Goal: Task Accomplishment & Management: Complete application form

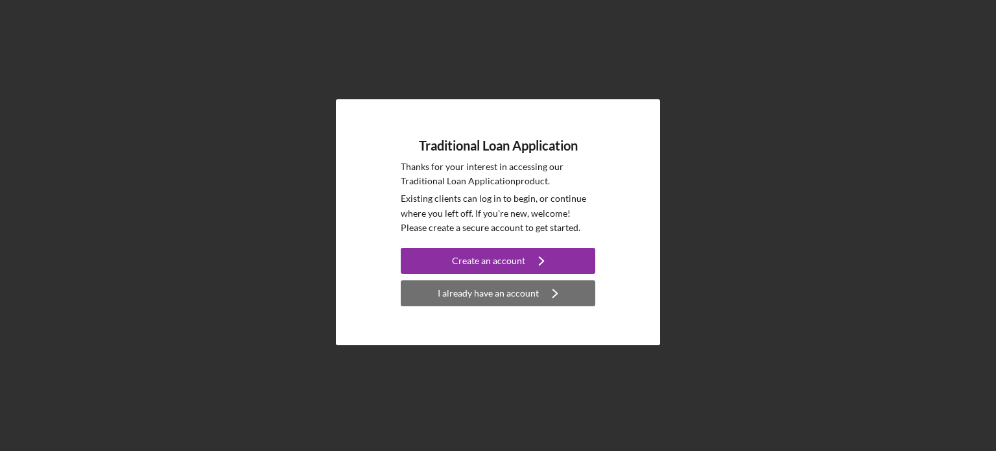
click at [487, 289] on div "I already have an account" at bounding box center [488, 293] width 101 height 26
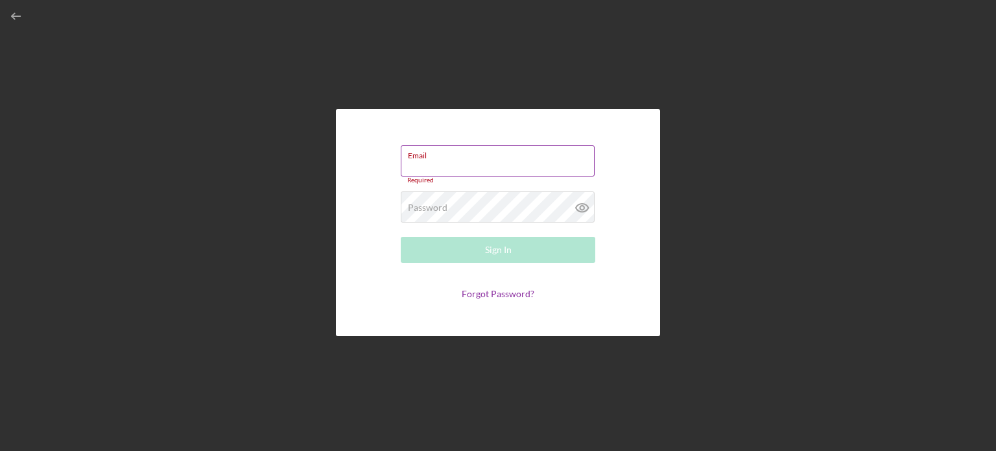
type input "[EMAIL_ADDRESS][DOMAIN_NAME]"
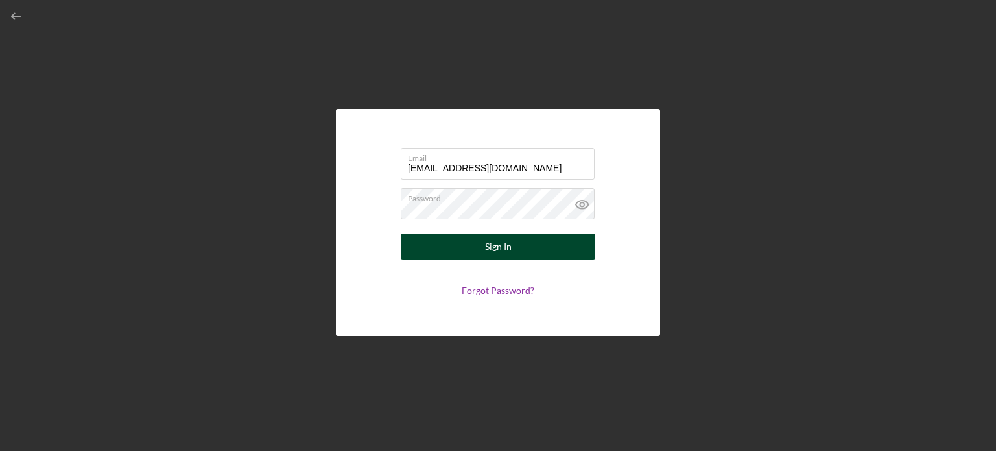
click at [494, 245] on div "Sign In" at bounding box center [498, 247] width 27 height 26
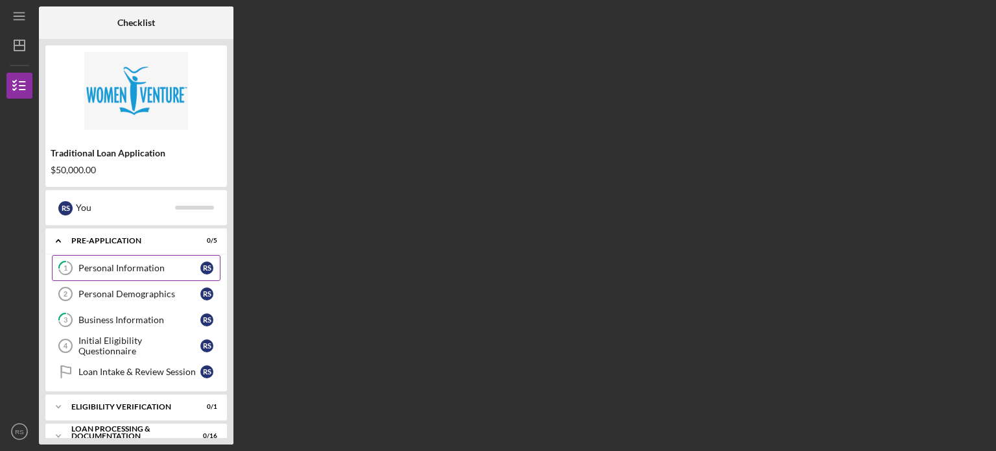
click at [131, 271] on div "Personal Information" at bounding box center [139, 268] width 122 height 10
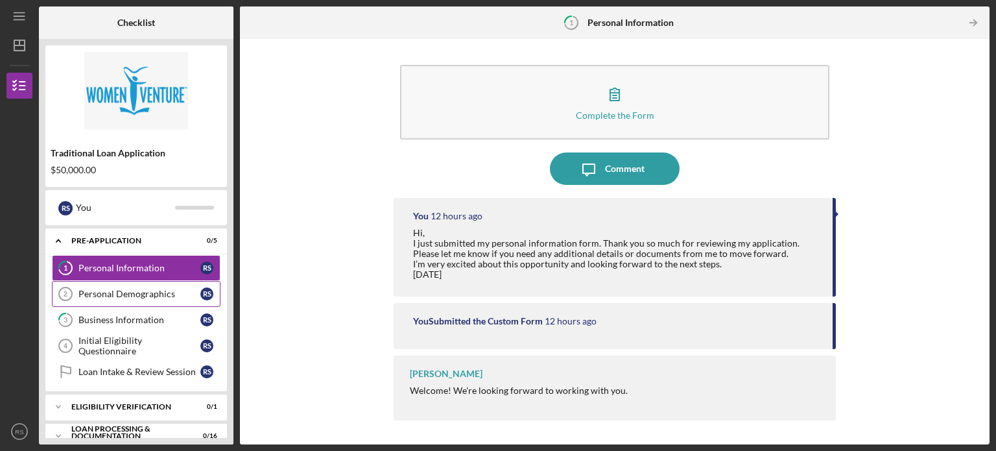
click at [120, 298] on div "Personal Demographics" at bounding box center [139, 294] width 122 height 10
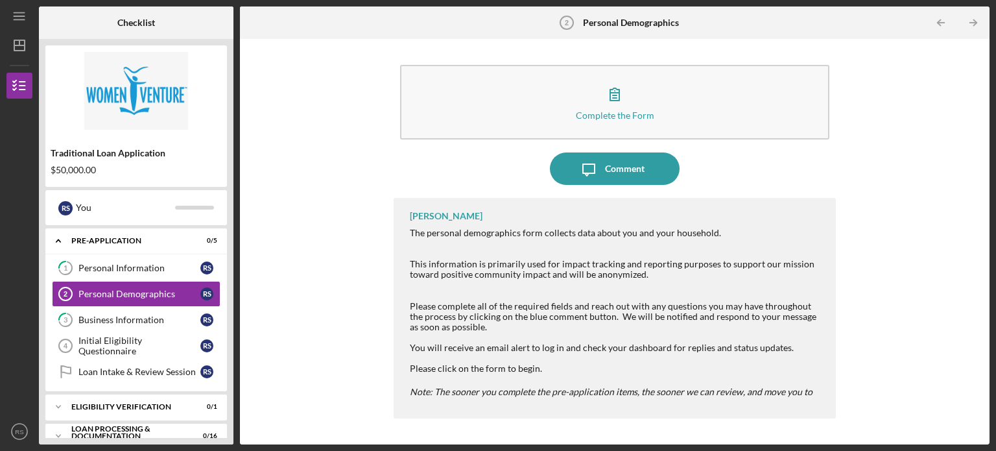
drag, startPoint x: 636, startPoint y: 110, endPoint x: 265, endPoint y: 363, distance: 449.3
click at [265, 363] on div "Complete the Form Form Icon/Message Comment [PERSON_NAME] The personal demograp…" at bounding box center [615, 241] width 737 height 392
click at [129, 349] on div "Initial Eligibility Questionnaire" at bounding box center [139, 345] width 122 height 21
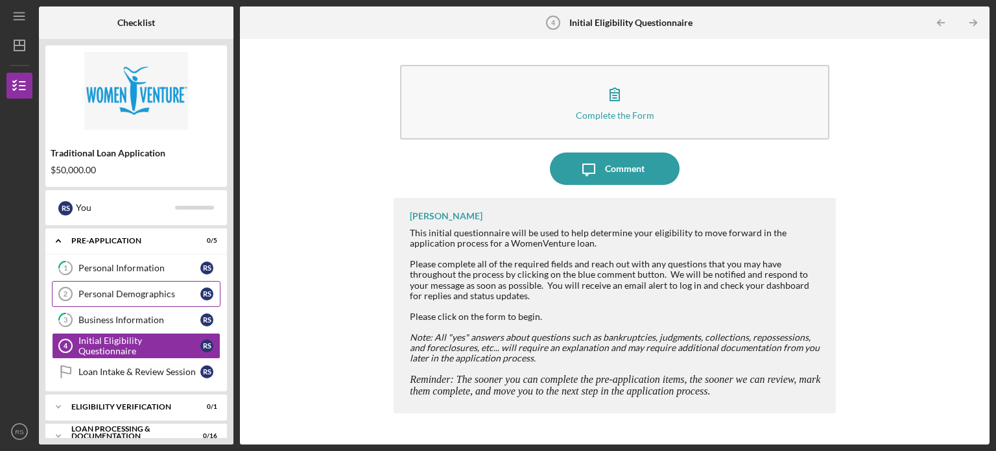
click at [125, 298] on link "Personal Demographics 2 Personal Demographics R S" at bounding box center [136, 294] width 169 height 26
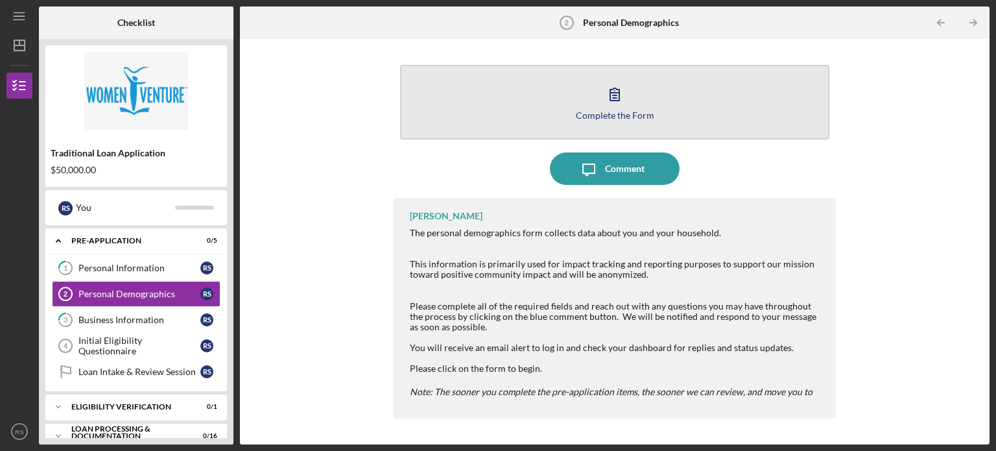
click at [620, 119] on div "Complete the Form" at bounding box center [615, 115] width 78 height 10
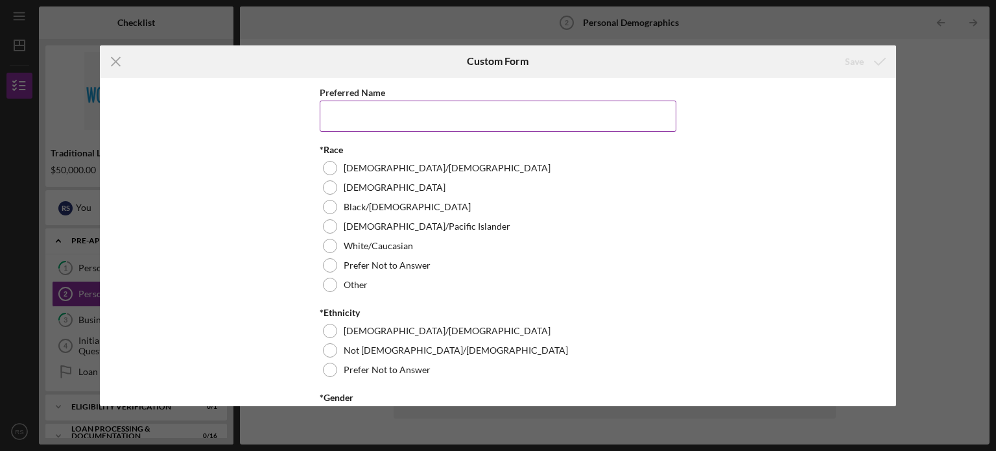
click at [475, 124] on input "Preferred Name" at bounding box center [498, 116] width 357 height 31
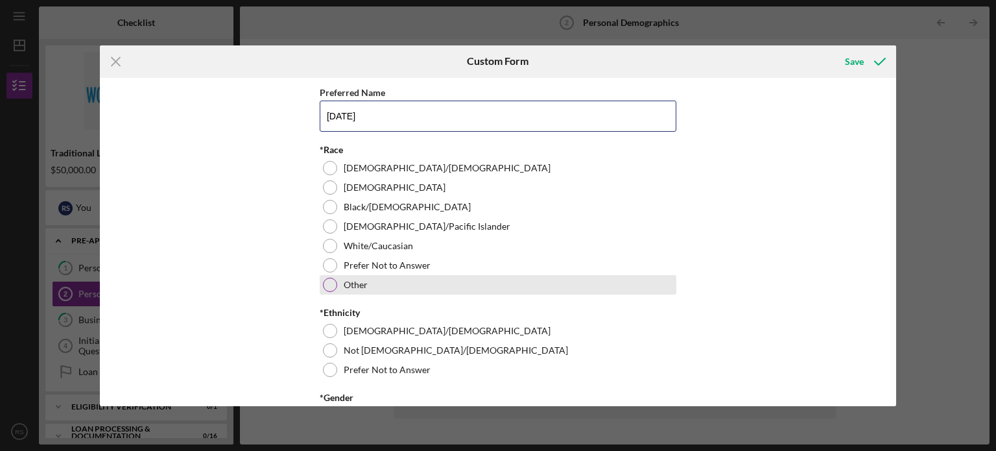
type input "[DATE]"
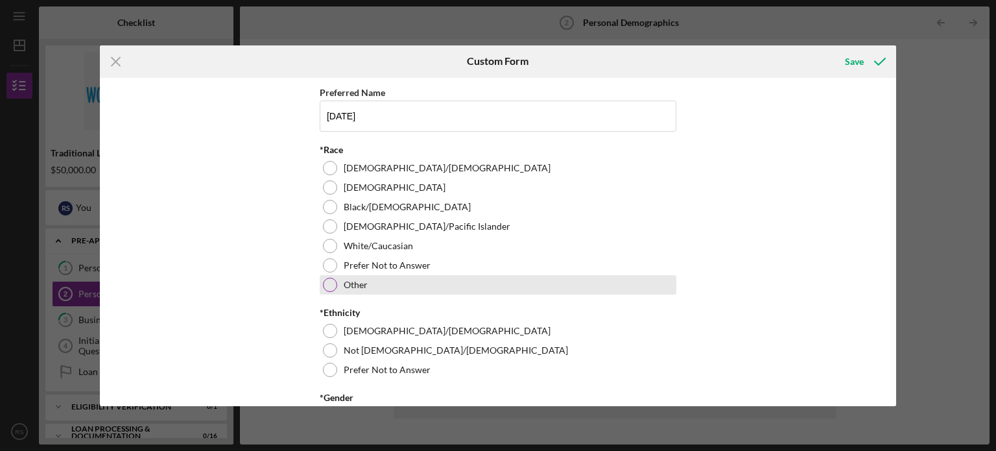
click at [336, 282] on div "Other" at bounding box center [498, 284] width 357 height 19
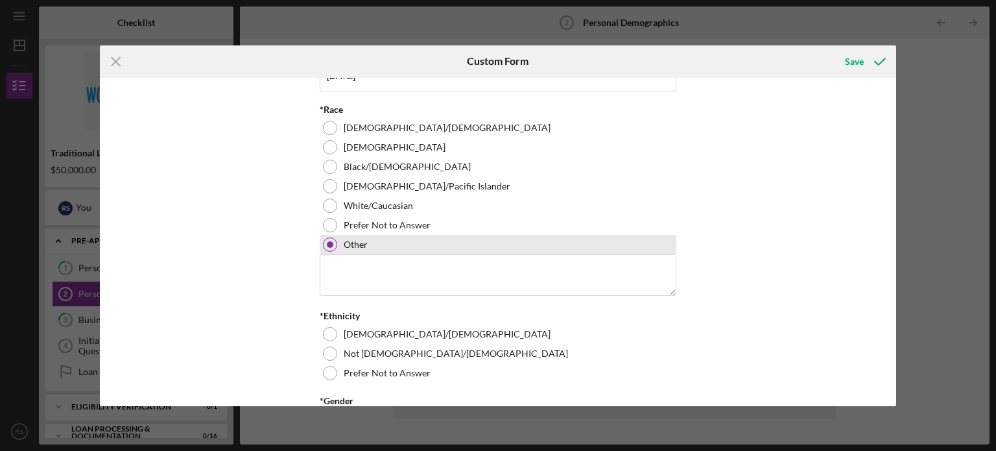
scroll to position [65, 0]
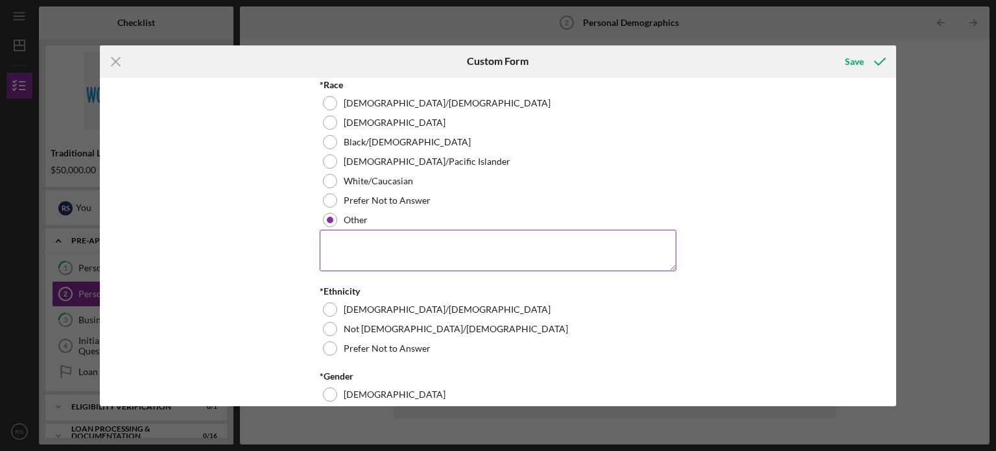
click at [410, 244] on textarea at bounding box center [498, 251] width 357 height 42
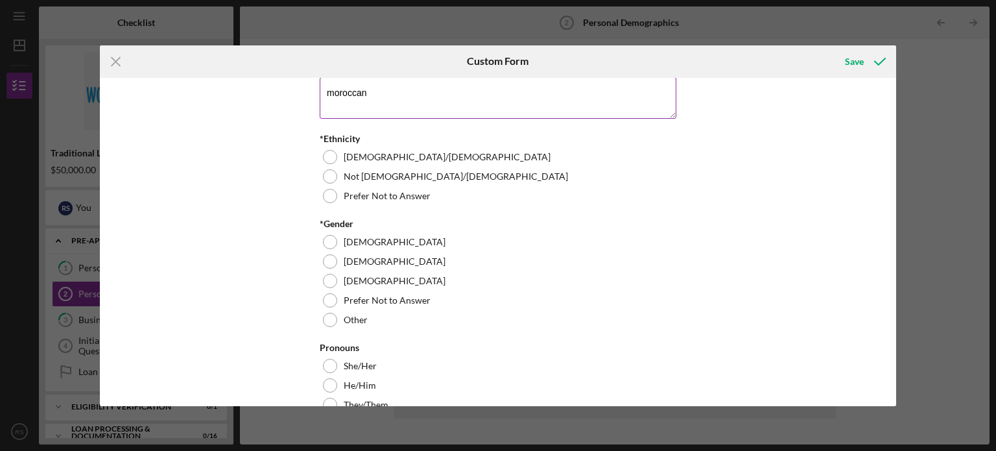
scroll to position [220, 0]
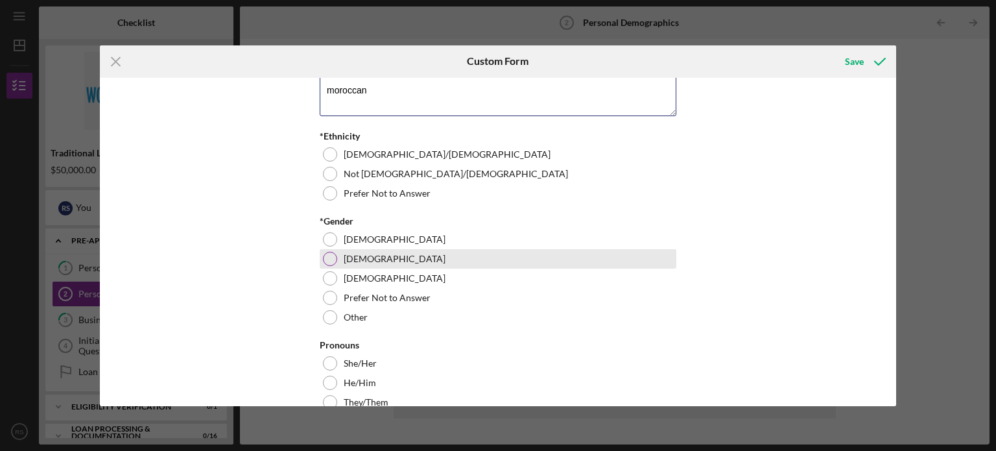
type textarea "moroccan"
click at [336, 261] on div "[DEMOGRAPHIC_DATA]" at bounding box center [498, 258] width 357 height 19
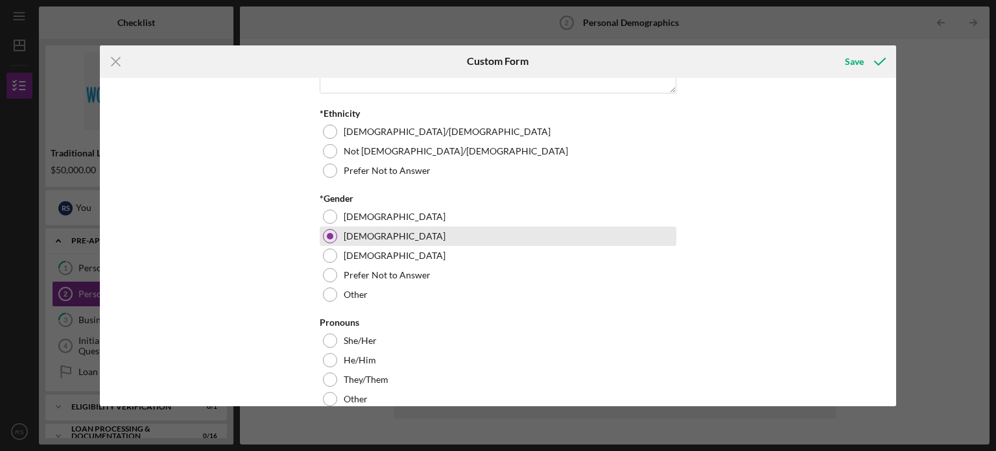
scroll to position [243, 0]
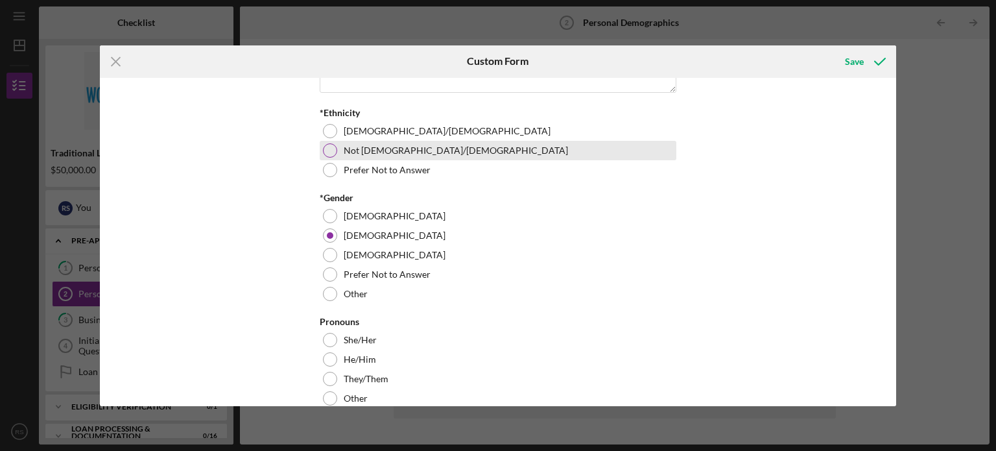
click at [328, 149] on div at bounding box center [330, 150] width 14 height 14
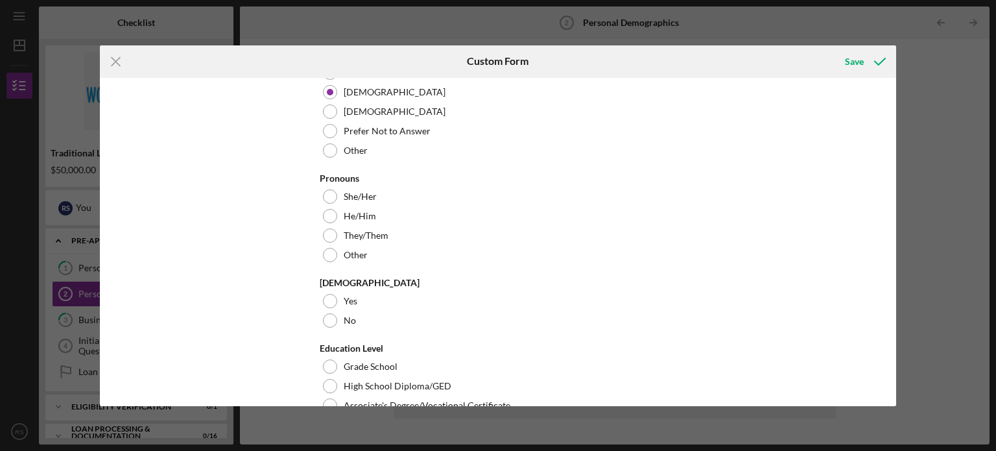
scroll to position [401, 0]
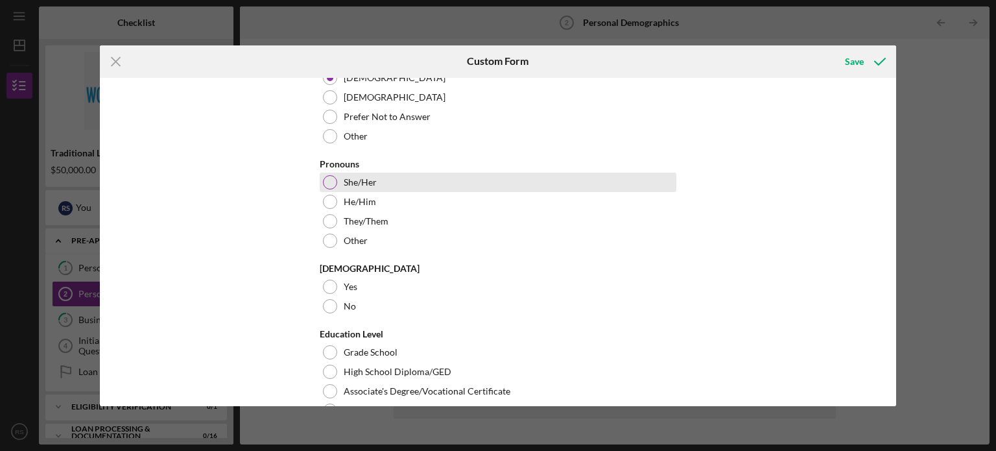
click at [335, 184] on div "She/Her" at bounding box center [498, 182] width 357 height 19
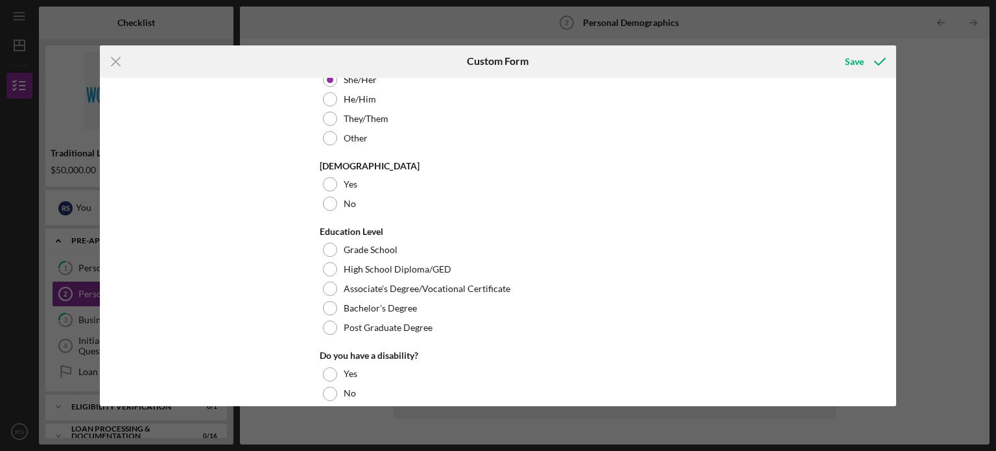
scroll to position [504, 0]
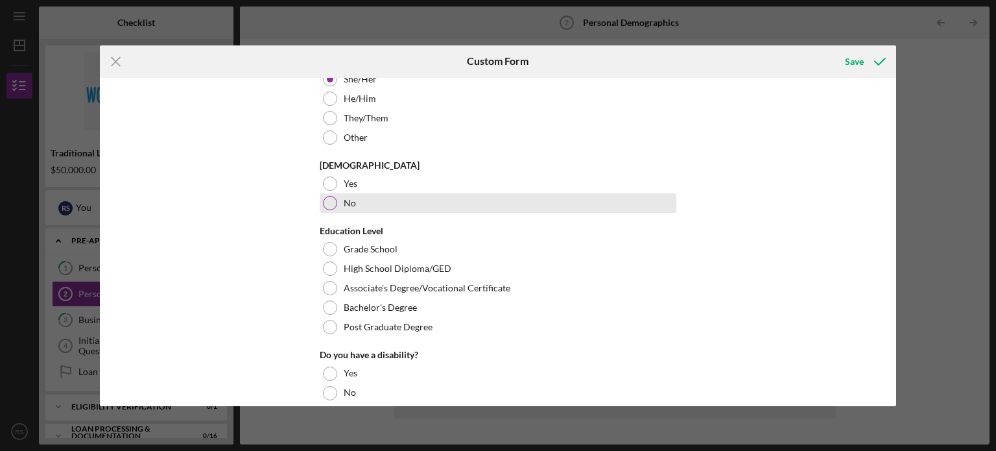
click at [327, 202] on div at bounding box center [330, 203] width 14 height 14
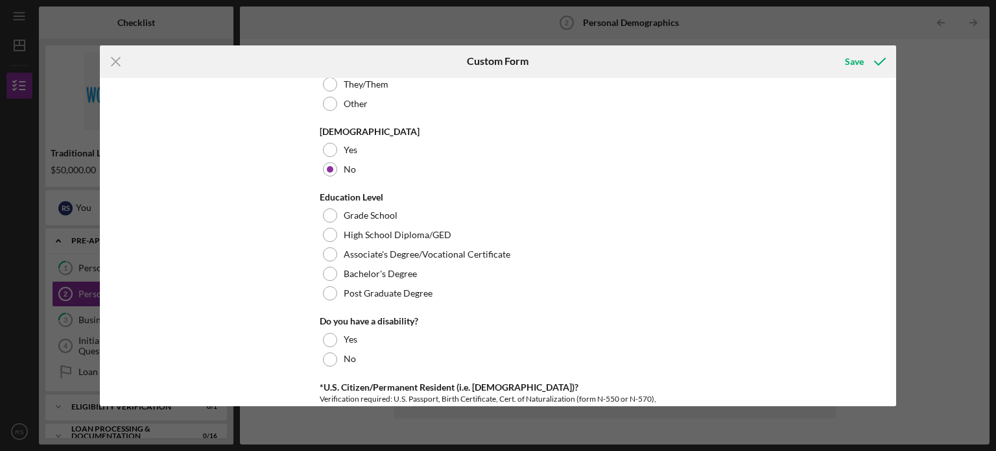
scroll to position [569, 0]
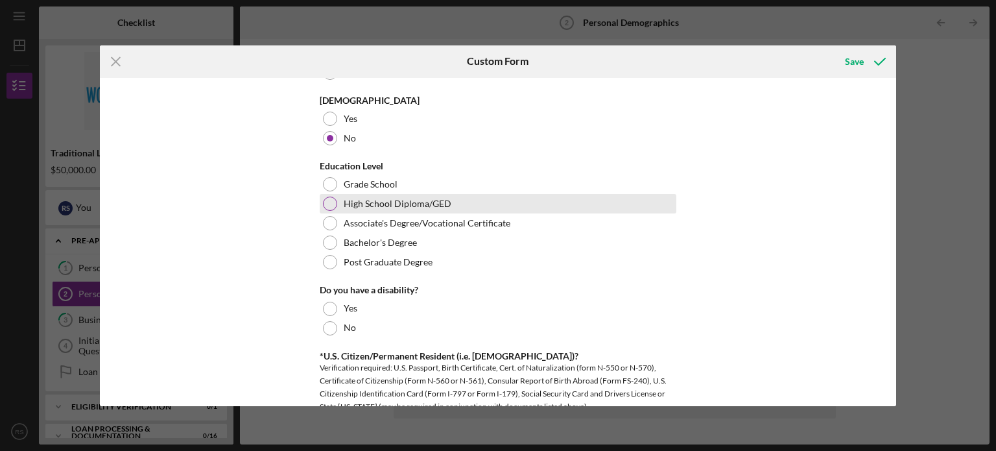
click at [335, 205] on div "High School Diploma/GED" at bounding box center [498, 203] width 357 height 19
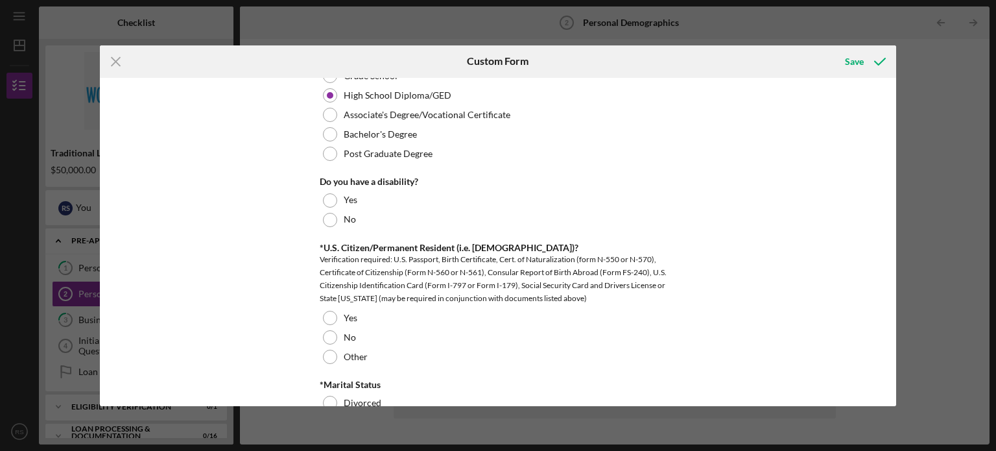
scroll to position [699, 0]
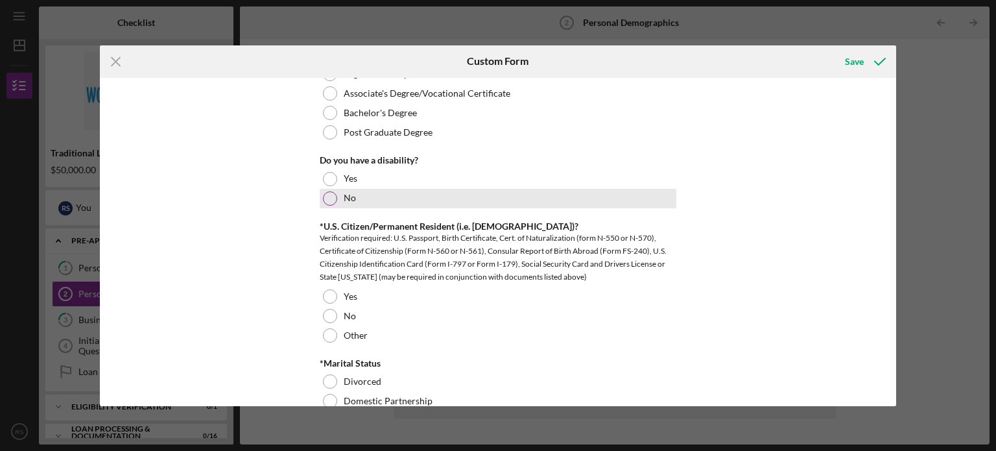
click at [323, 199] on div at bounding box center [330, 198] width 14 height 14
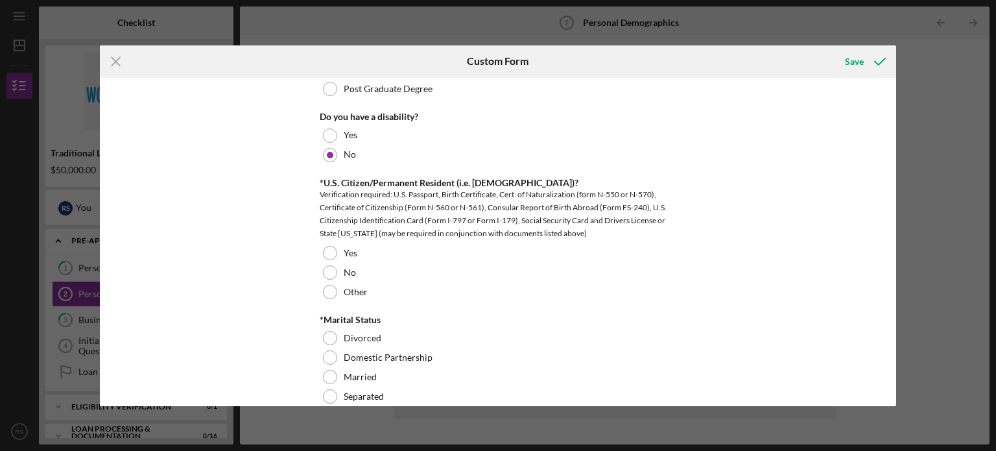
scroll to position [764, 0]
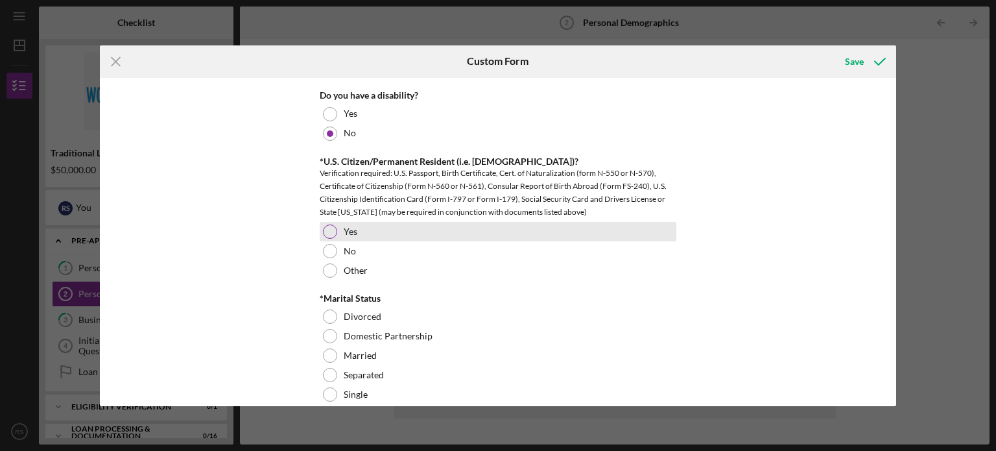
click at [337, 234] on div "Yes" at bounding box center [498, 231] width 357 height 19
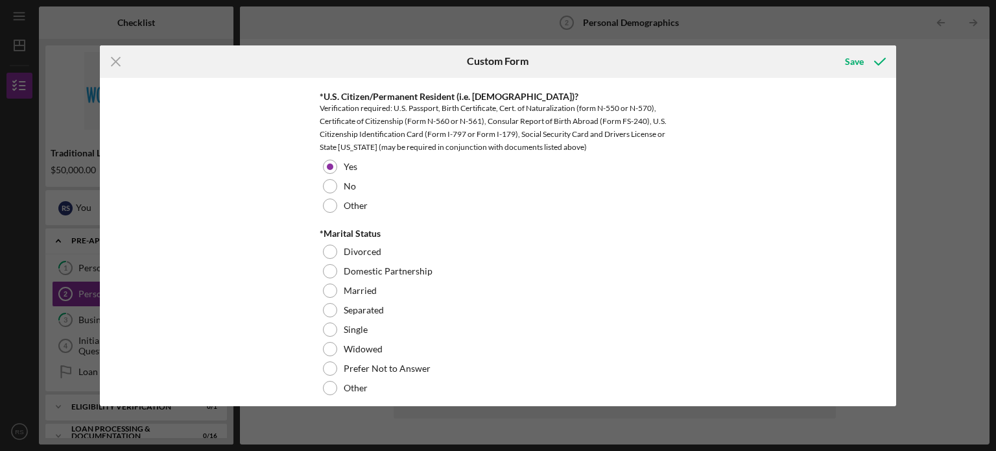
scroll to position [893, 0]
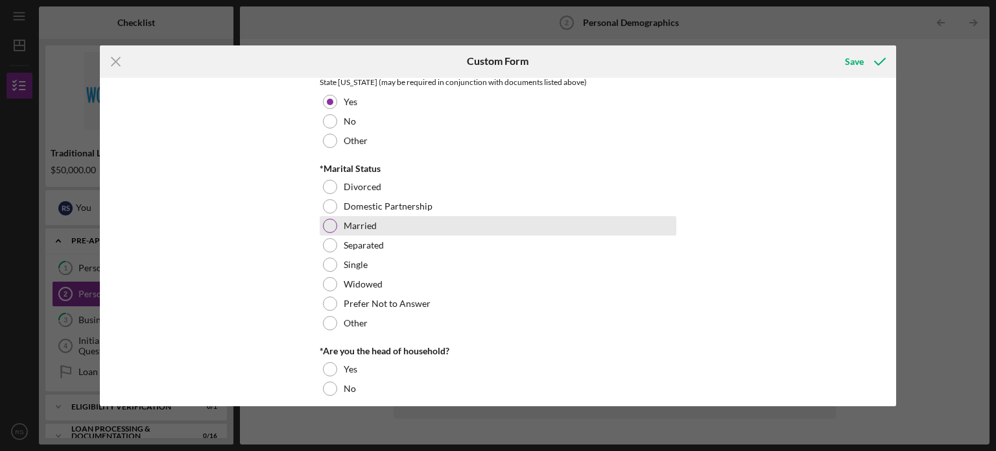
click at [336, 225] on div "Married" at bounding box center [498, 225] width 357 height 19
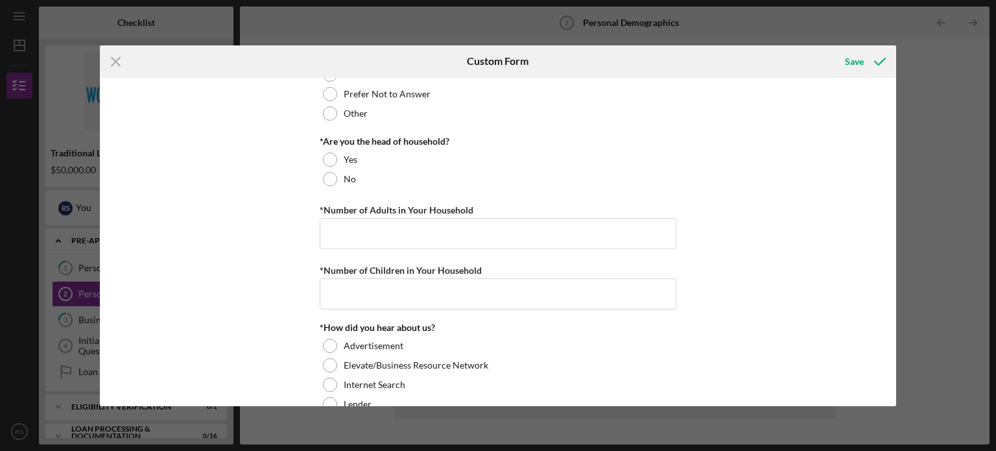
scroll to position [1103, 0]
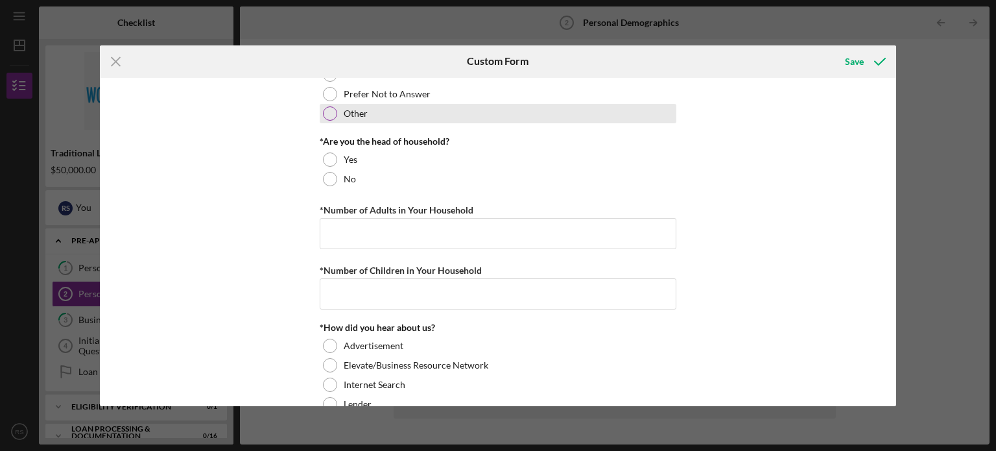
click at [335, 123] on div "Other" at bounding box center [498, 113] width 357 height 19
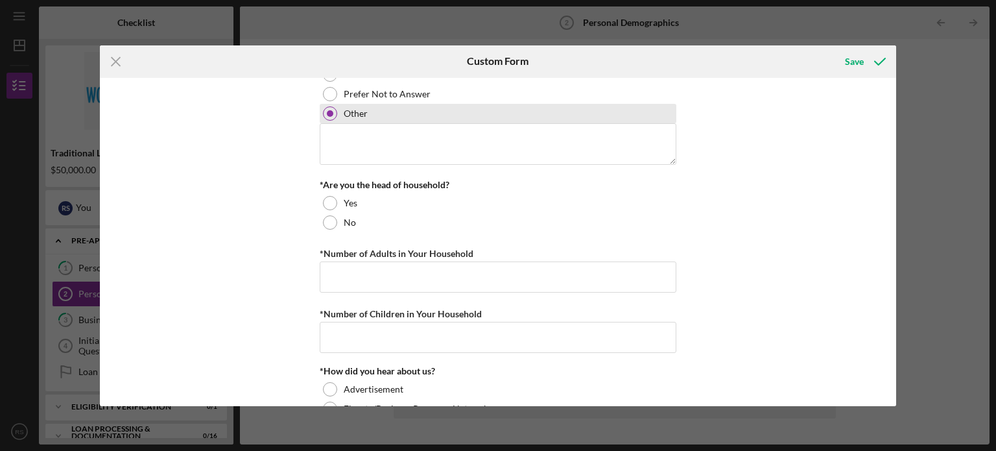
scroll to position [1038, 0]
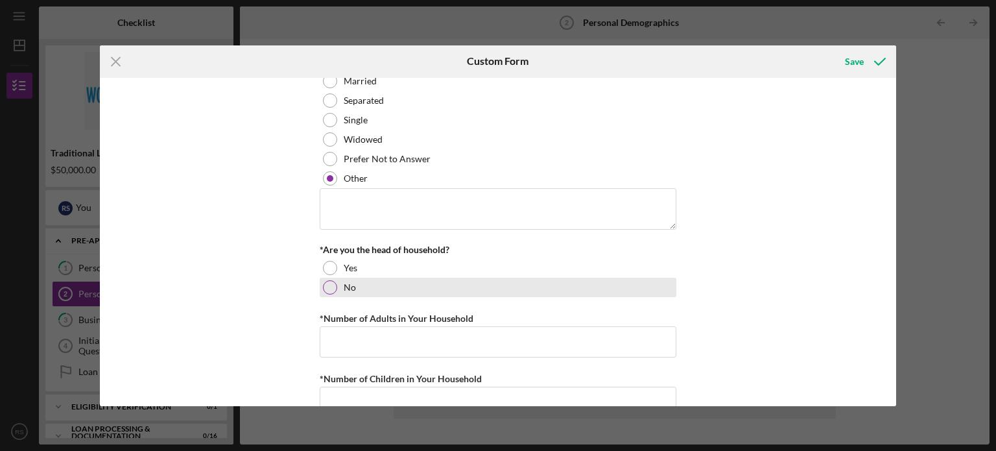
click at [331, 291] on div at bounding box center [330, 287] width 14 height 14
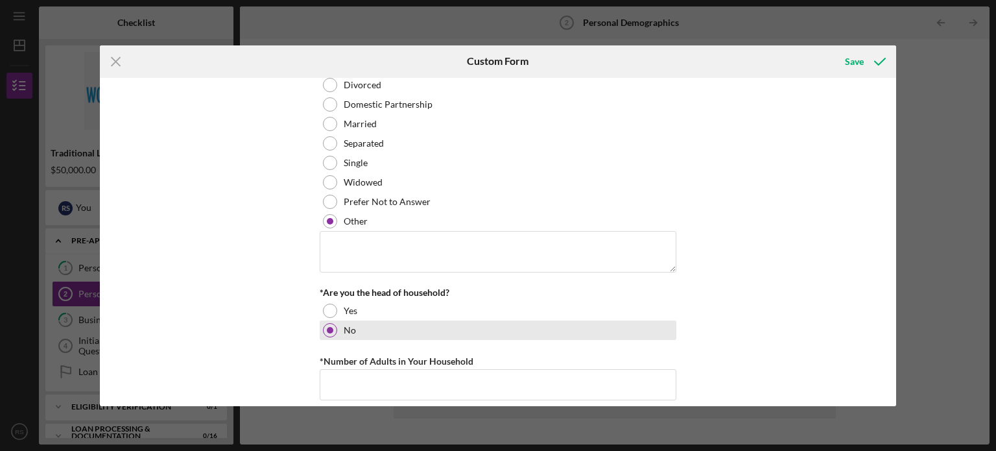
scroll to position [996, 0]
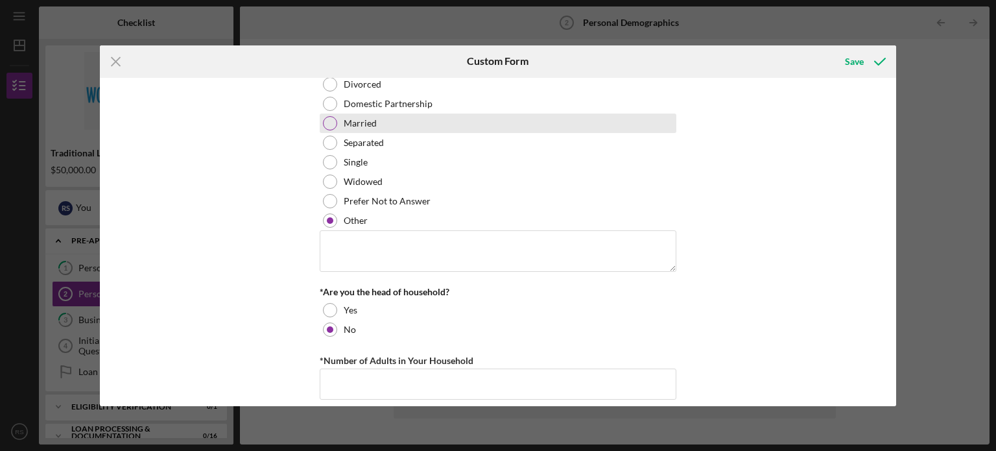
click at [339, 126] on div "Married" at bounding box center [498, 123] width 357 height 19
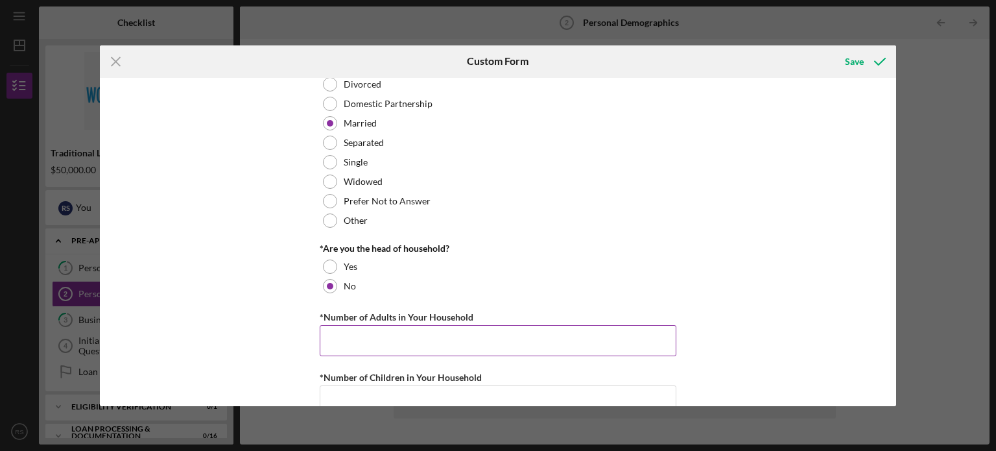
click at [344, 343] on input "*Number of Adults in Your Household" at bounding box center [498, 340] width 357 height 31
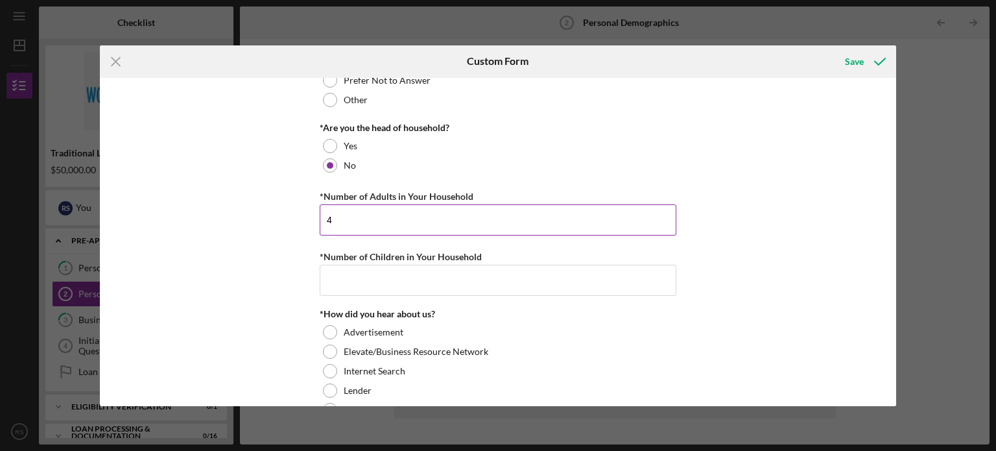
scroll to position [1118, 0]
type input "4"
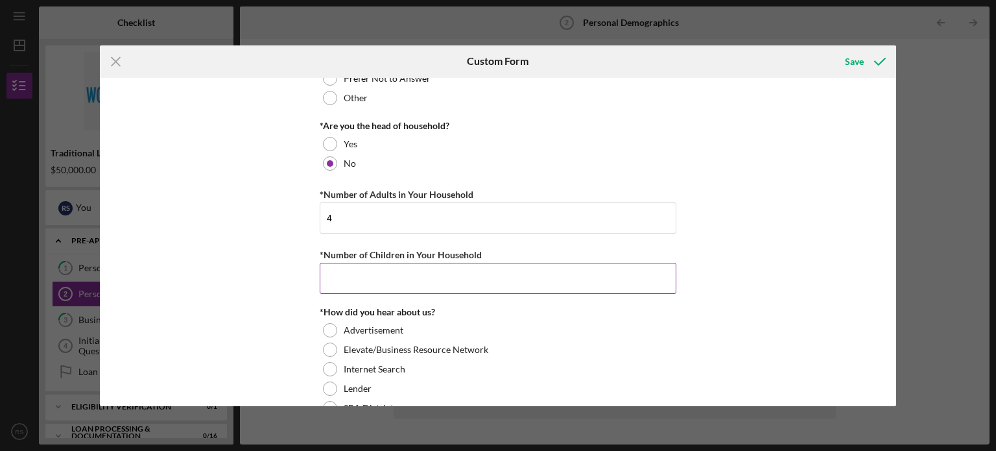
click at [335, 278] on input "*Number of Children in Your Household" at bounding box center [498, 278] width 357 height 31
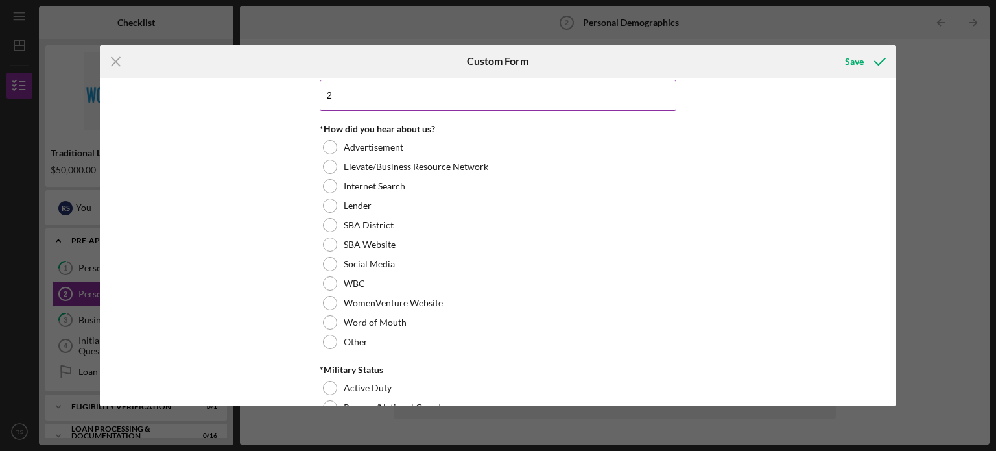
scroll to position [1302, 0]
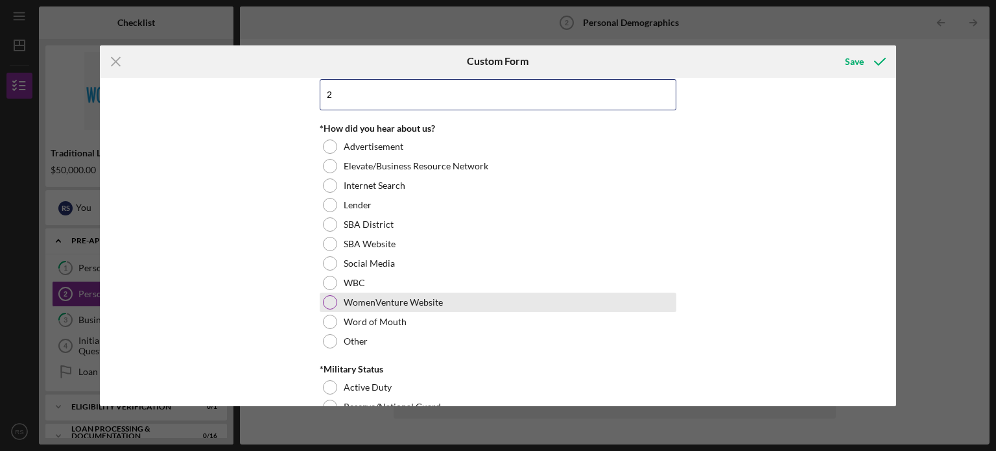
type input "2"
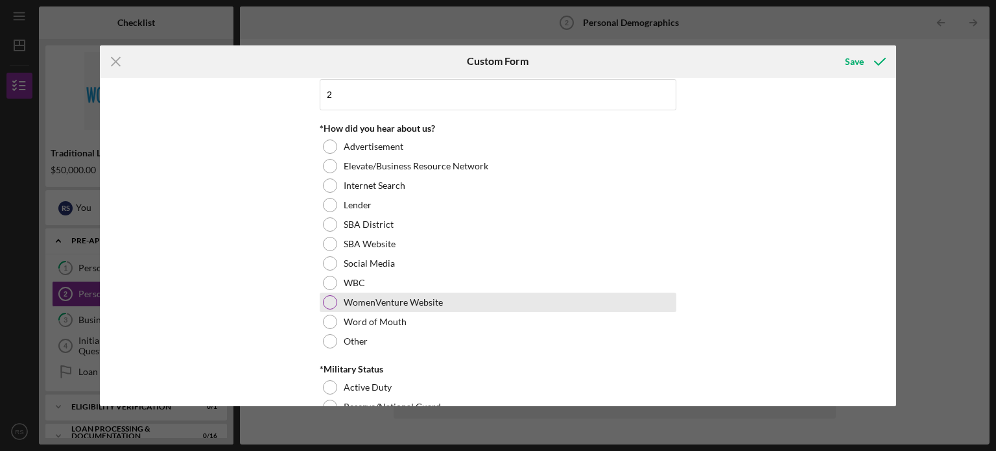
click at [334, 303] on div at bounding box center [330, 302] width 14 height 14
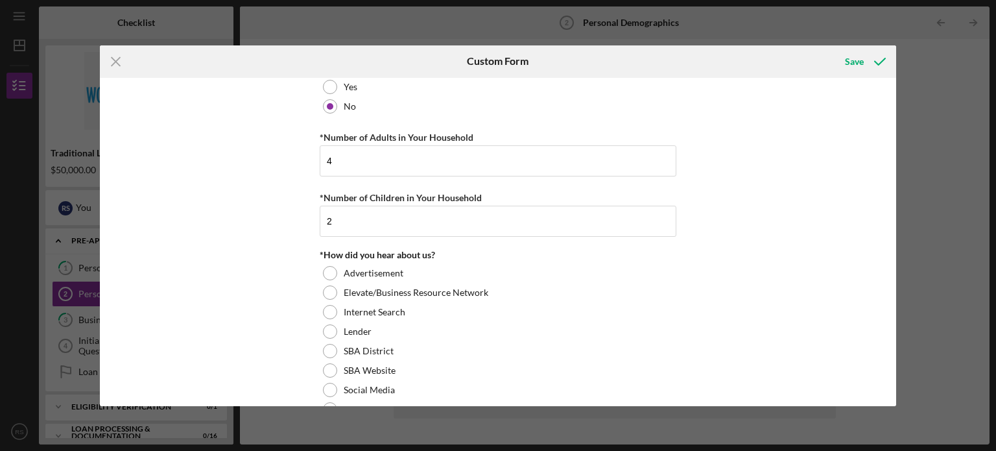
scroll to position [1174, 0]
click at [346, 163] on input "4" at bounding box center [498, 162] width 357 height 31
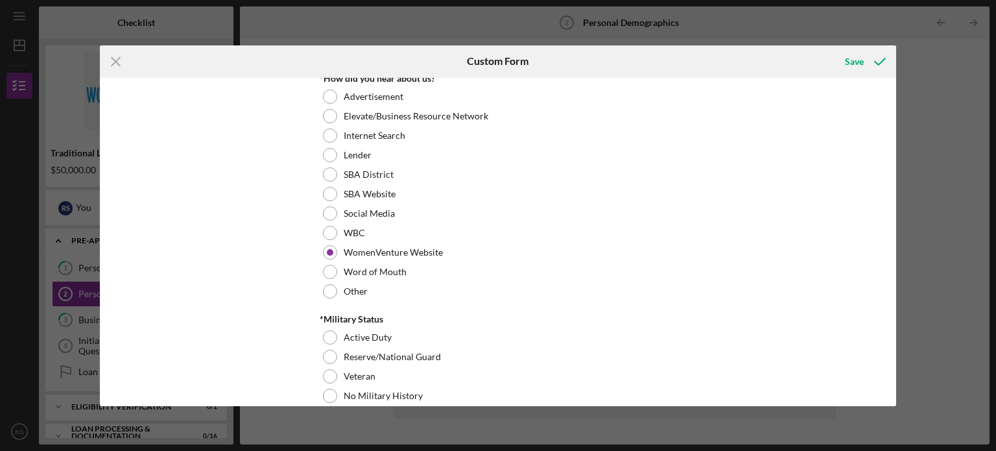
scroll to position [1390, 0]
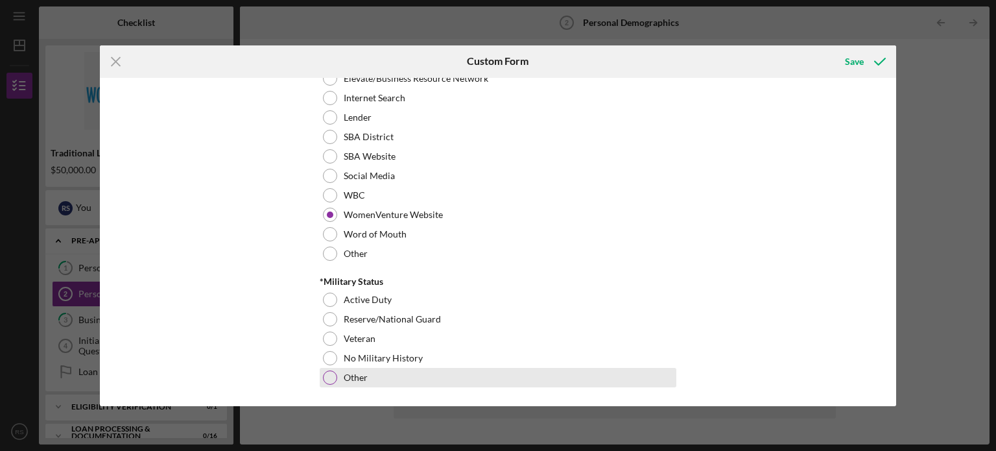
type input "3"
click at [332, 372] on div at bounding box center [330, 377] width 14 height 14
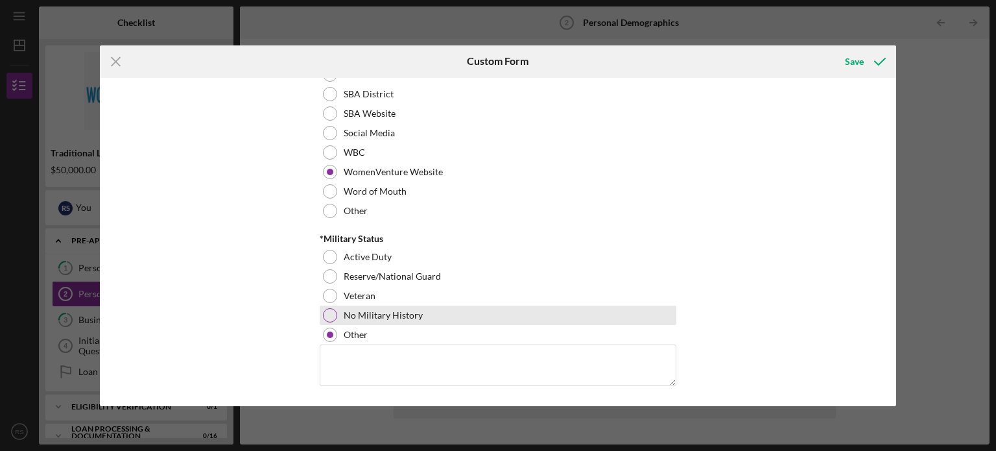
click at [337, 315] on div "No Military History" at bounding box center [498, 315] width 357 height 19
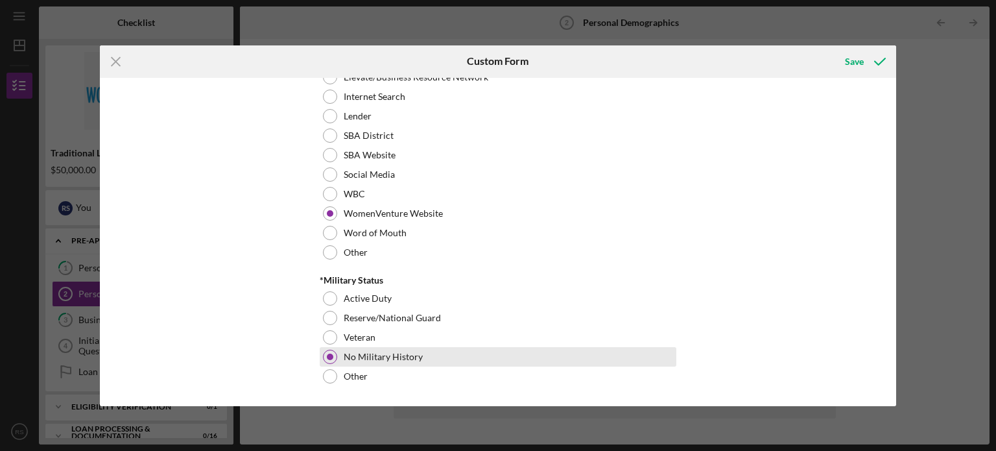
scroll to position [1390, 0]
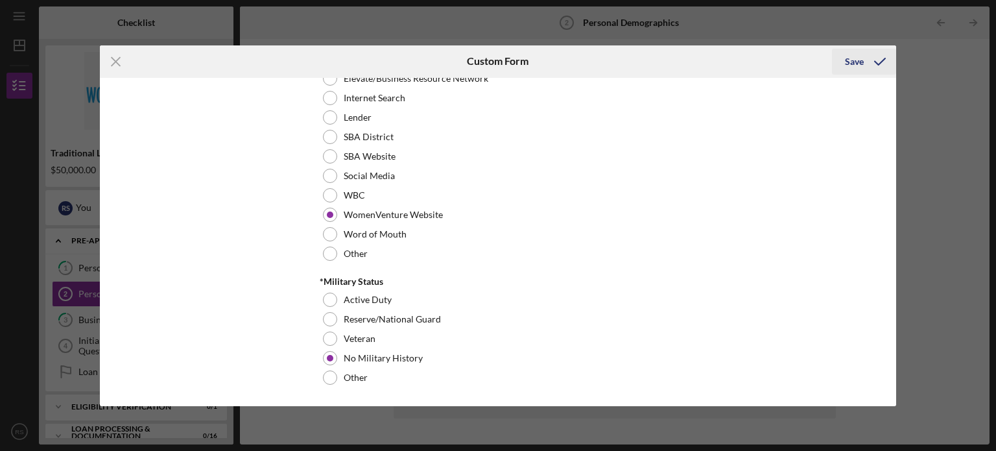
click at [854, 62] on div "Save" at bounding box center [854, 62] width 19 height 26
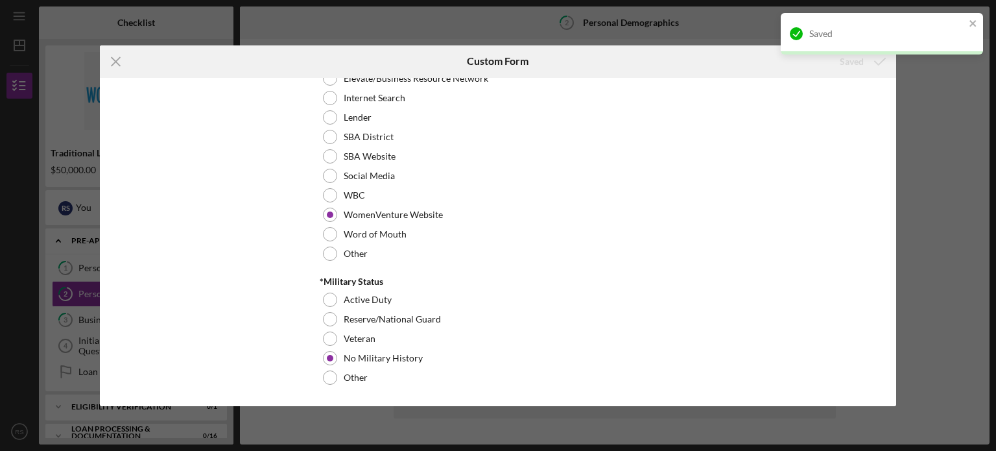
scroll to position [1359, 0]
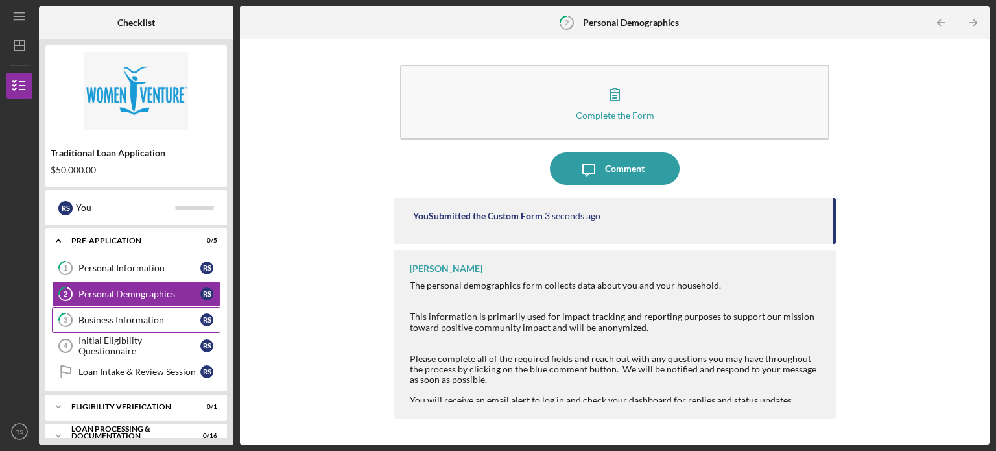
click at [84, 321] on div "Business Information" at bounding box center [139, 320] width 122 height 10
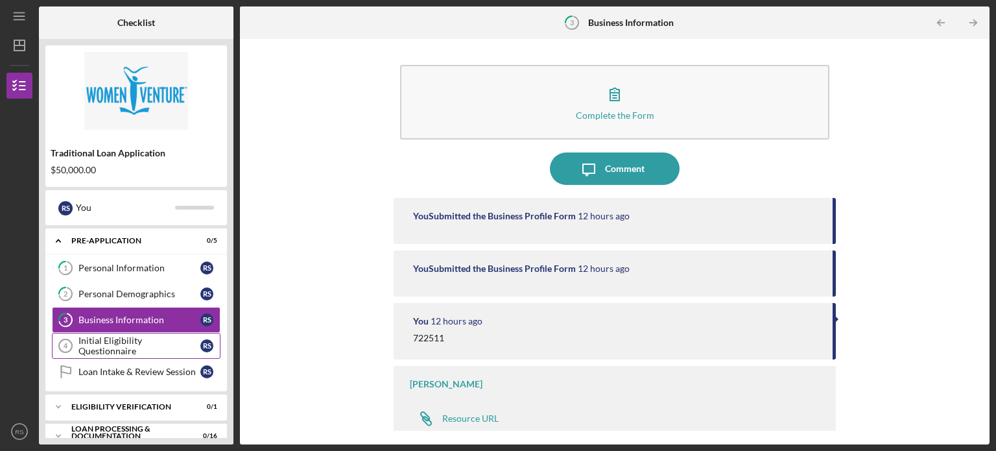
click at [129, 340] on div "Initial Eligibility Questionnaire" at bounding box center [139, 345] width 122 height 21
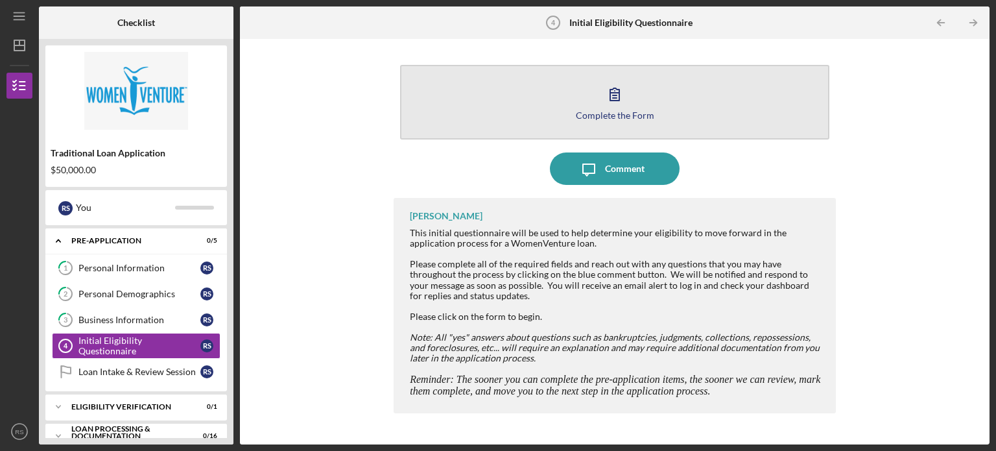
click at [612, 101] on icon "button" at bounding box center [615, 94] width 32 height 32
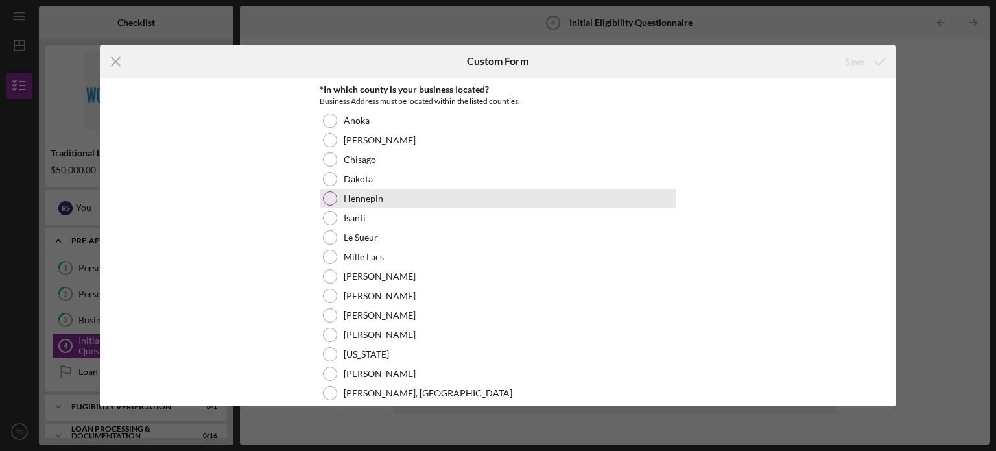
click at [365, 200] on label "Hennepin" at bounding box center [364, 198] width 40 height 10
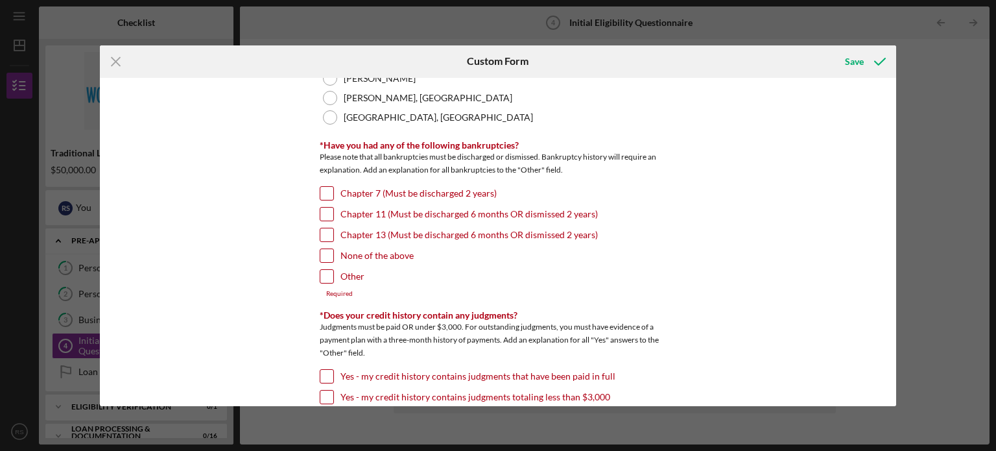
scroll to position [324, 0]
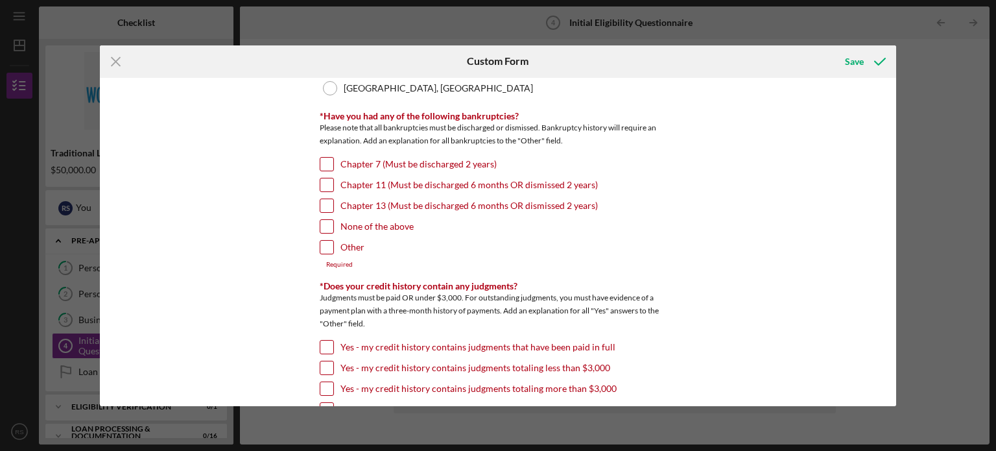
click at [333, 225] on div "None of the above" at bounding box center [498, 229] width 357 height 21
click at [323, 224] on input "None of the above" at bounding box center [326, 226] width 13 height 13
checkbox input "true"
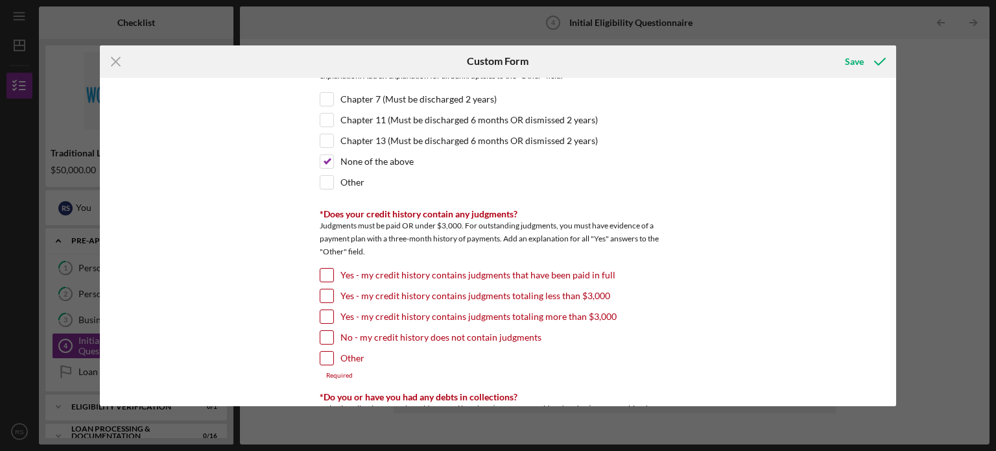
scroll to position [454, 0]
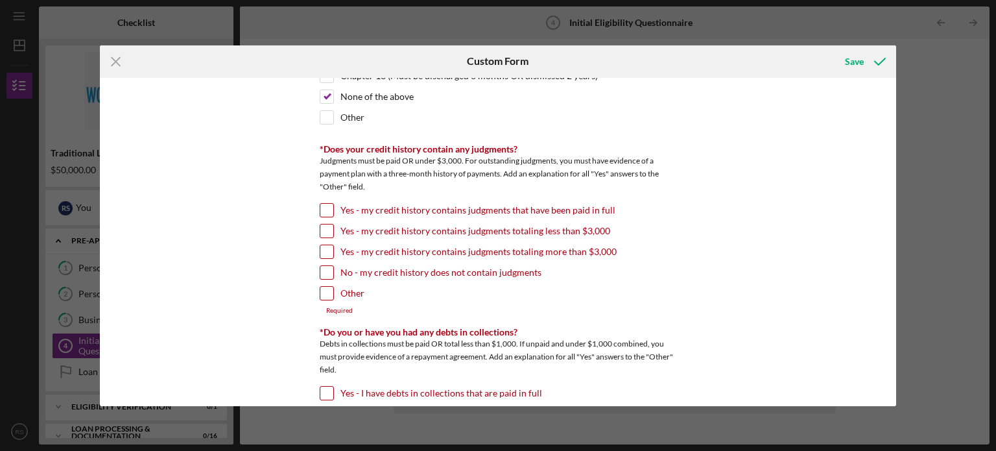
click at [322, 269] on input "No - my credit history does not contain judgments" at bounding box center [326, 272] width 13 height 13
checkbox input "true"
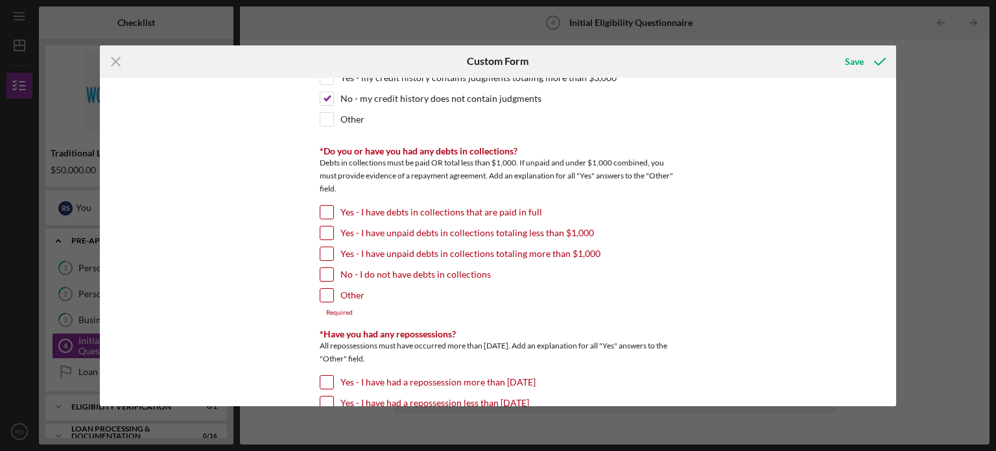
scroll to position [649, 0]
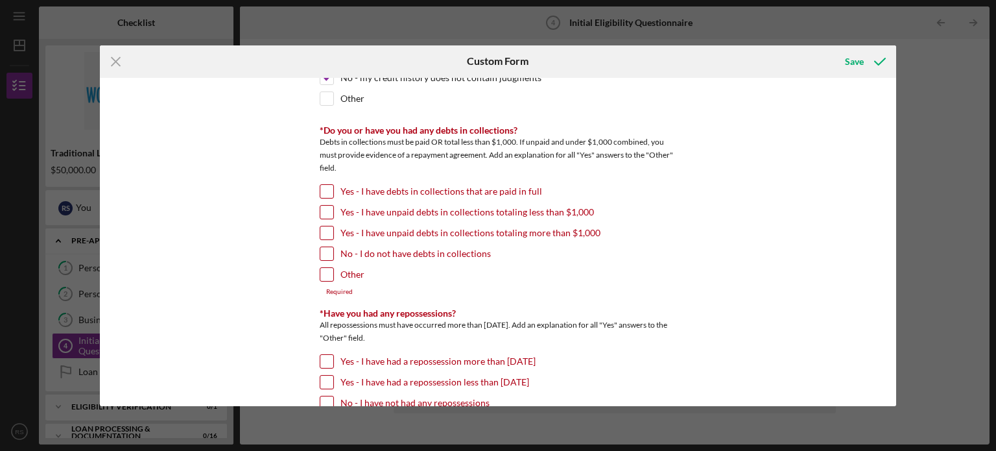
click at [327, 249] on input "No - I do not have debts in collections" at bounding box center [326, 253] width 13 height 13
checkbox input "true"
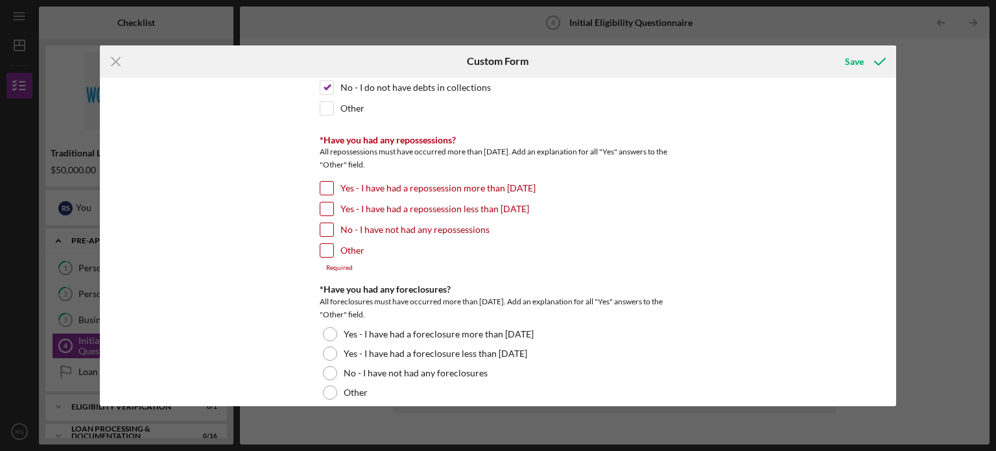
scroll to position [843, 0]
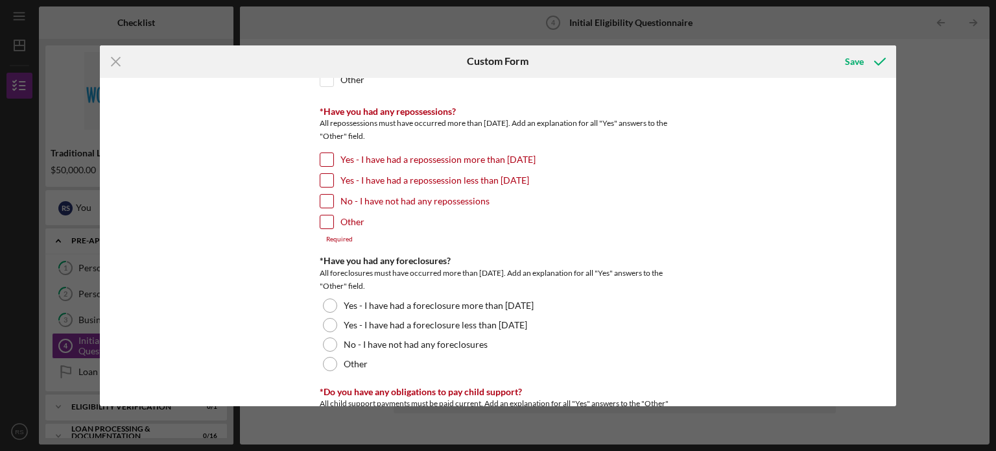
click at [321, 195] on input "No - I have not had any repossessions" at bounding box center [326, 201] width 13 height 13
checkbox input "true"
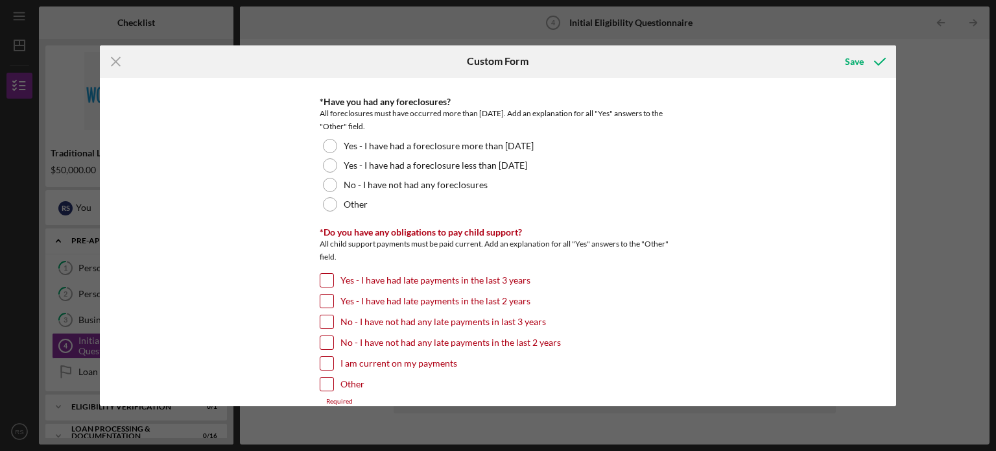
scroll to position [973, 0]
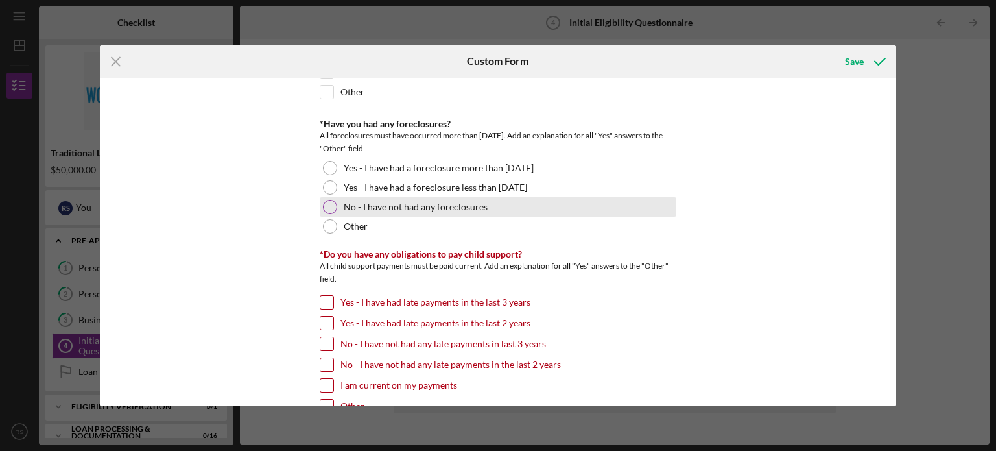
click at [320, 197] on div "No - I have not had any foreclosures" at bounding box center [498, 206] width 357 height 19
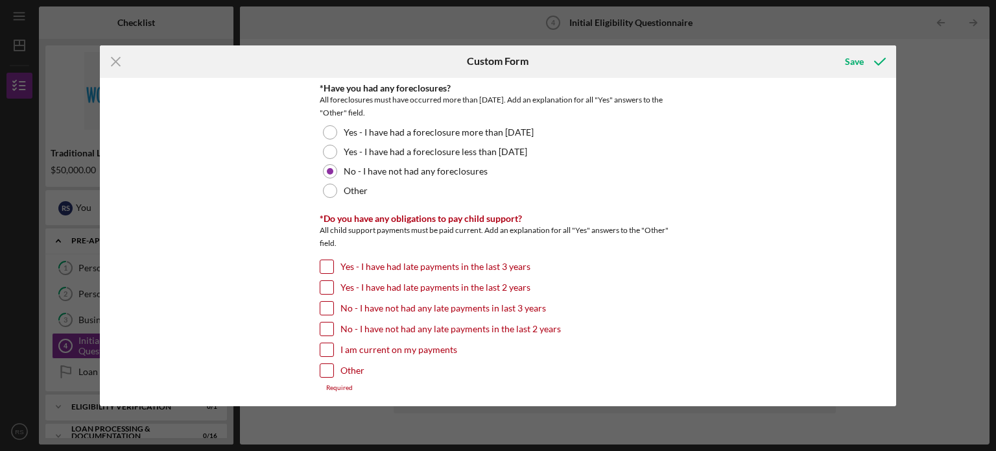
scroll to position [1103, 0]
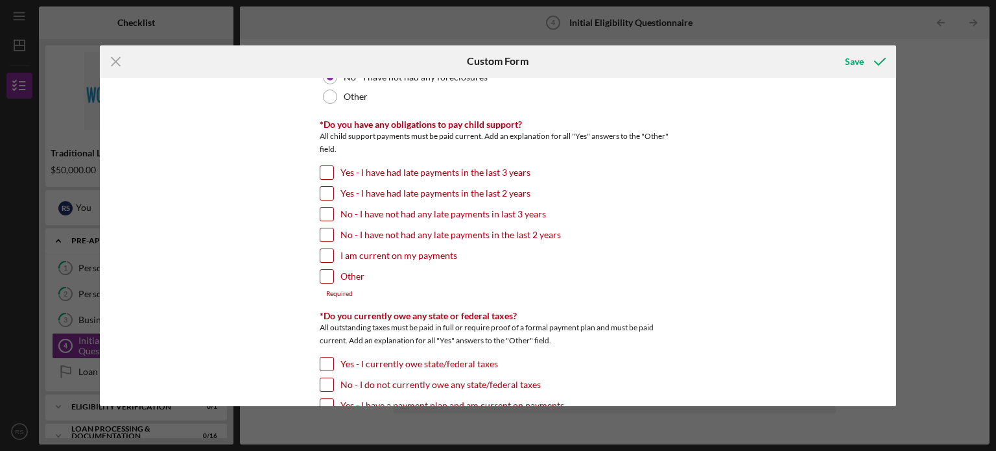
click at [323, 272] on input "Other" at bounding box center [326, 276] width 13 height 13
checkbox input "true"
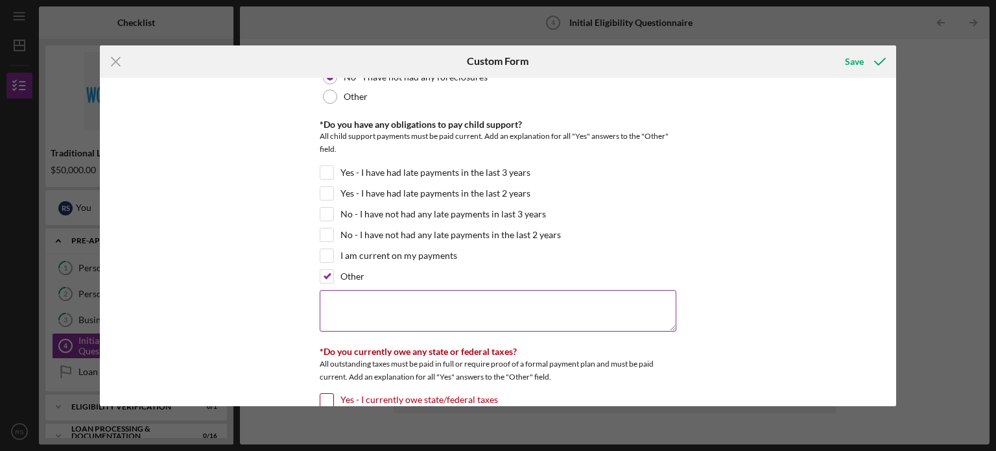
click at [338, 295] on textarea at bounding box center [498, 311] width 357 height 42
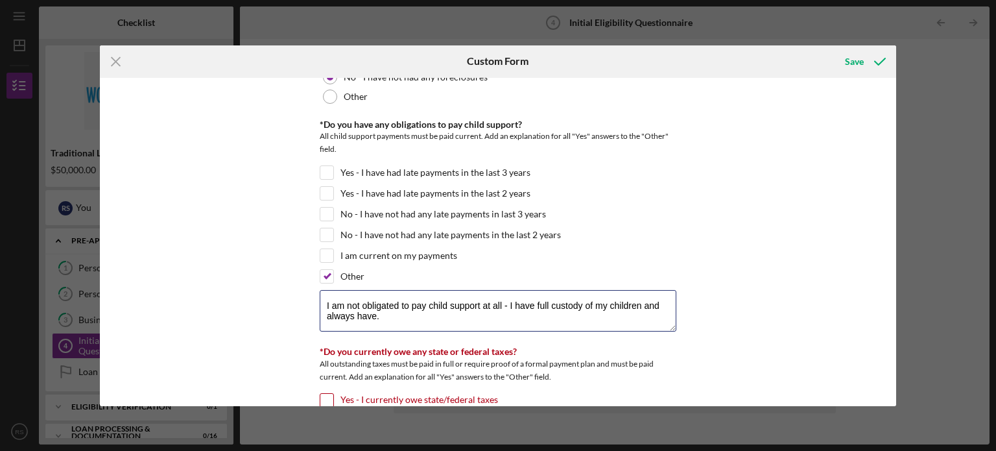
type textarea "I am not obligated to pay child support at all - I have full custody of my chil…"
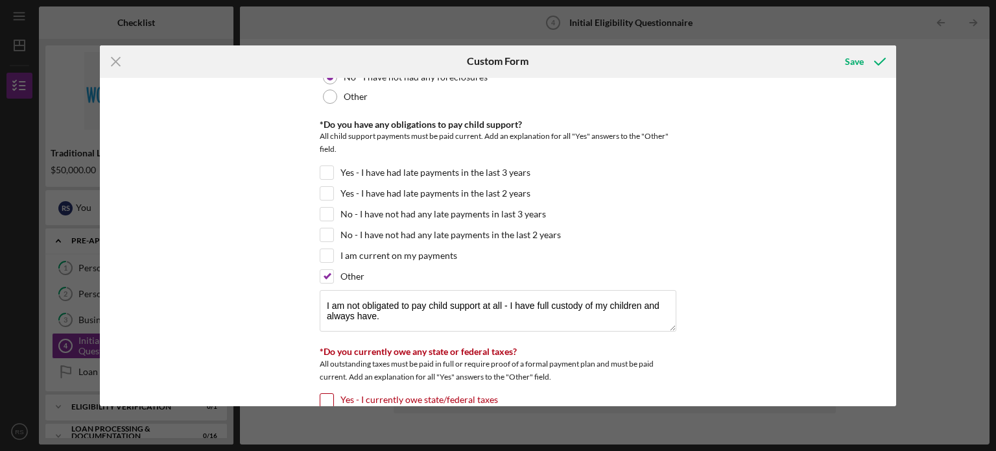
click at [218, 241] on div "*In which county is your business located? Business Address must be located wit…" at bounding box center [498, 242] width 797 height 328
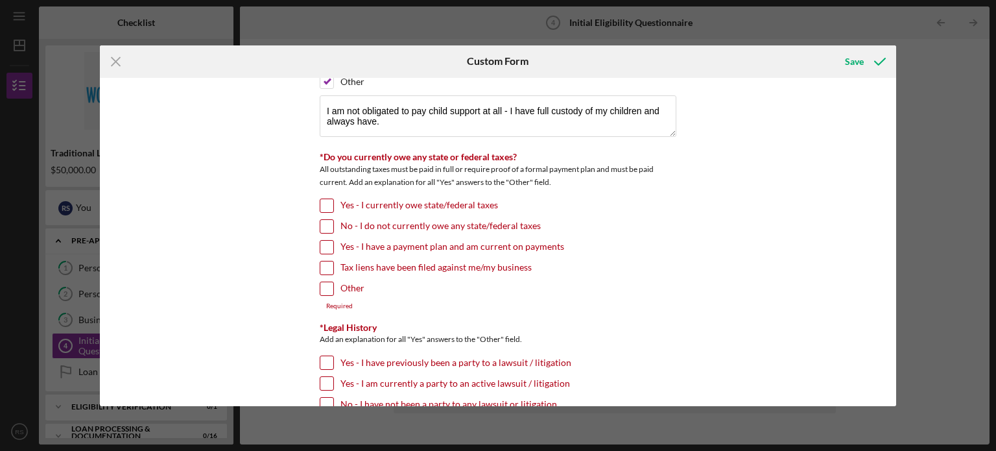
scroll to position [1297, 0]
click at [320, 220] on input "No - I do not currently owe any state/federal taxes" at bounding box center [326, 226] width 13 height 13
checkbox input "true"
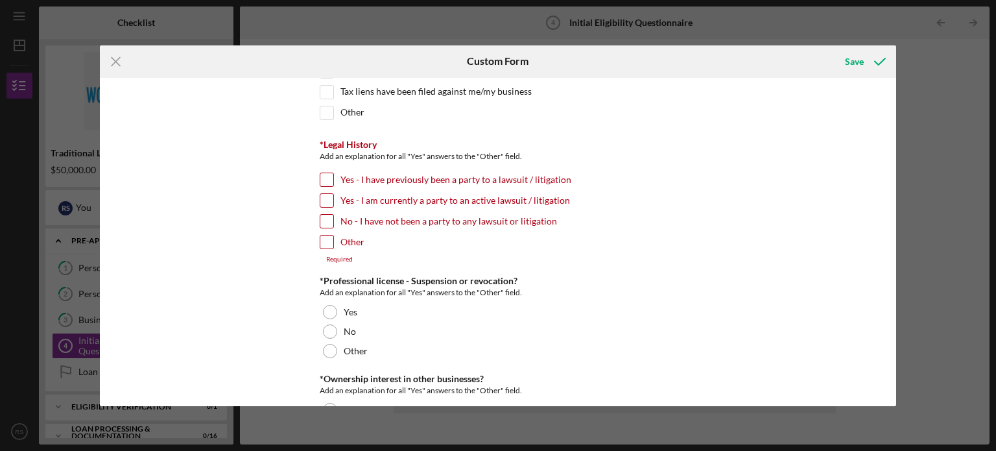
scroll to position [1492, 0]
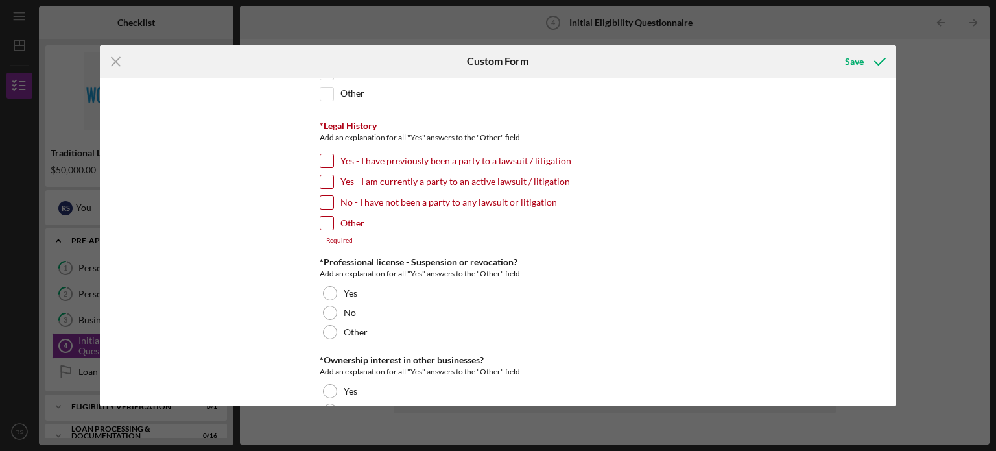
click at [324, 196] on input "No - I have not been a party to any lawsuit or litigation" at bounding box center [326, 202] width 13 height 13
checkbox input "true"
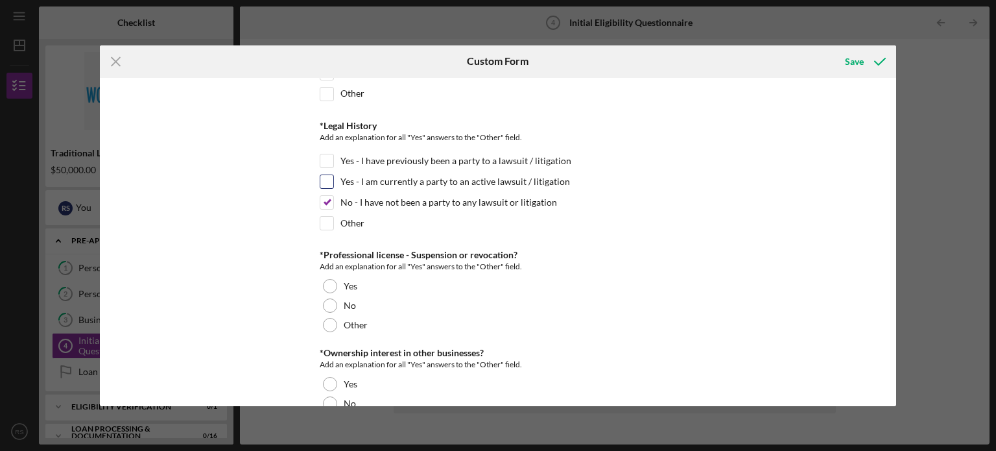
click at [324, 175] on input "Yes - I am currently a party to an active lawsuit / litigation" at bounding box center [326, 181] width 13 height 13
checkbox input "true"
click at [322, 196] on input "No - I have not been a party to any lawsuit or litigation" at bounding box center [326, 202] width 13 height 13
checkbox input "false"
click at [323, 217] on input "Other" at bounding box center [326, 223] width 13 height 13
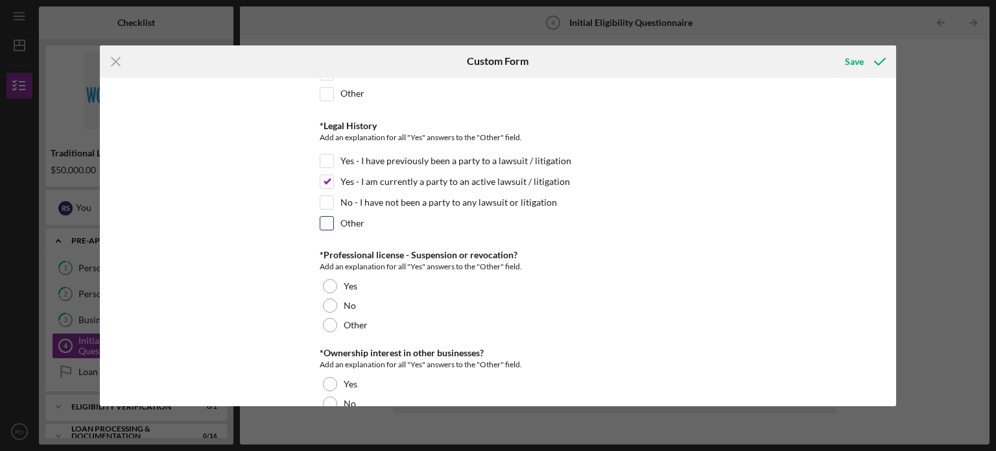
checkbox input "true"
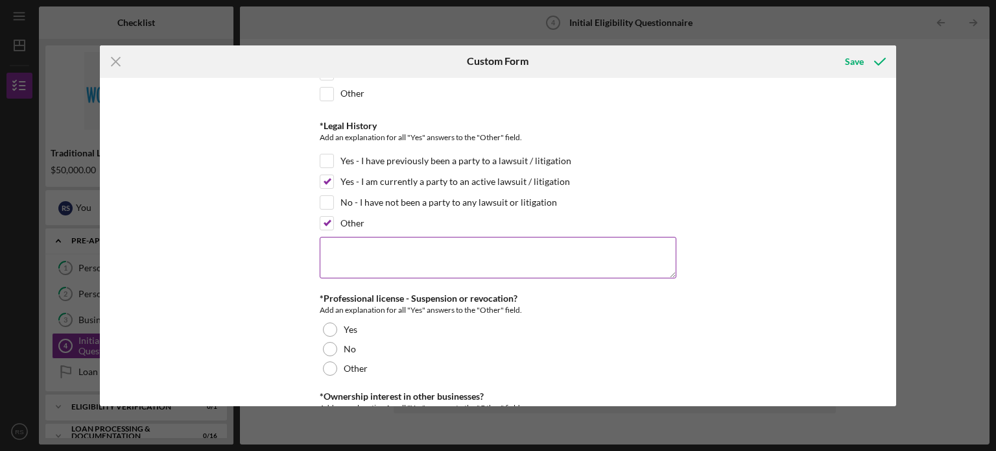
click at [351, 241] on textarea at bounding box center [498, 258] width 357 height 42
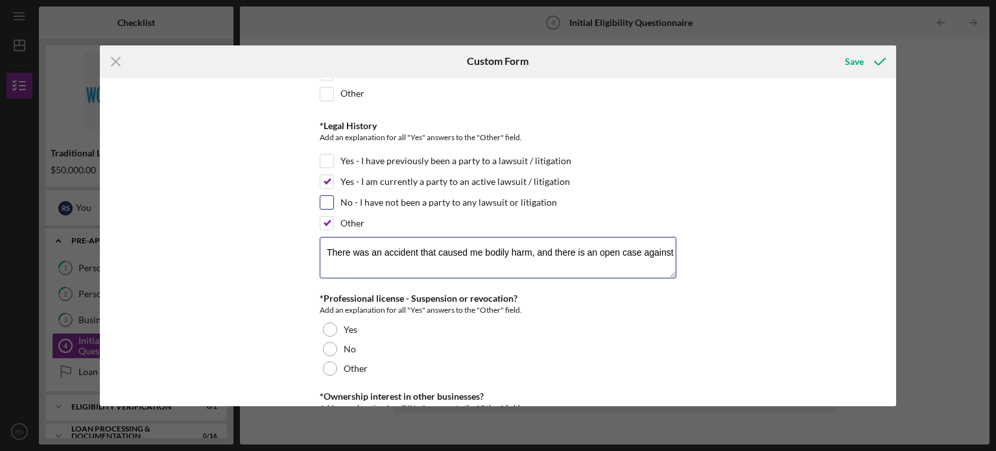
type textarea "There was an accident that caused me bodily harm, and there is an open case aga…"
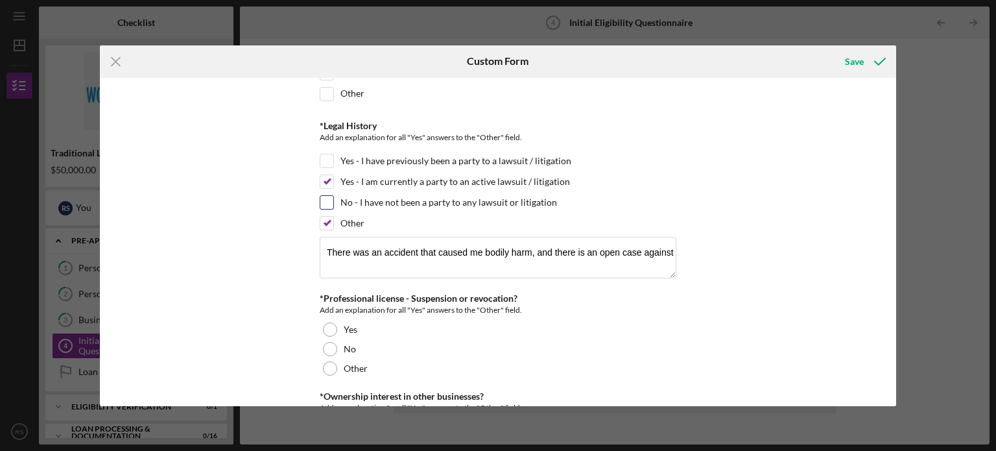
click at [331, 196] on input "No - I have not been a party to any lawsuit or litigation" at bounding box center [326, 202] width 13 height 13
checkbox input "true"
click at [328, 195] on div "No - I have not been a party to any lawsuit or litigation" at bounding box center [498, 205] width 357 height 21
click at [328, 175] on input "Yes - I am currently a party to an active lawsuit / litigation" at bounding box center [326, 181] width 13 height 13
checkbox input "false"
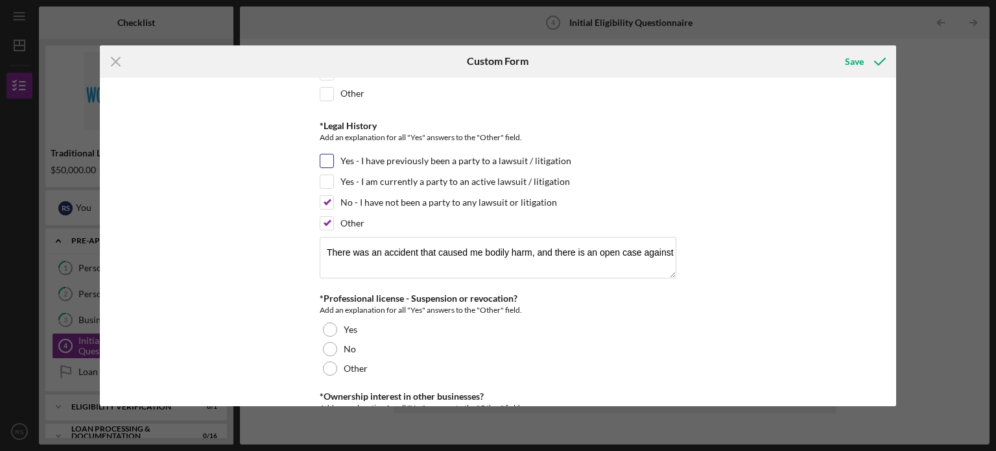
click at [327, 154] on input "Yes - I have previously been a party to a lawsuit / litigation" at bounding box center [326, 160] width 13 height 13
checkbox input "true"
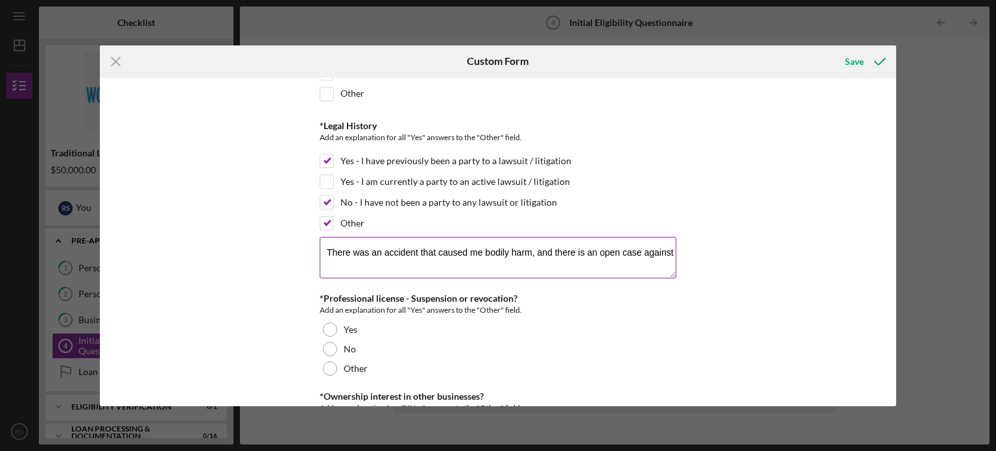
click at [670, 241] on textarea "There was an accident that caused me bodily harm, and there is an open case aga…" at bounding box center [498, 258] width 357 height 42
click at [581, 241] on textarea "There was an accident that caused me bodily harm, and there is an open case aga…" at bounding box center [498, 258] width 357 height 42
click at [600, 243] on textarea "There was an accident that caused me bodily harm, and there is an open case aga…" at bounding box center [498, 258] width 357 height 42
click at [668, 241] on textarea "There was an accident that caused me bodily harm, and there is a closed case ag…" at bounding box center [498, 258] width 357 height 42
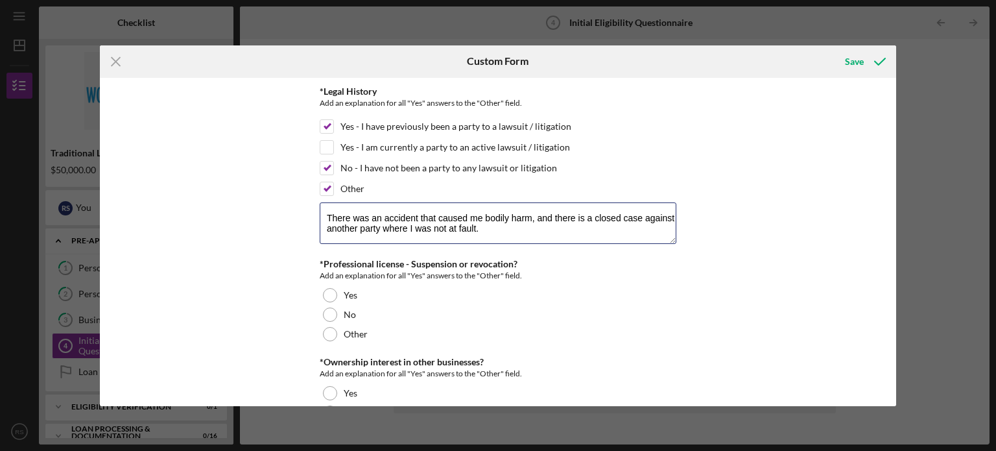
scroll to position [1557, 0]
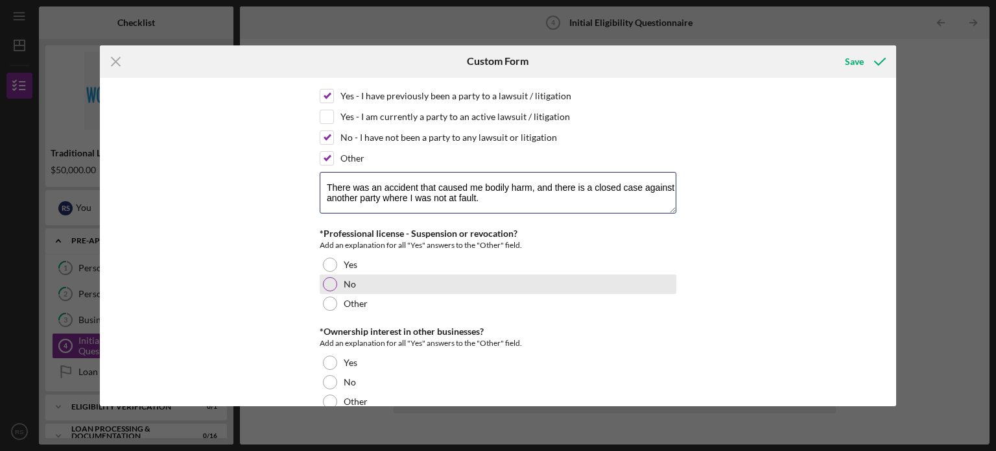
type textarea "There was an accident that caused me bodily harm, and there is a closed case ag…"
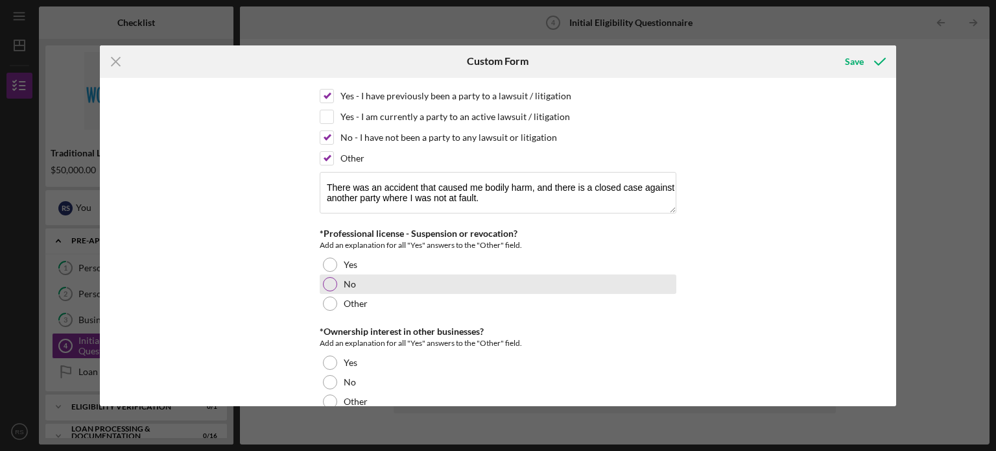
click at [328, 277] on div at bounding box center [330, 284] width 14 height 14
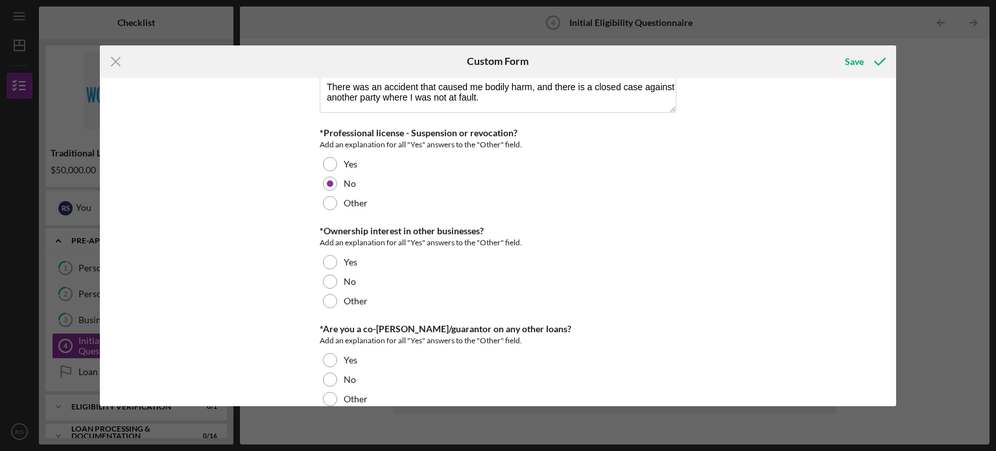
scroll to position [1687, 0]
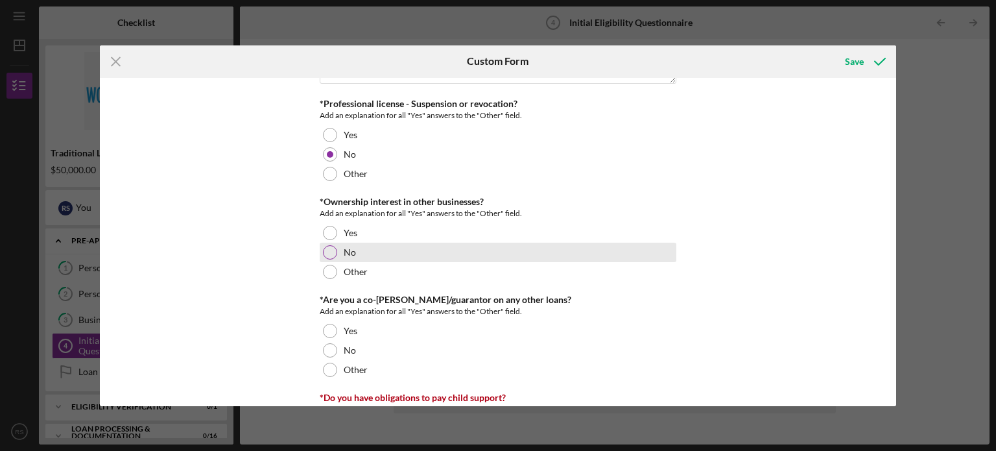
click at [330, 245] on div at bounding box center [330, 252] width 14 height 14
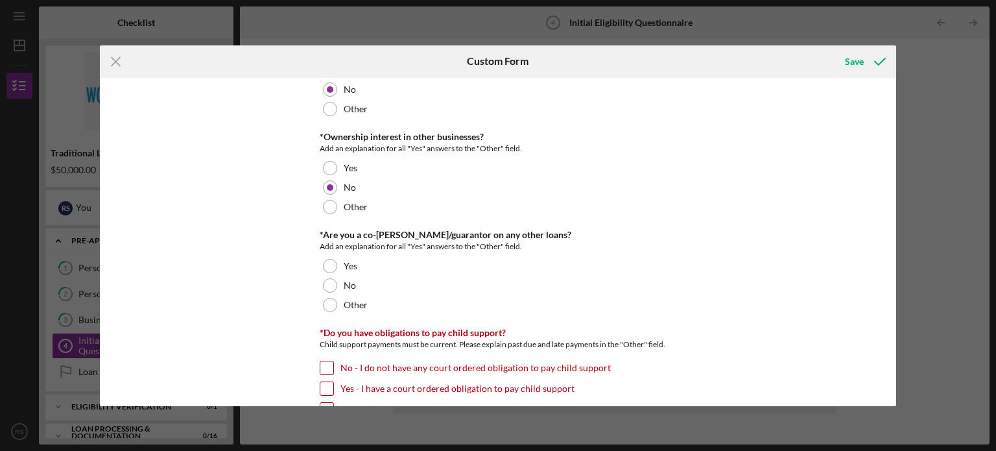
scroll to position [1816, 0]
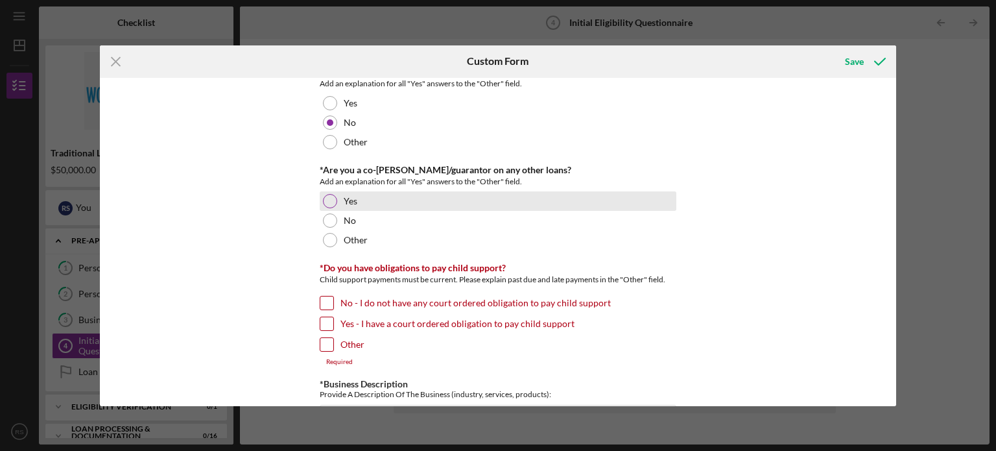
click at [322, 191] on div "Yes" at bounding box center [498, 200] width 357 height 19
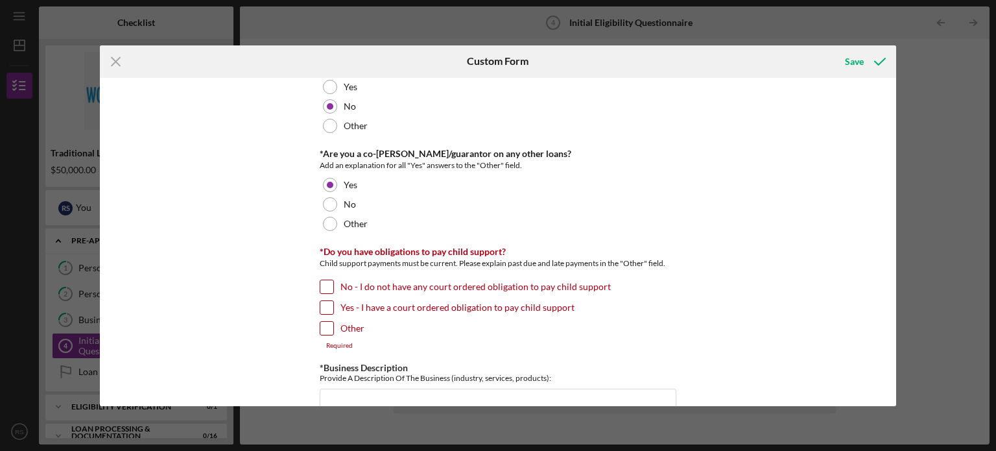
scroll to position [1881, 0]
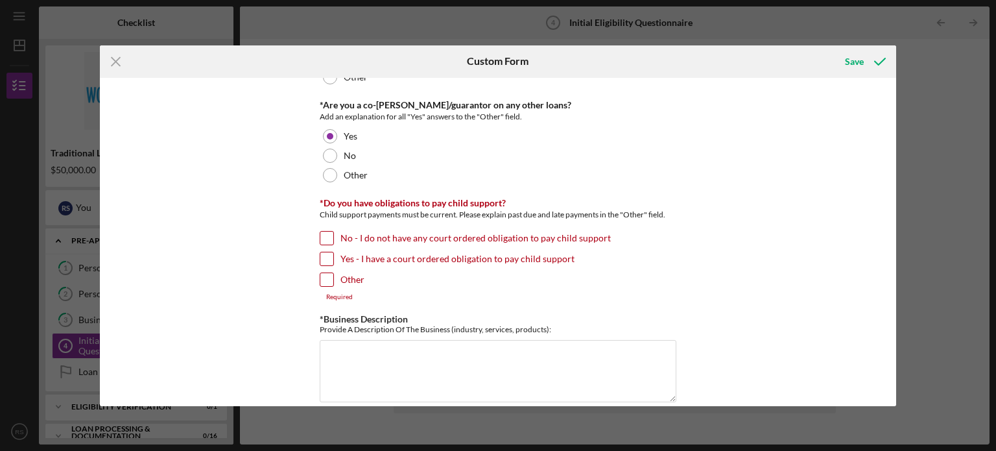
click at [332, 231] on div at bounding box center [327, 238] width 14 height 14
click at [330, 232] on input "No - I do not have any court ordered obligation to pay child support" at bounding box center [326, 238] width 13 height 13
checkbox input "true"
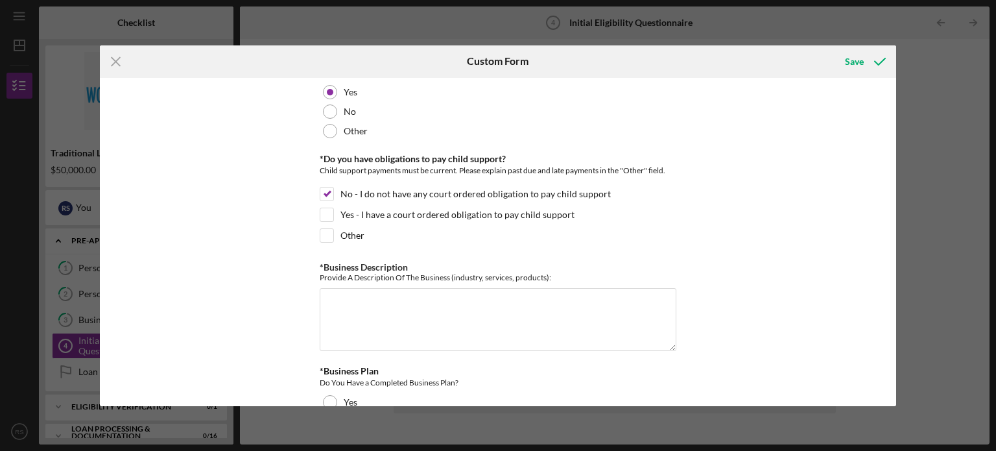
scroll to position [1946, 0]
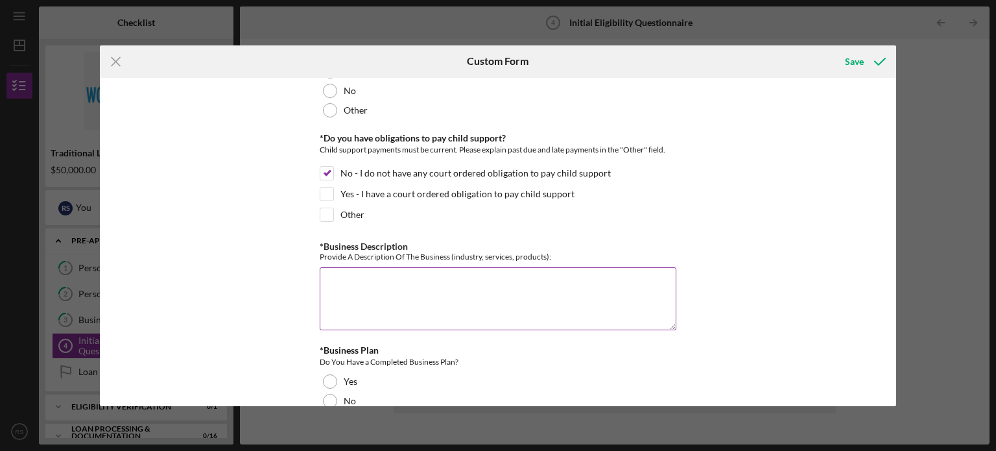
click at [404, 276] on textarea "*Business Description" at bounding box center [498, 298] width 357 height 62
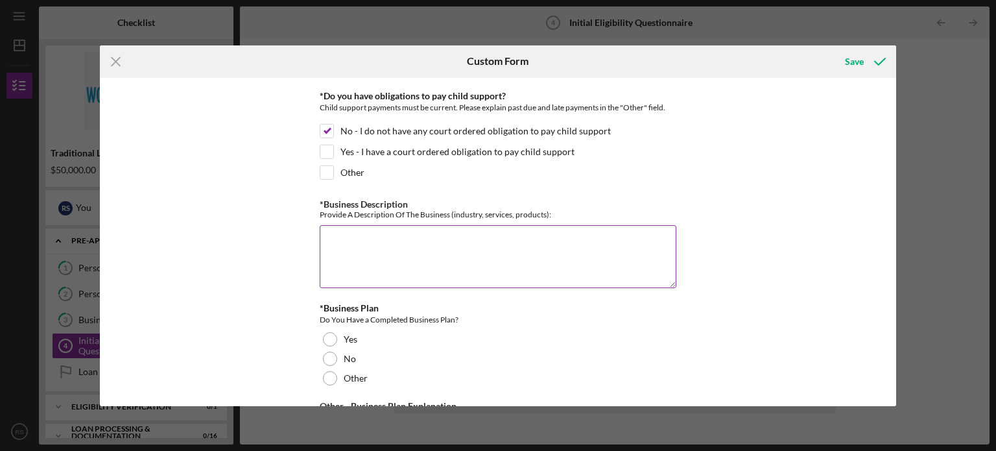
scroll to position [2011, 0]
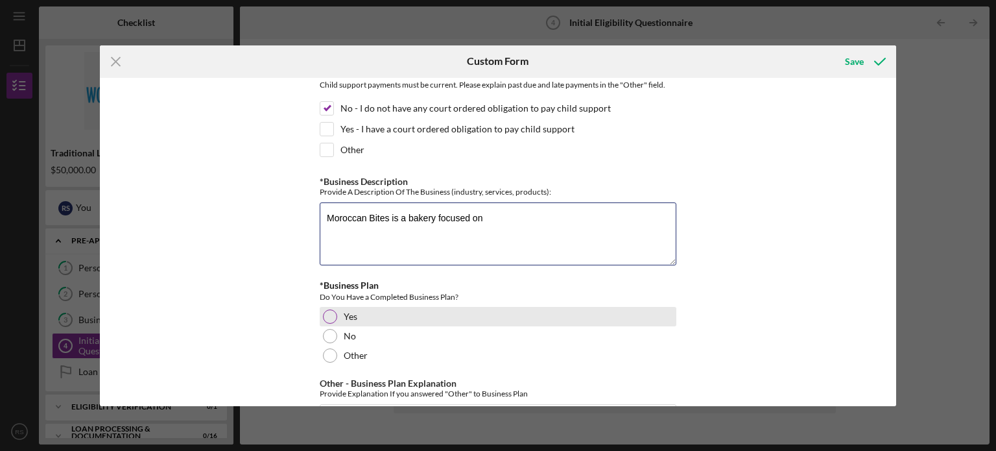
click at [338, 308] on div "Yes" at bounding box center [498, 316] width 357 height 19
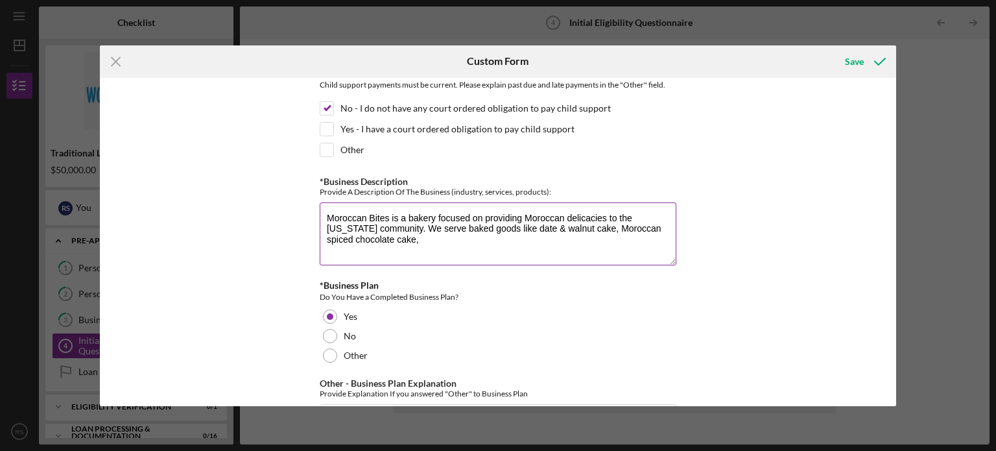
drag, startPoint x: 452, startPoint y: 234, endPoint x: 528, endPoint y: 216, distance: 77.9
click at [528, 216] on textarea "Moroccan Bites is a bakery focused on providing Moroccan delicacies to the [US_…" at bounding box center [498, 233] width 357 height 62
click at [628, 219] on textarea "Moroccan Bites is a bakery focused on providing Moroccan delicacies to the [US_…" at bounding box center [498, 233] width 357 height 62
click at [524, 231] on textarea "Moroccan Bites is a bakery focused on providing Moroccan delicacies to the [US_…" at bounding box center [498, 233] width 357 height 62
click at [655, 223] on textarea "Moroccan Bites is a bakery focused on providing Moroccan delicacies to the [US_…" at bounding box center [498, 233] width 357 height 62
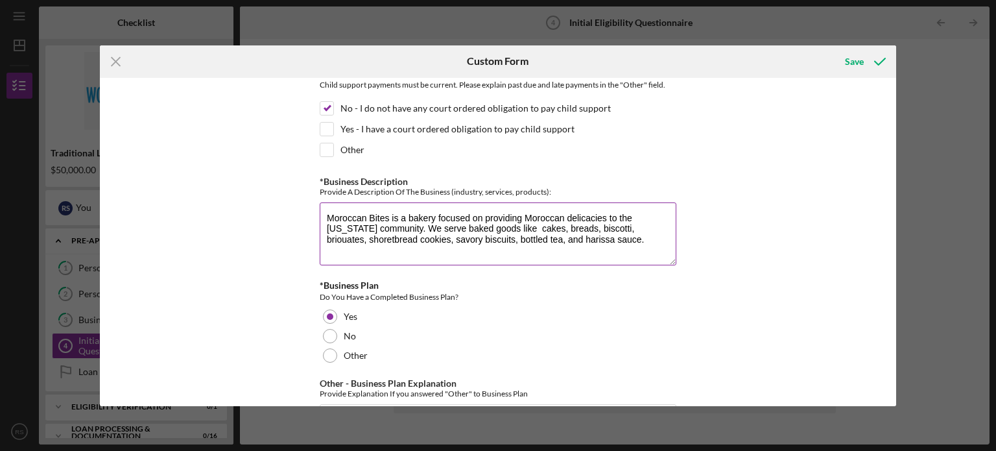
click at [346, 229] on textarea "Moroccan Bites is a bakery focused on providing Moroccan delicacies to the [US_…" at bounding box center [498, 233] width 357 height 62
click at [601, 230] on textarea "Moroccan Bites is a bakery focused on providing Moroccan delicacies to the [US_…" at bounding box center [498, 233] width 357 height 62
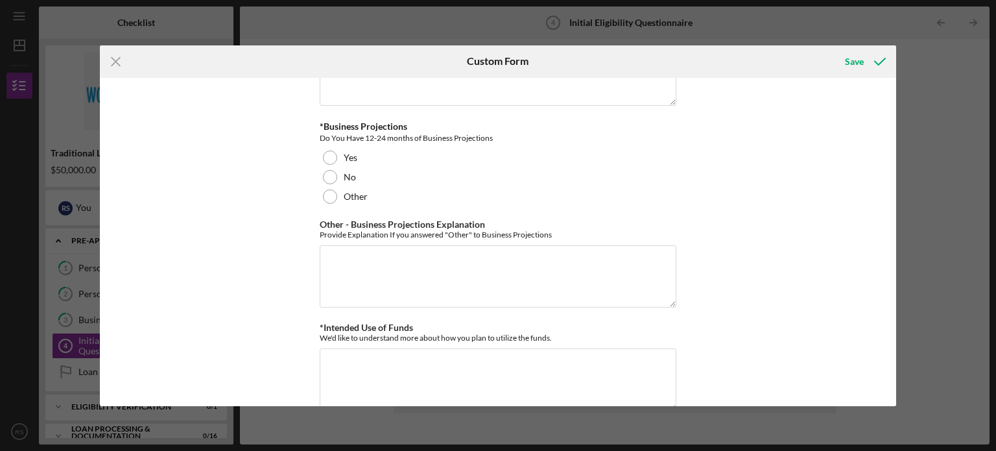
scroll to position [2387, 0]
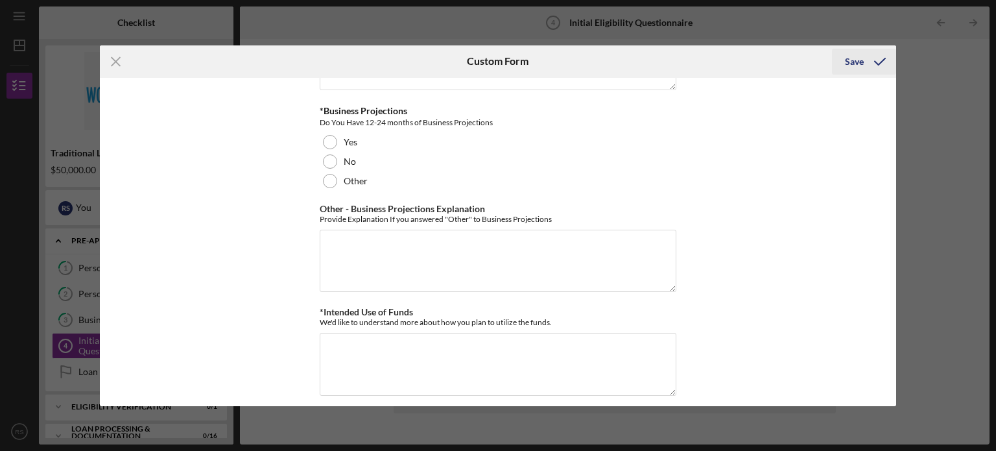
type textarea "Moroccan Bites is a bakery focused on providing Moroccan delicacies to the [US_…"
click at [854, 62] on div "Save" at bounding box center [854, 62] width 19 height 26
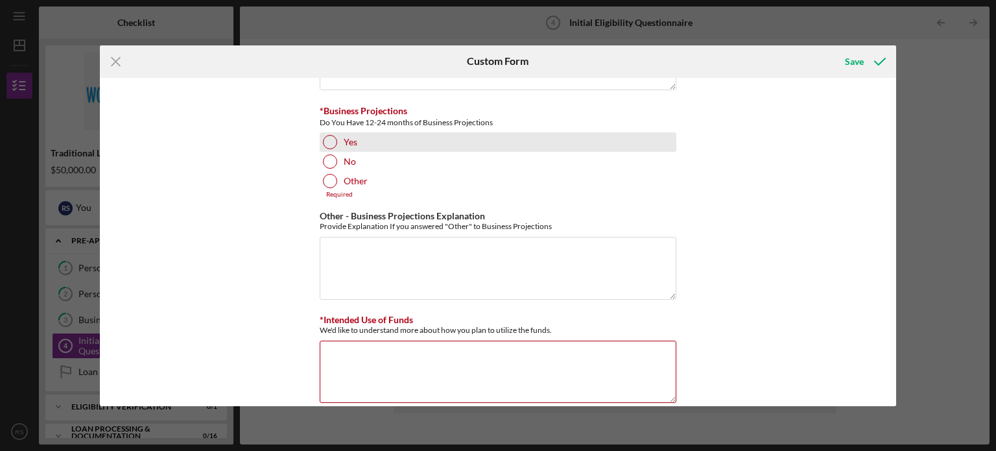
click at [339, 132] on div "Yes" at bounding box center [498, 141] width 357 height 19
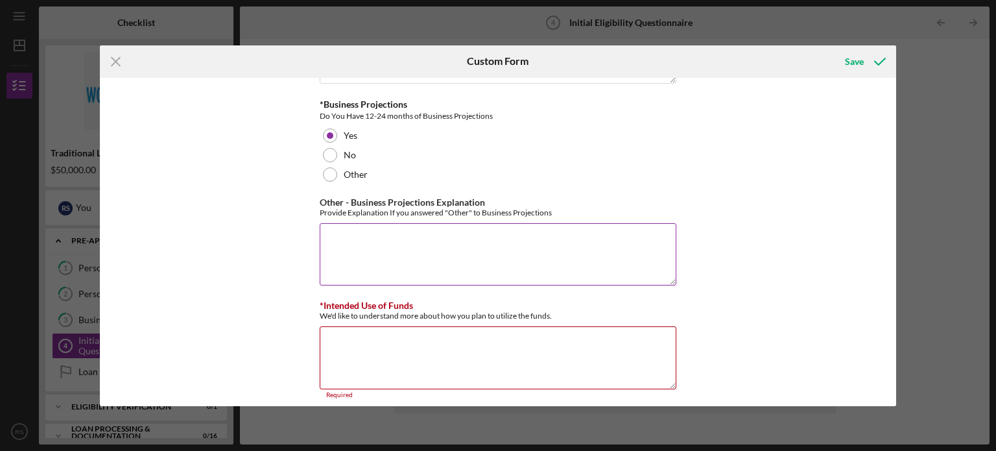
scroll to position [2395, 0]
click at [427, 333] on textarea "*Intended Use of Funds" at bounding box center [498, 356] width 357 height 62
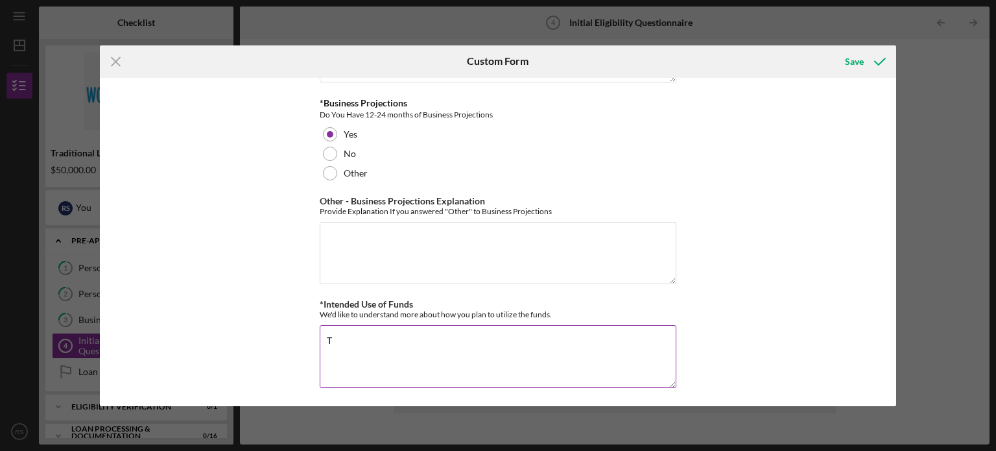
scroll to position [2387, 0]
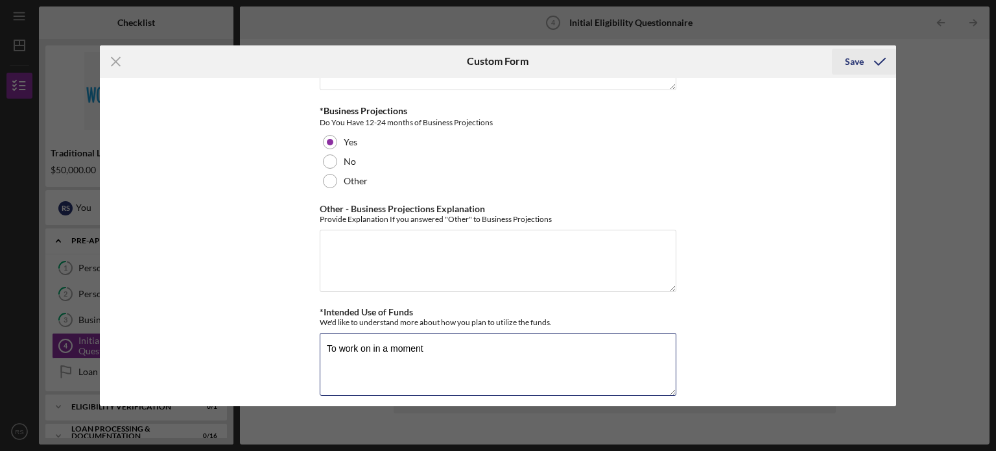
type textarea "To work on in a moment"
click at [860, 67] on div "Save" at bounding box center [854, 62] width 19 height 26
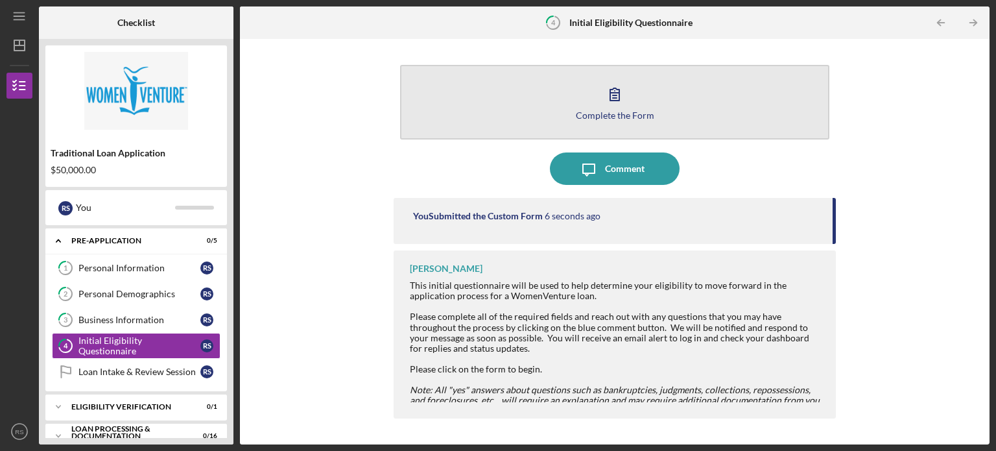
click at [612, 103] on icon "button" at bounding box center [615, 94] width 32 height 32
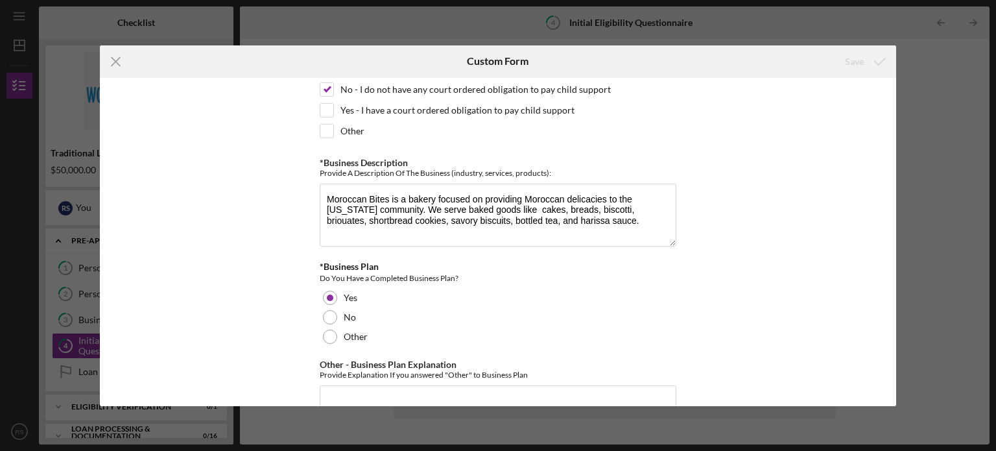
scroll to position [1998, 0]
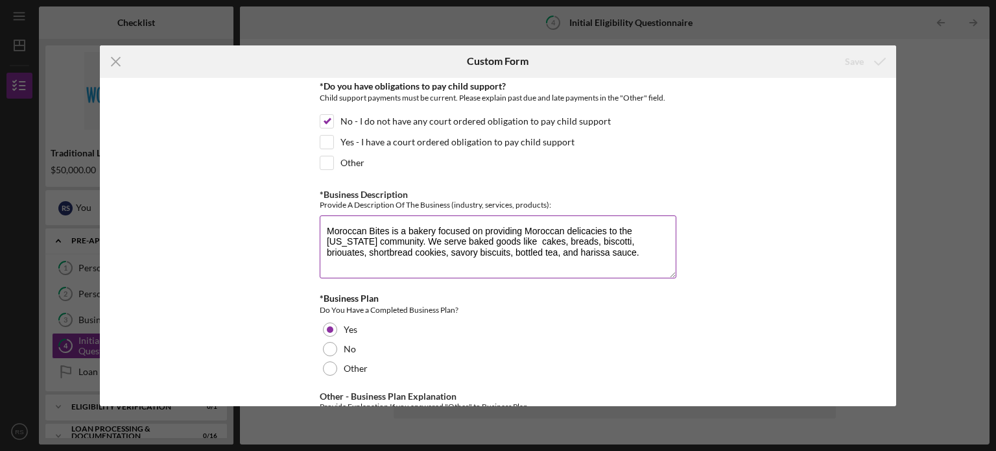
click at [525, 243] on textarea "Moroccan Bites is a bakery focused on providing Moroccan delicacies to the [US_…" at bounding box center [498, 246] width 357 height 62
click at [605, 241] on textarea "Moroccan Bites is a bakery focused on providing Moroccan delicacies to the [US_…" at bounding box center [498, 246] width 357 height 62
drag, startPoint x: 605, startPoint y: 243, endPoint x: 315, endPoint y: 219, distance: 291.0
click at [315, 219] on div "*In which county is your business located? Business Address must be located wit…" at bounding box center [498, 242] width 797 height 328
click at [629, 250] on textarea "Moroccan Bites is a bakery focused on providing Moroccan delicacies to the [US_…" at bounding box center [498, 246] width 357 height 62
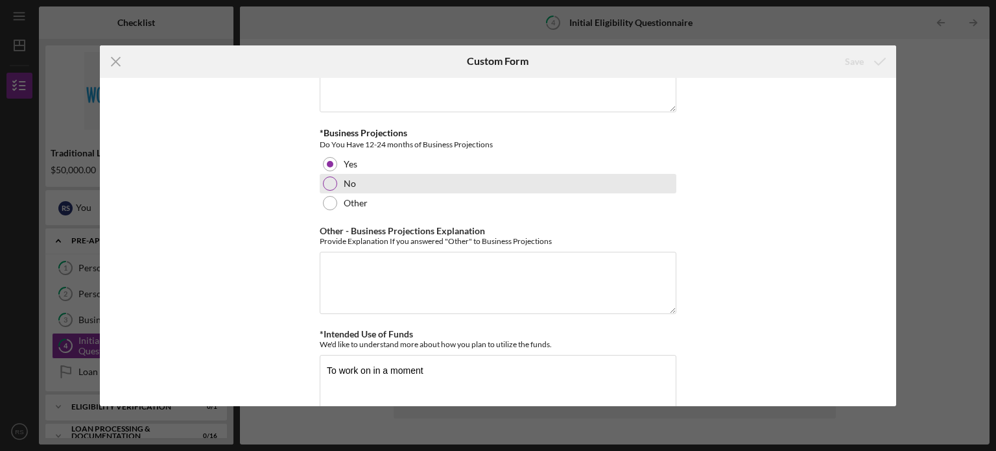
scroll to position [2387, 0]
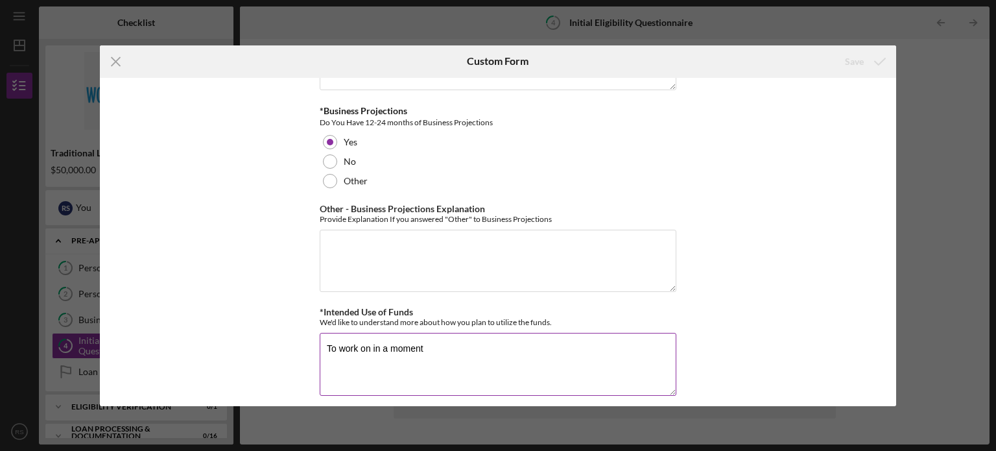
click at [445, 333] on textarea "To work on in a moment" at bounding box center [498, 364] width 357 height 62
drag, startPoint x: 447, startPoint y: 335, endPoint x: 311, endPoint y: 344, distance: 136.5
click at [311, 344] on div "*In which county is your business located? Business Address must be located wit…" at bounding box center [498, 242] width 797 height 328
paste textarea "Moroccan Bites is seeking a $65,000 microloan from a Community Development Fina…"
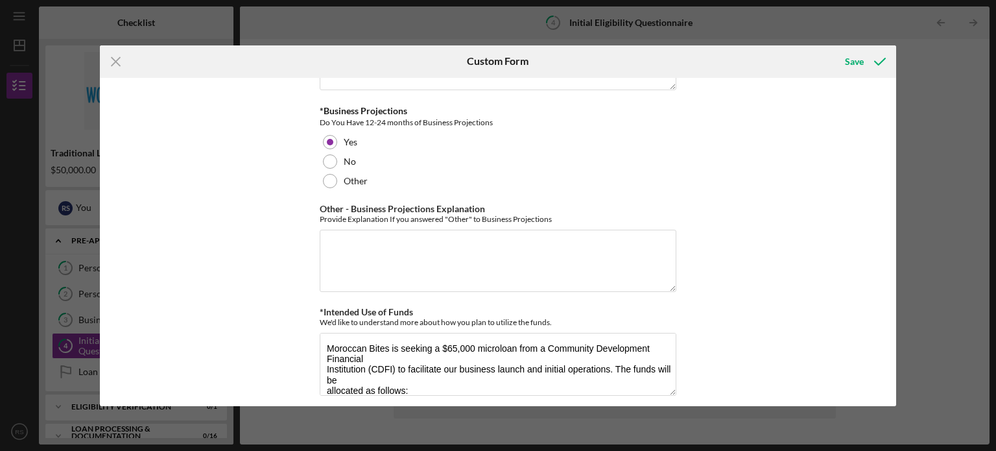
click at [317, 360] on div "*In which county is your business located? Business Address must be located wit…" at bounding box center [498, 242] width 797 height 328
click at [405, 357] on textarea "Moroccan Bites is seeking a $65,000 microloan from a Community Development Fina…" at bounding box center [498, 364] width 357 height 62
drag, startPoint x: 393, startPoint y: 359, endPoint x: 517, endPoint y: 335, distance: 126.1
click at [517, 335] on textarea "Moroccan Bites is seeking a $65,000 microloan from a Community Development Fina…" at bounding box center [498, 364] width 357 height 62
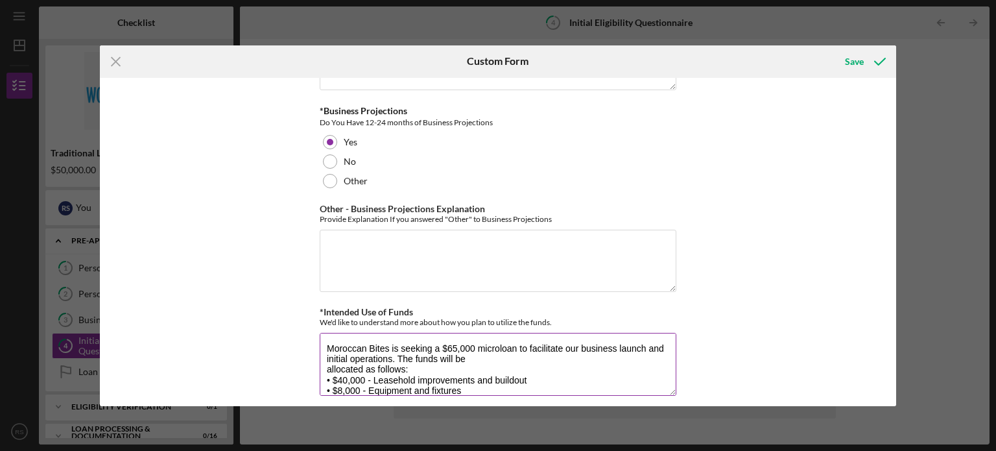
click at [324, 355] on textarea "Moroccan Bites is seeking a $65,000 microloan to facilitate our business launch…" at bounding box center [498, 364] width 357 height 62
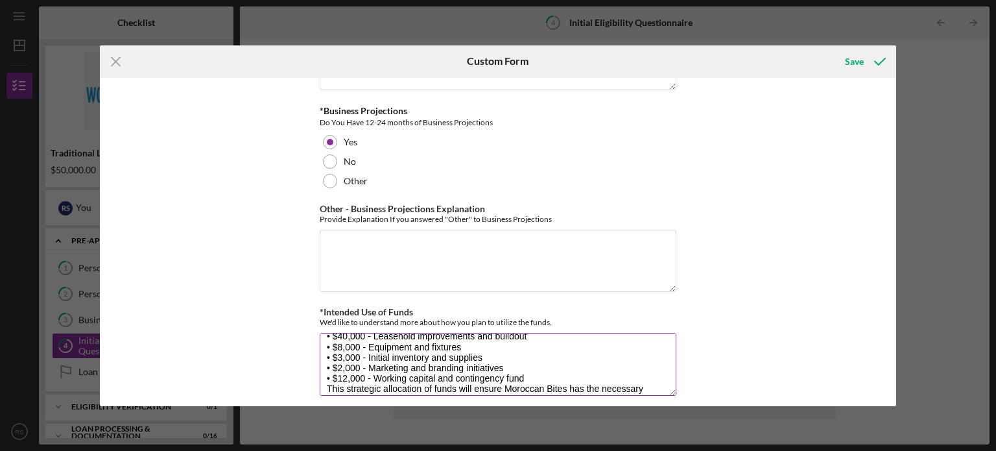
scroll to position [61, 0]
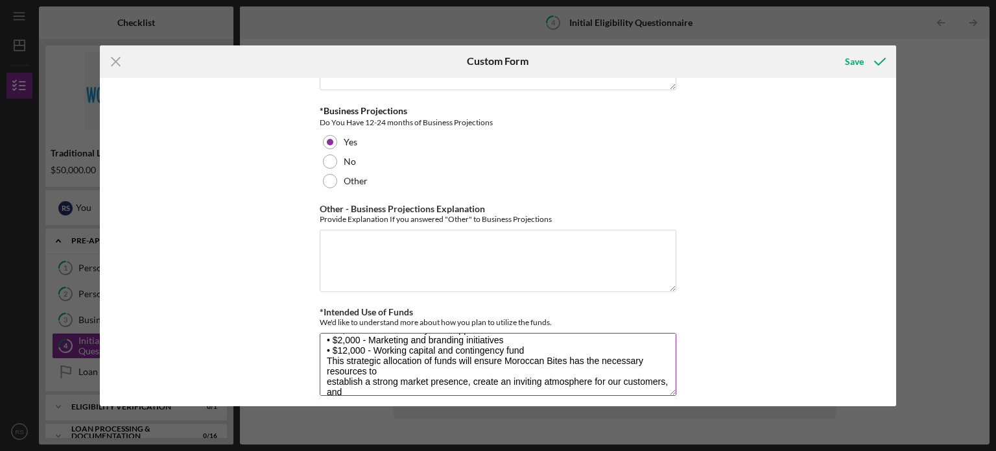
click at [323, 372] on textarea "Moroccan Bites is seeking a $65,000 microloan to facilitate our business launch…" at bounding box center [498, 364] width 357 height 62
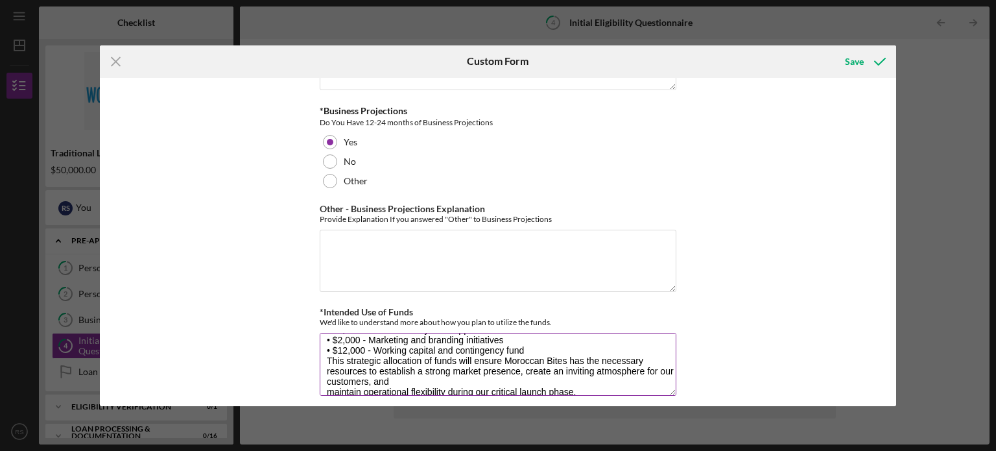
click at [324, 379] on textarea "Moroccan Bites is seeking a $65,000 microloan to facilitate our business launch…" at bounding box center [498, 364] width 357 height 62
type textarea "Moroccan Bites is seeking a $65,000 microloan to facilitate our business launch…"
click at [856, 56] on div "Save" at bounding box center [854, 62] width 19 height 26
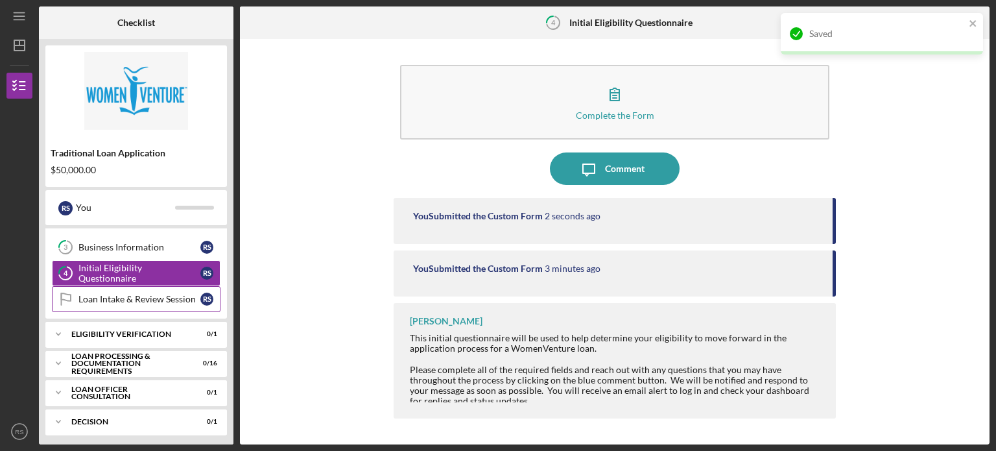
scroll to position [75, 0]
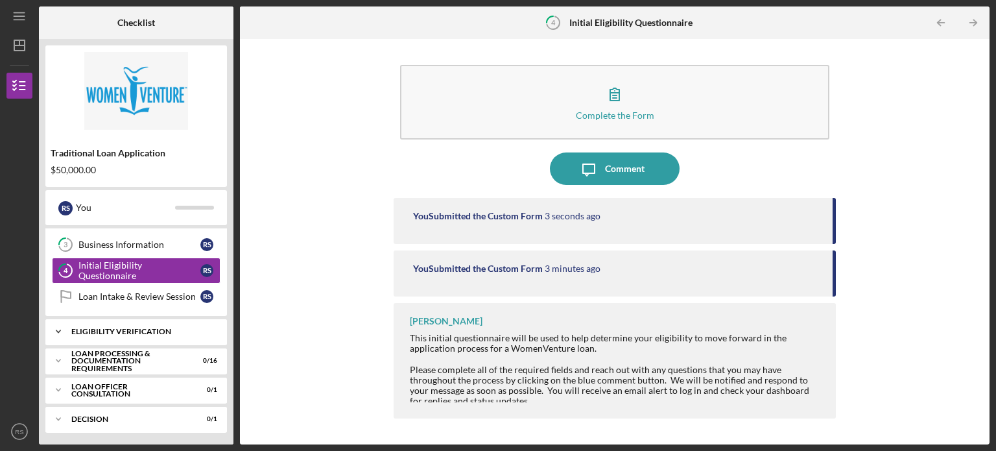
click at [128, 328] on div "Eligibility Verification" at bounding box center [140, 332] width 139 height 8
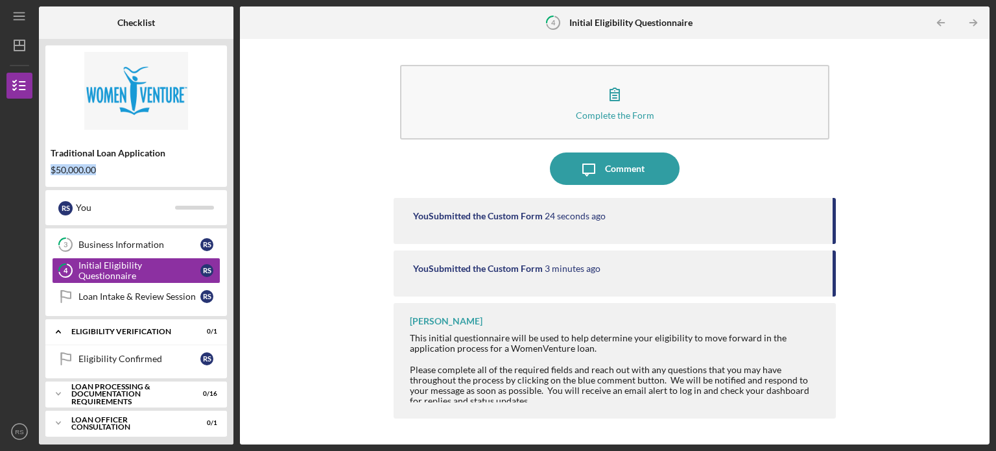
drag, startPoint x: 106, startPoint y: 170, endPoint x: 48, endPoint y: 168, distance: 58.4
click at [48, 168] on div "Traditional Loan Application $50,000.00" at bounding box center [136, 162] width 182 height 38
click at [136, 241] on div "Business Information" at bounding box center [139, 244] width 122 height 10
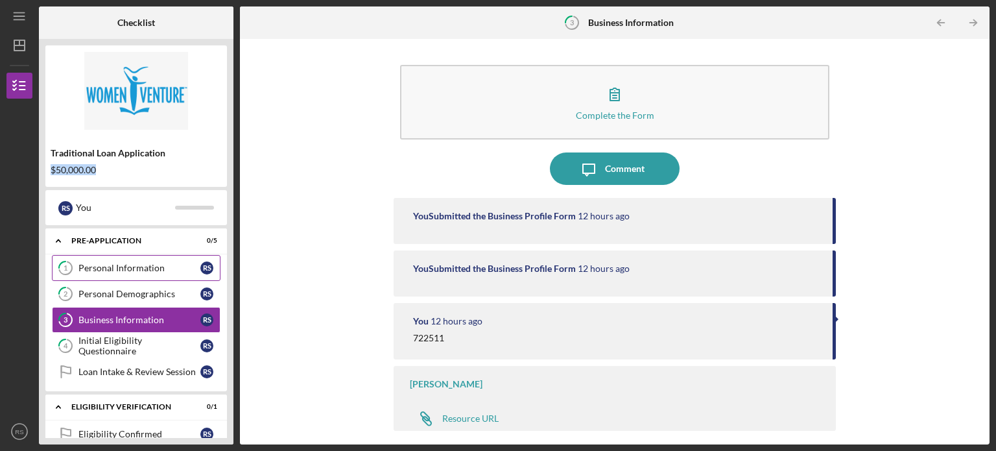
click at [144, 269] on div "Personal Information" at bounding box center [139, 268] width 122 height 10
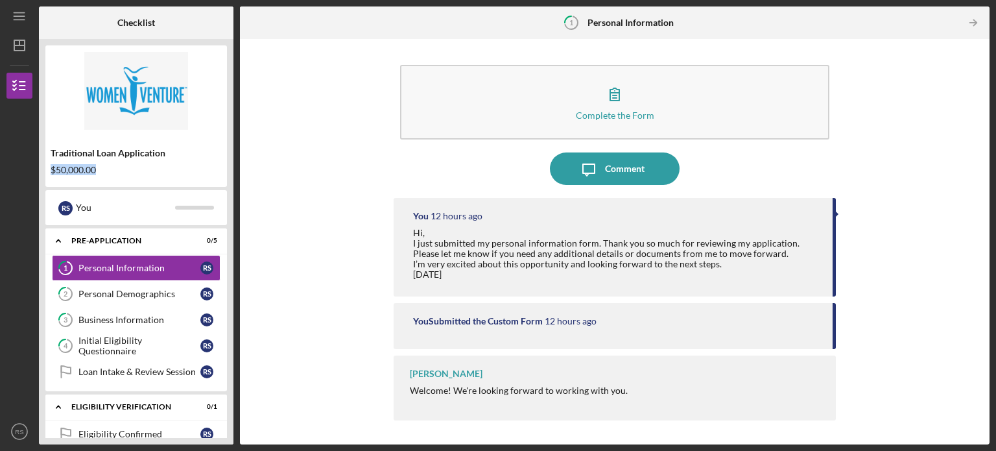
click at [108, 162] on div "Traditional Loan Application $50,000.00" at bounding box center [136, 162] width 182 height 38
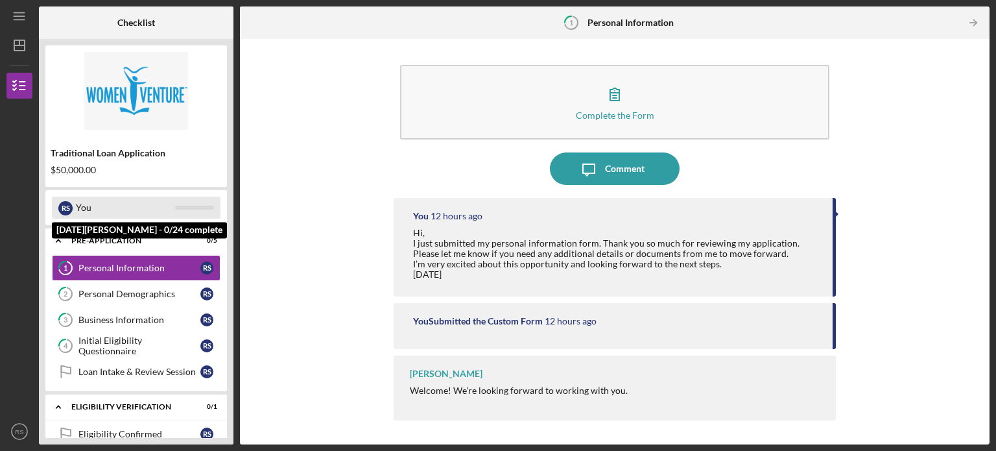
click at [132, 213] on div "You" at bounding box center [125, 208] width 99 height 22
click at [127, 209] on div "You" at bounding box center [125, 208] width 99 height 22
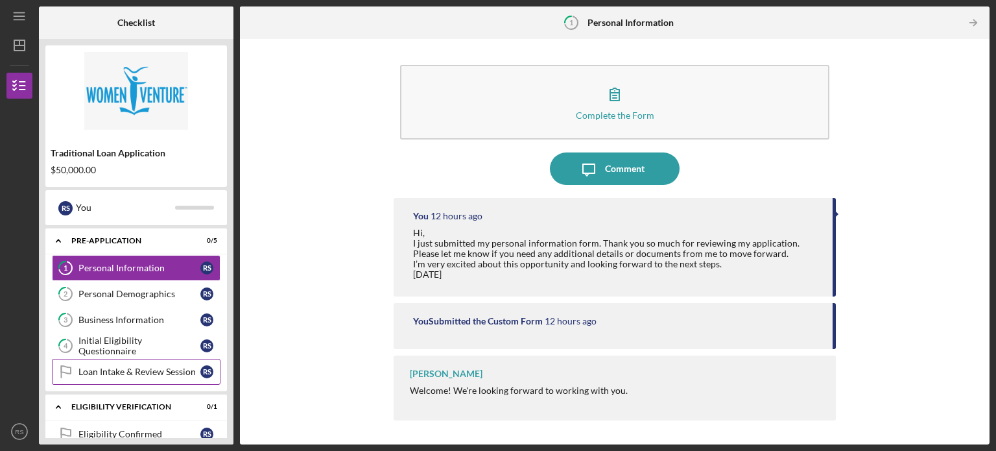
click at [171, 368] on div "Loan Intake & Review Session" at bounding box center [139, 372] width 122 height 10
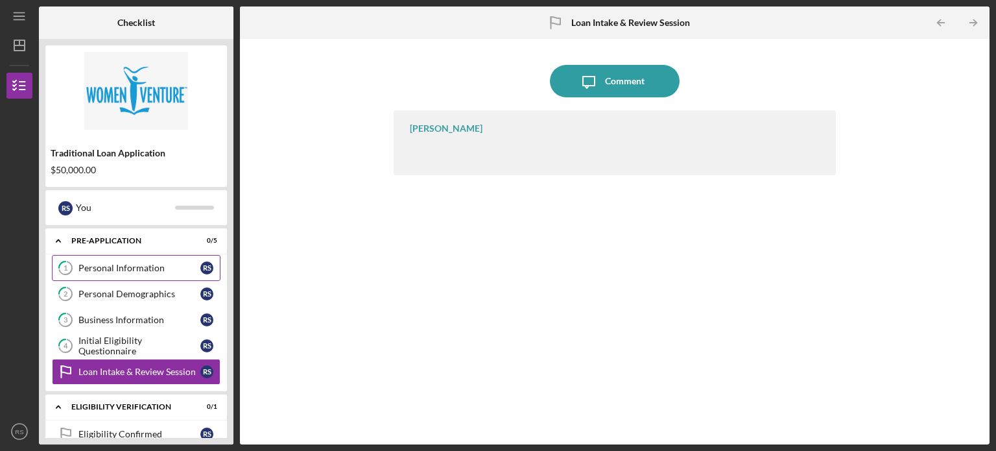
click at [116, 271] on div "Personal Information" at bounding box center [139, 268] width 122 height 10
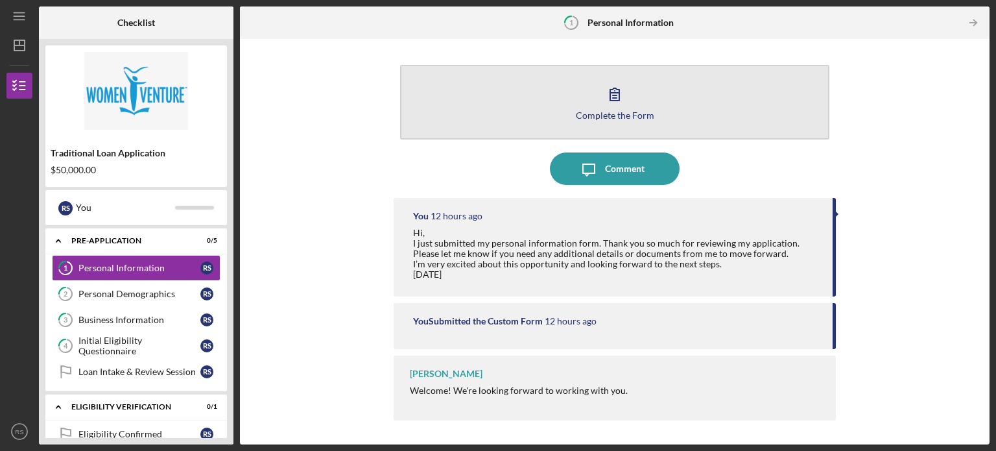
click at [479, 102] on button "Complete the Form Form" at bounding box center [614, 102] width 429 height 75
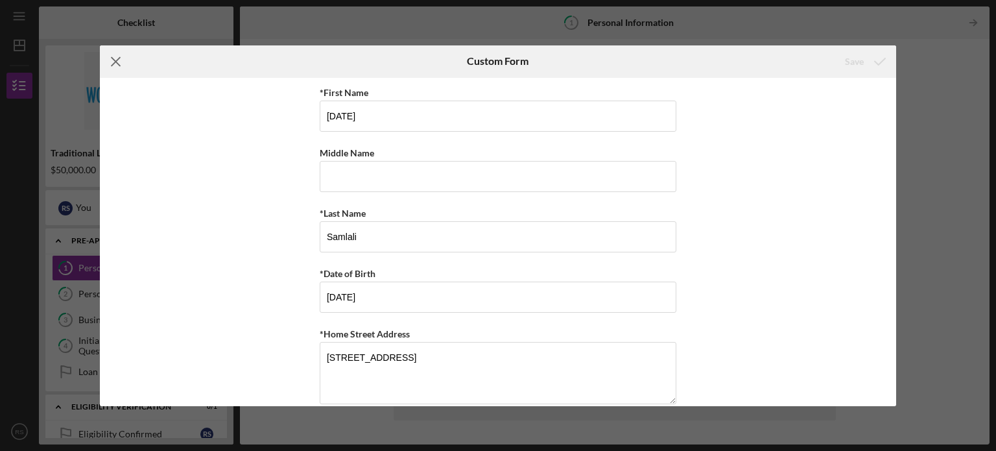
click at [115, 61] on line at bounding box center [116, 61] width 8 height 8
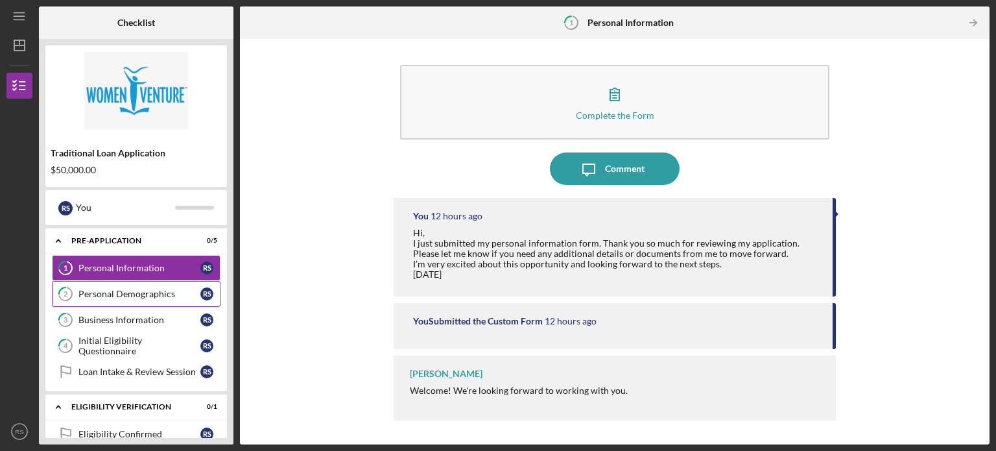
click at [119, 291] on div "Personal Demographics" at bounding box center [139, 294] width 122 height 10
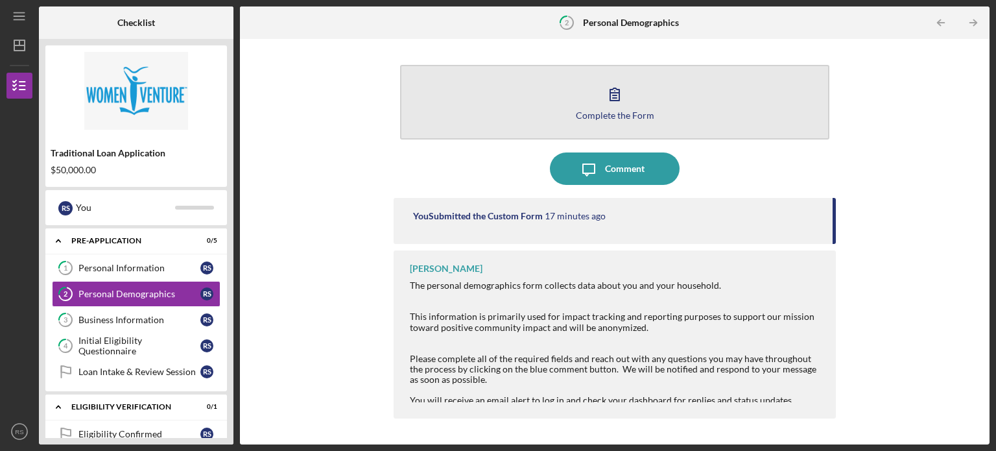
click at [470, 105] on button "Complete the Form Form" at bounding box center [614, 102] width 429 height 75
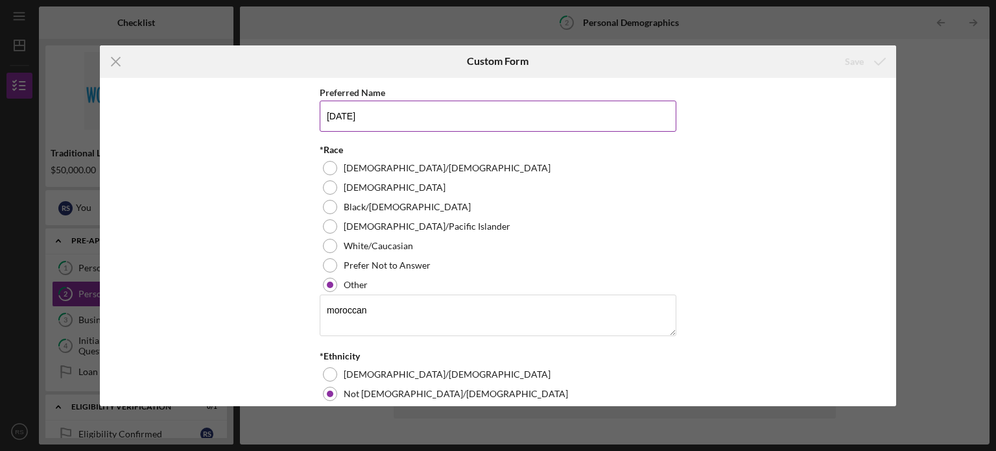
click at [327, 114] on input "[DATE]" at bounding box center [498, 116] width 357 height 31
type input "[DATE]"
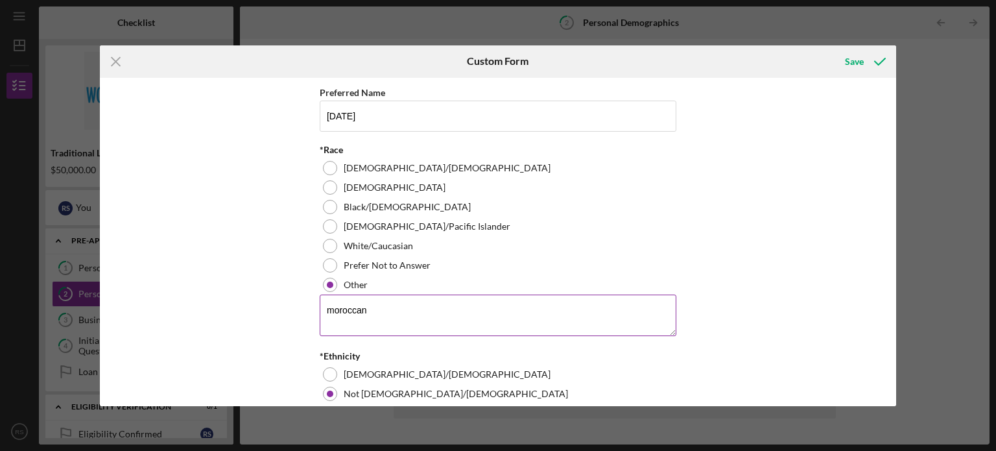
click at [330, 306] on textarea "moroccan" at bounding box center [498, 316] width 357 height 42
type textarea "Moroccan"
click at [865, 71] on icon "submit" at bounding box center [880, 61] width 32 height 32
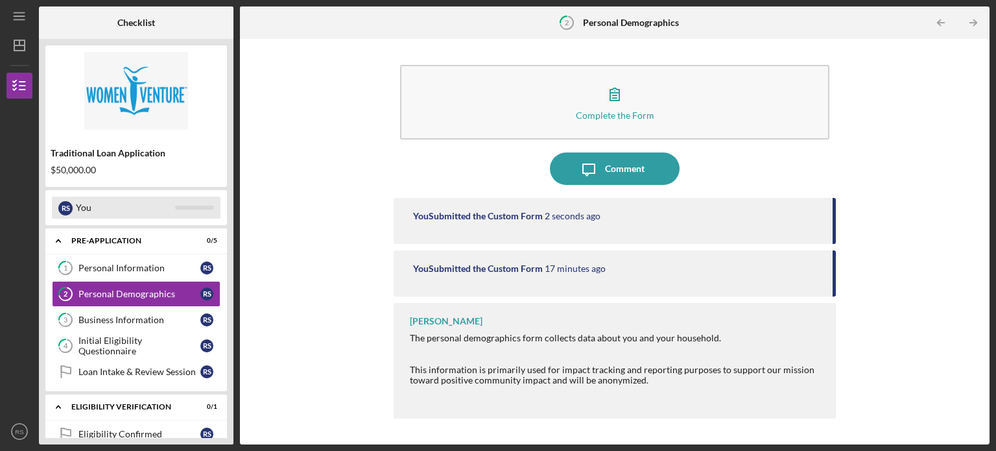
click at [88, 208] on div "You" at bounding box center [125, 208] width 99 height 22
click at [104, 206] on div "You" at bounding box center [125, 208] width 99 height 22
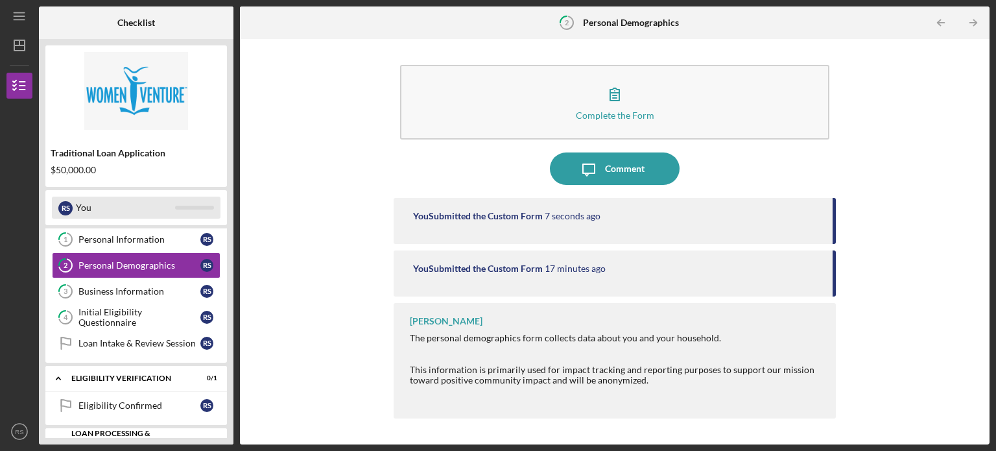
scroll to position [56, 0]
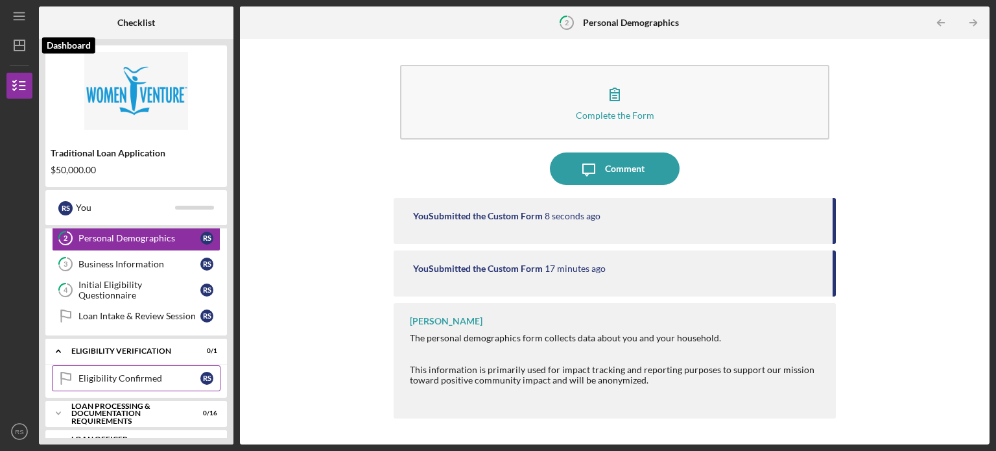
click at [96, 376] on div "Eligibility Confirmed" at bounding box center [139, 378] width 122 height 10
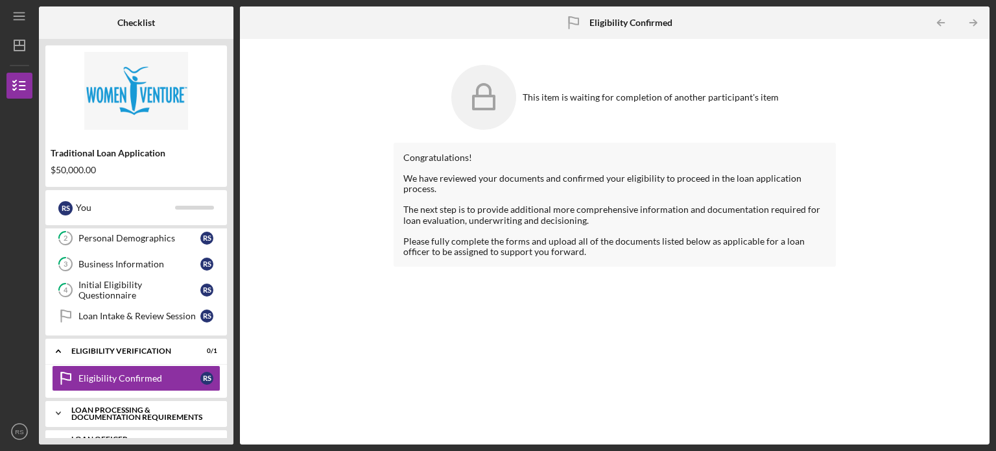
click at [106, 420] on div "Icon/Expander Loan Processing & Documentation Requirements 0 / 16" at bounding box center [136, 413] width 182 height 26
click at [78, 161] on div "Traditional Loan Application $50,000.00" at bounding box center [136, 162] width 182 height 38
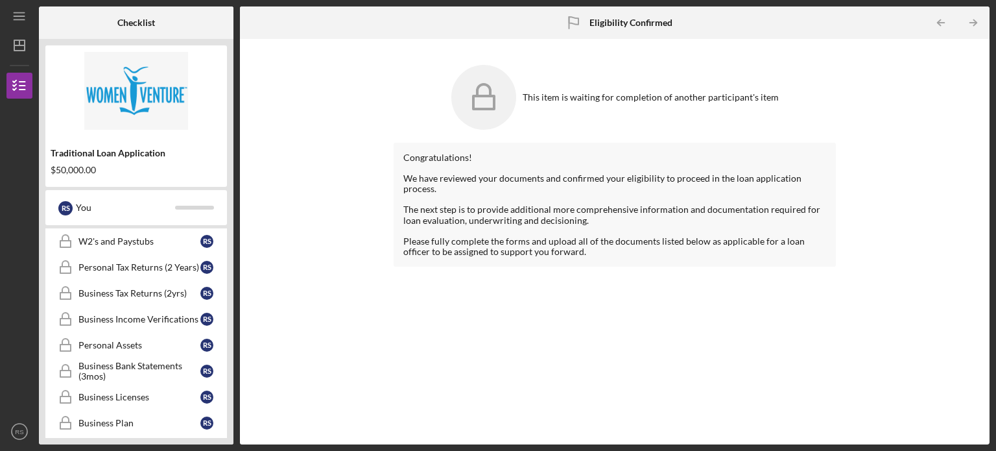
scroll to position [313, 0]
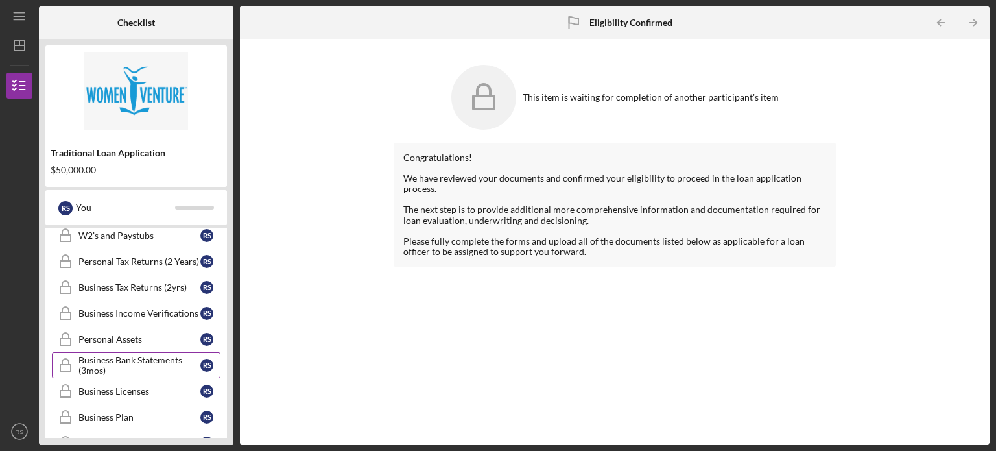
click at [103, 358] on div "Business Bank Statements (3mos)" at bounding box center [139, 365] width 122 height 21
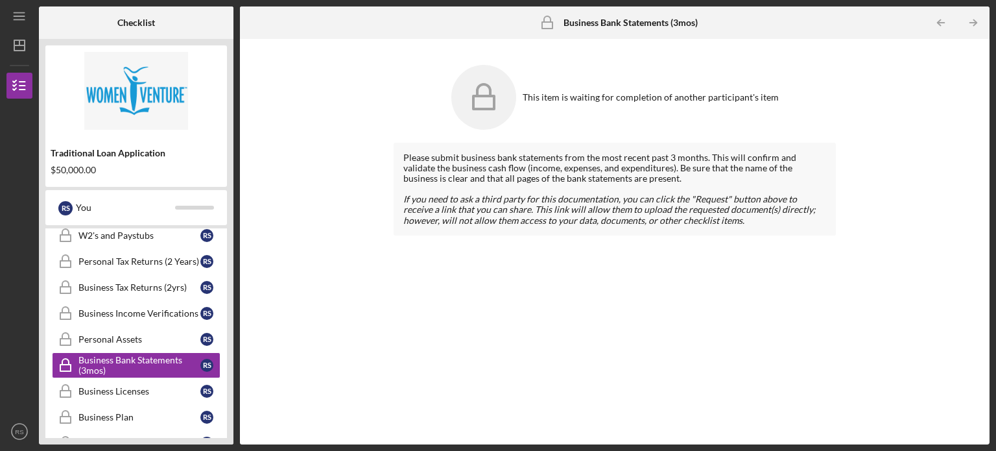
drag, startPoint x: 103, startPoint y: 358, endPoint x: 689, endPoint y: 300, distance: 588.7
click at [689, 300] on div "Please submit business bank statements from the most recent past 3 months. This…" at bounding box center [615, 284] width 442 height 282
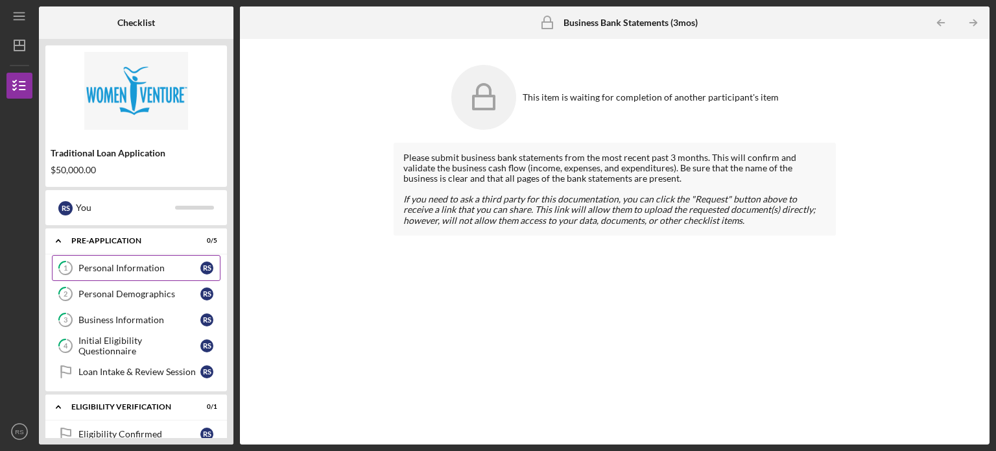
click at [147, 263] on div "Personal Information" at bounding box center [139, 268] width 122 height 10
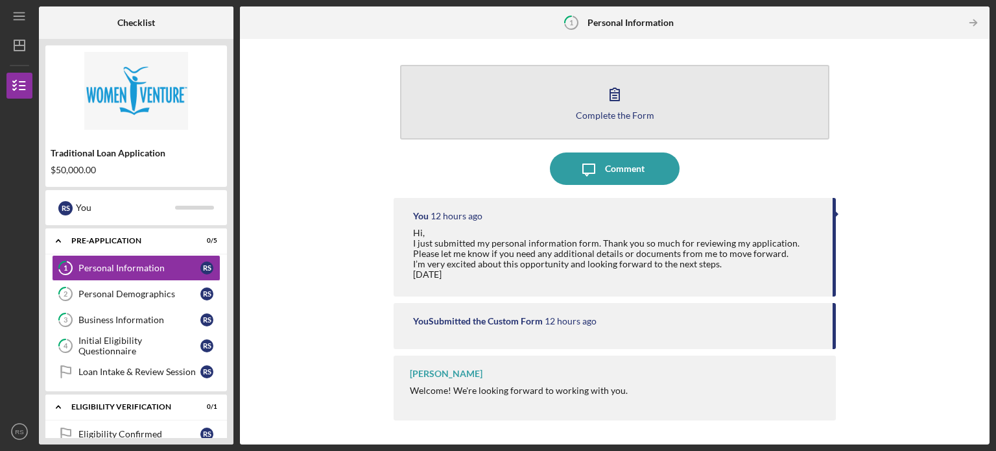
click at [623, 114] on div "Complete the Form" at bounding box center [615, 115] width 78 height 10
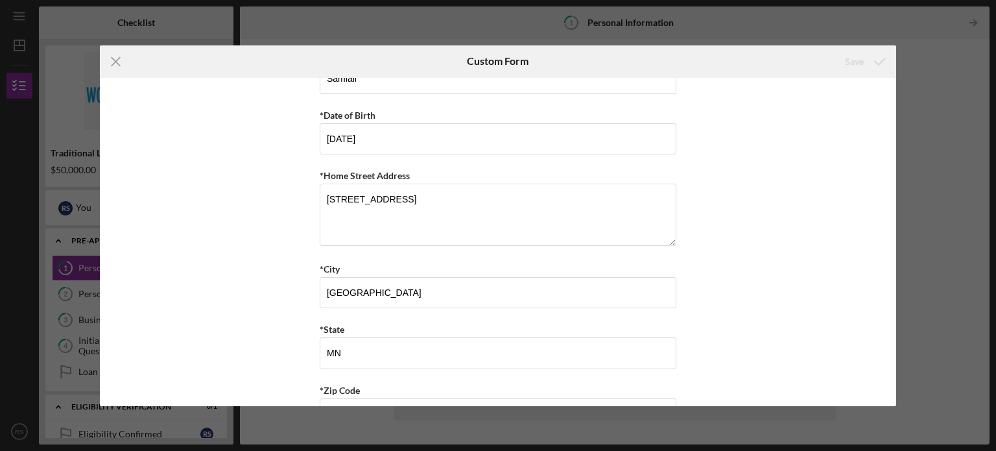
scroll to position [195, 0]
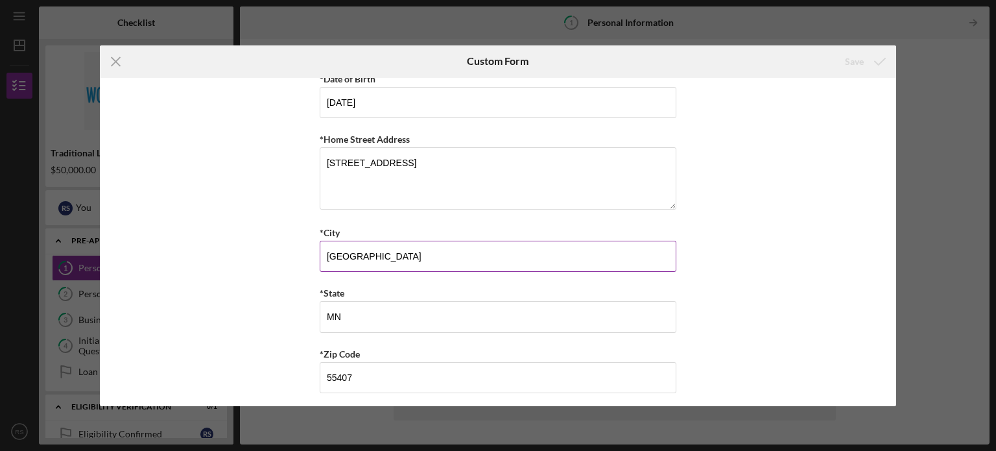
click at [488, 254] on input "[GEOGRAPHIC_DATA]" at bounding box center [498, 256] width 357 height 31
type input "Minneapoli"
click at [880, 66] on icon "submit" at bounding box center [880, 61] width 32 height 32
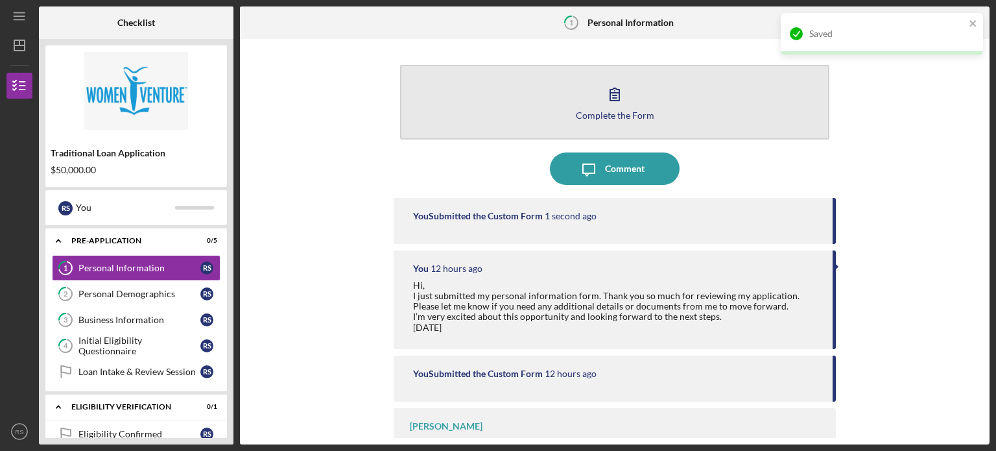
click at [611, 106] on icon "button" at bounding box center [615, 94] width 32 height 32
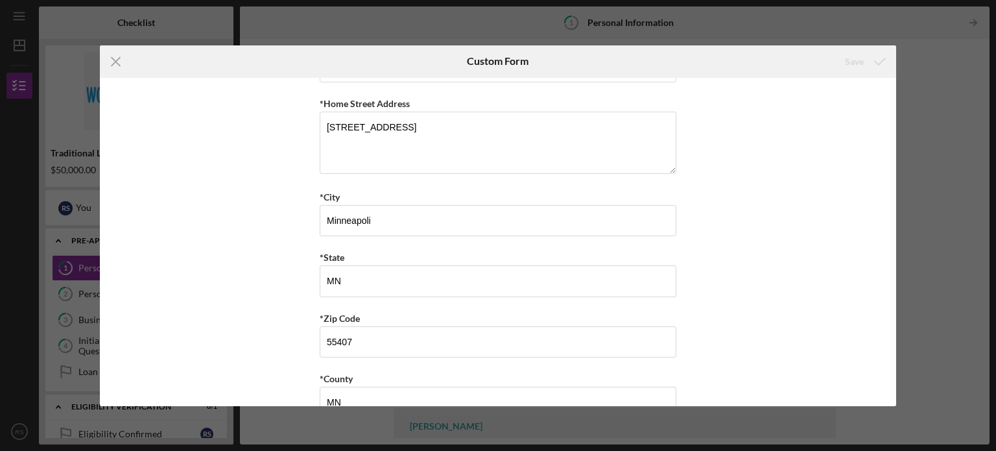
scroll to position [259, 0]
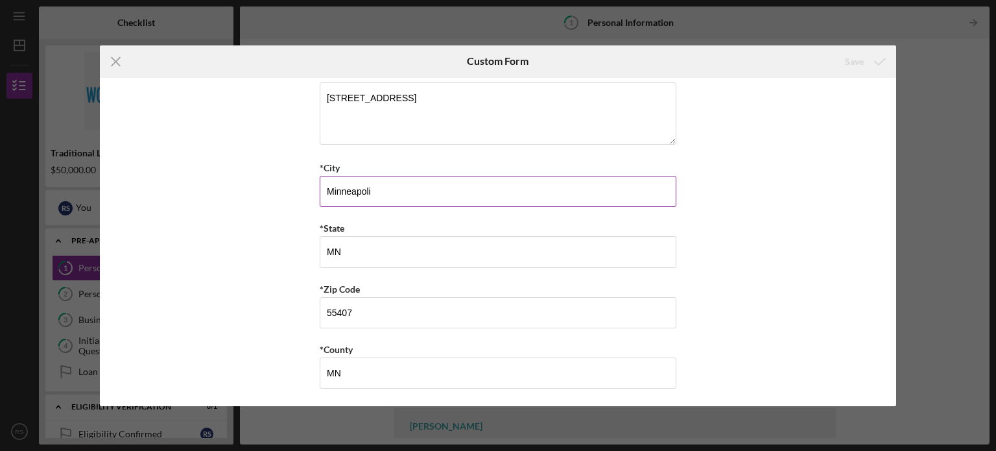
click at [436, 191] on input "Minneapoli" at bounding box center [498, 191] width 357 height 31
type input "[GEOGRAPHIC_DATA]"
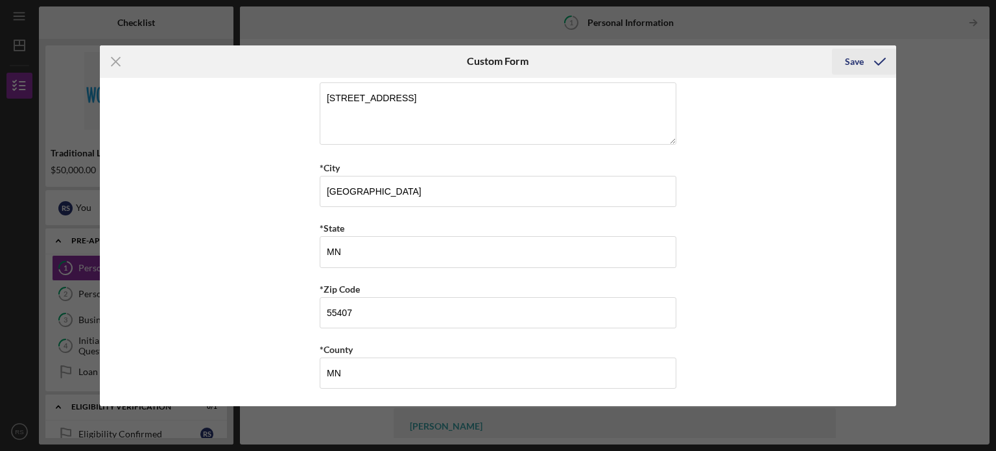
click at [859, 62] on div "Save" at bounding box center [854, 62] width 19 height 26
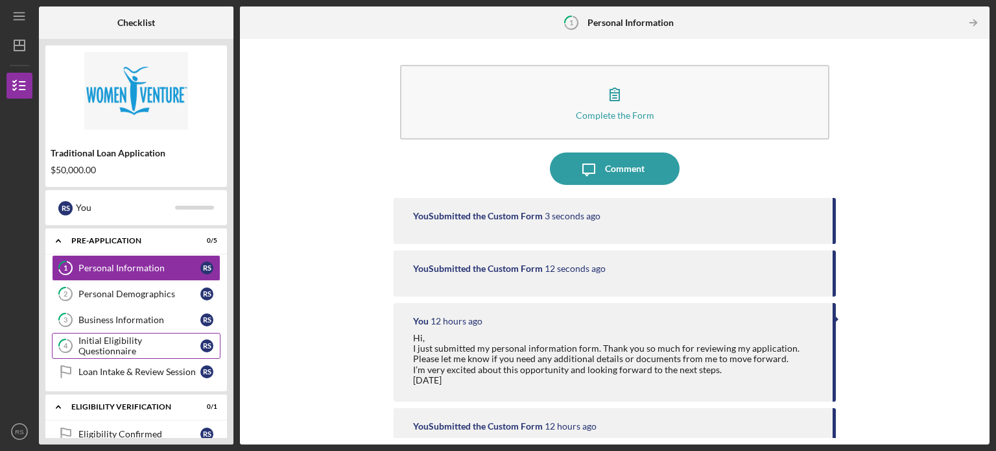
click at [114, 343] on div "Initial Eligibility Questionnaire" at bounding box center [139, 345] width 122 height 21
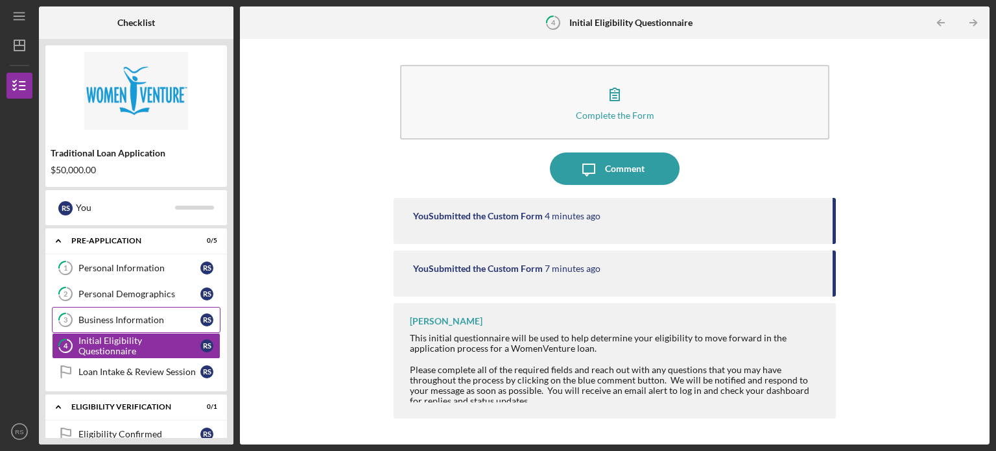
click at [114, 324] on link "3 Business Information R S" at bounding box center [136, 320] width 169 height 26
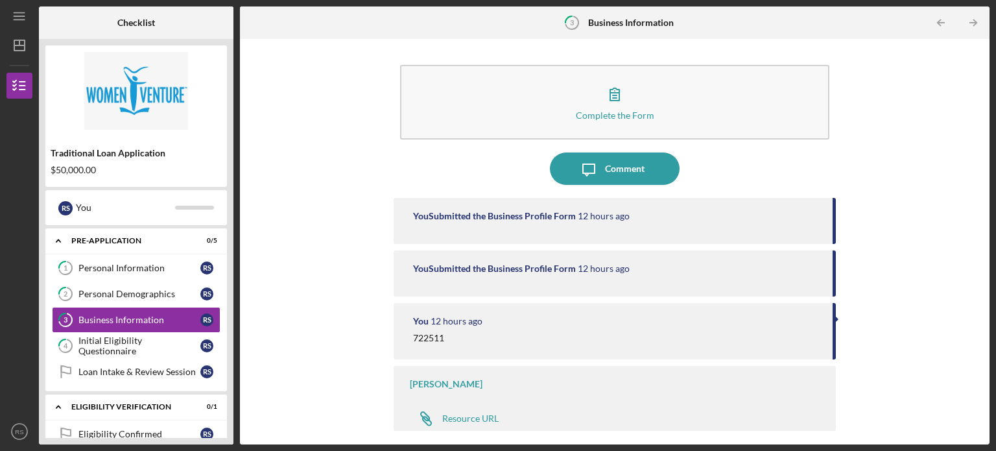
click at [125, 158] on div "Traditional Loan Application" at bounding box center [136, 153] width 171 height 10
drag, startPoint x: 109, startPoint y: 181, endPoint x: 35, endPoint y: 151, distance: 79.8
click at [35, 151] on div "Icon/Menu 3 Business Information Checklist Traditional Loan Application $50,000…" at bounding box center [497, 222] width 983 height 444
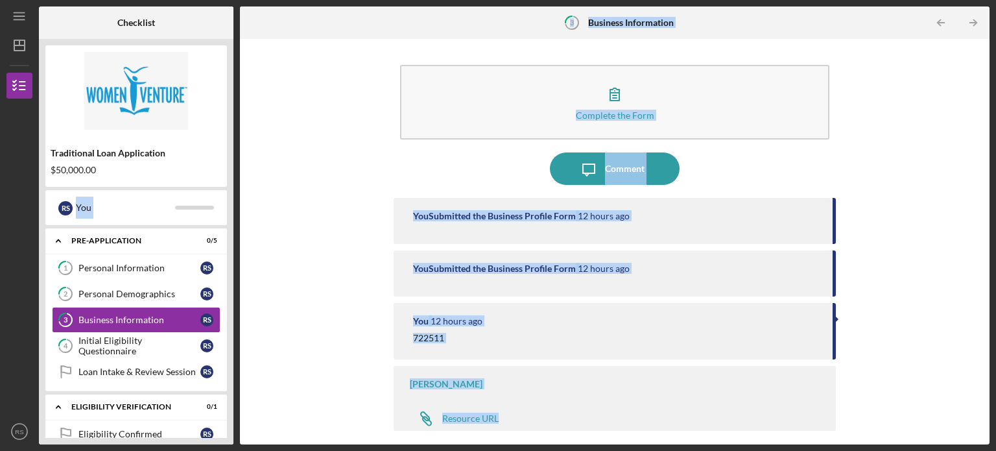
click at [332, 150] on div "Complete the Form Form Icon/Message Comment You Submitted the Business Profile …" at bounding box center [615, 241] width 737 height 392
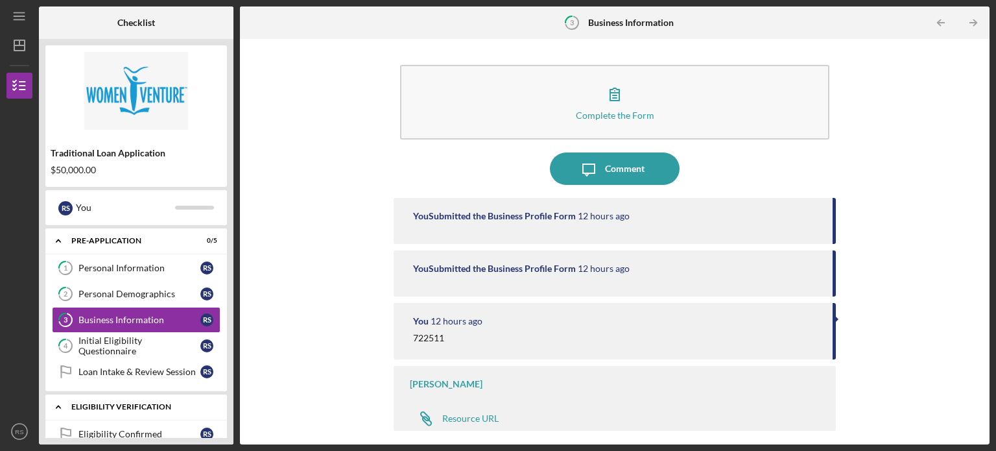
click at [55, 398] on icon "Icon/Expander" at bounding box center [58, 407] width 26 height 26
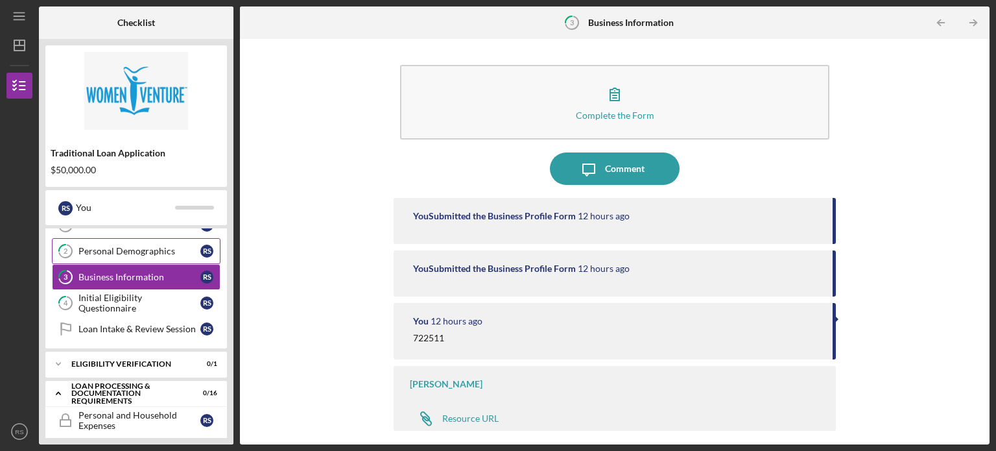
scroll to position [65, 0]
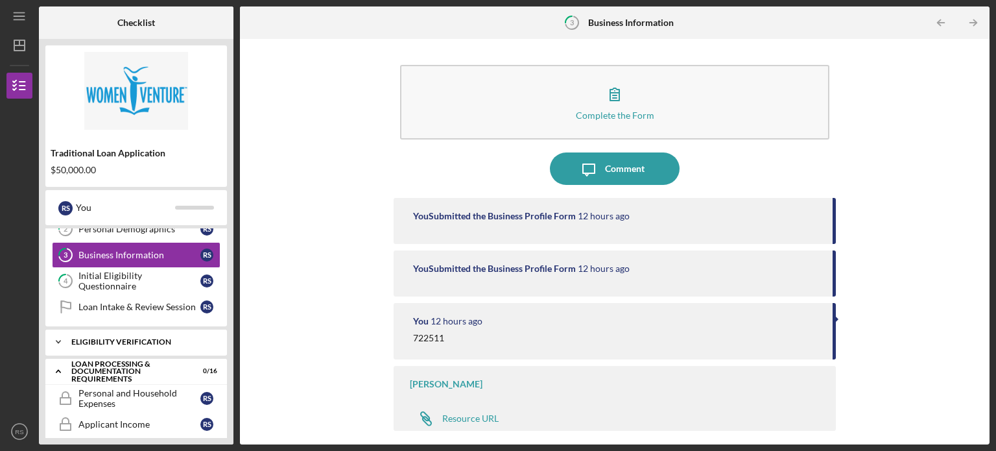
click at [132, 346] on div "Icon/Expander Eligibility Verification 0 / 1" at bounding box center [136, 342] width 182 height 26
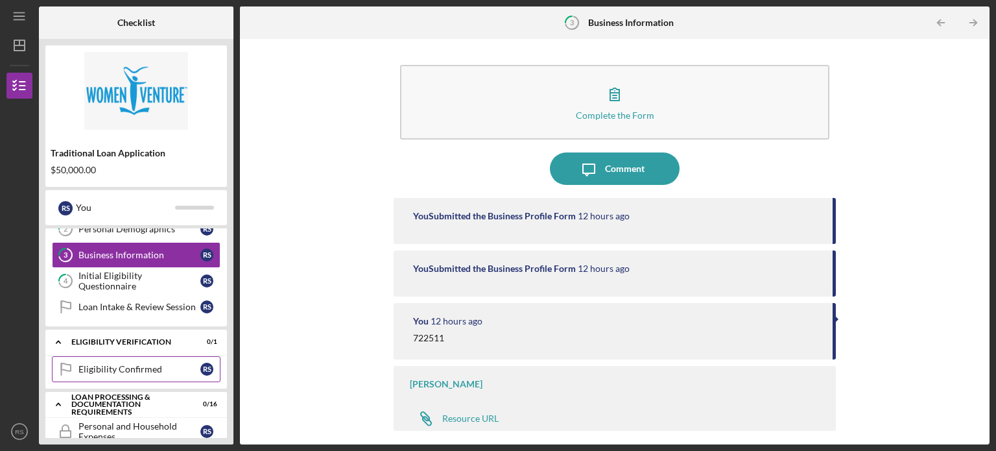
click at [127, 367] on div "Eligibility Confirmed" at bounding box center [139, 369] width 122 height 10
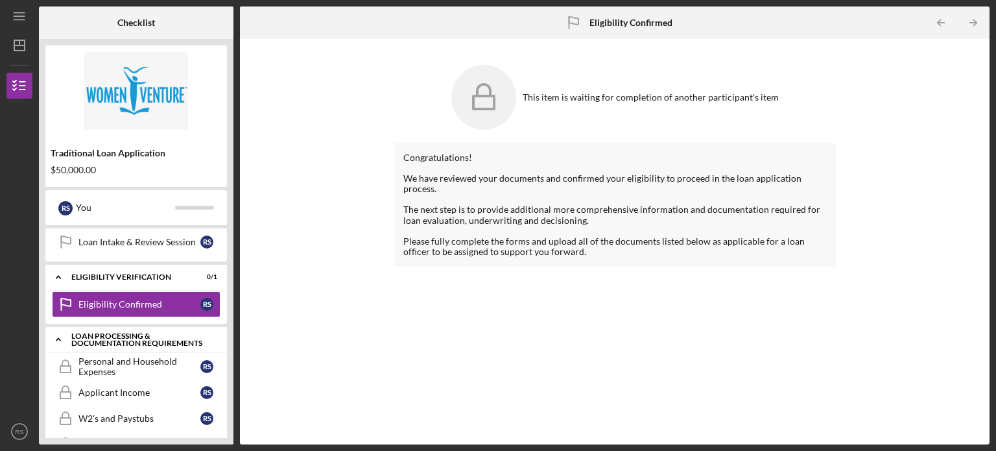
scroll to position [195, 0]
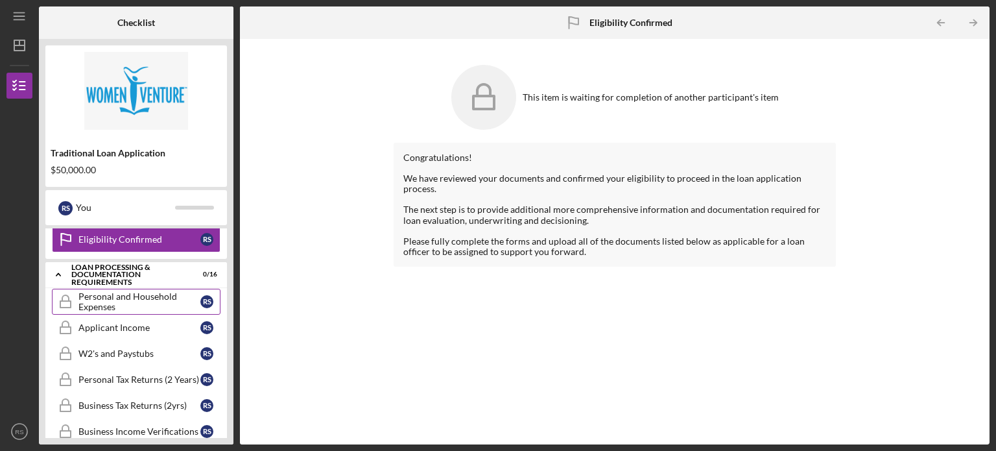
click at [109, 299] on div "Personal and Household Expenses" at bounding box center [139, 301] width 122 height 21
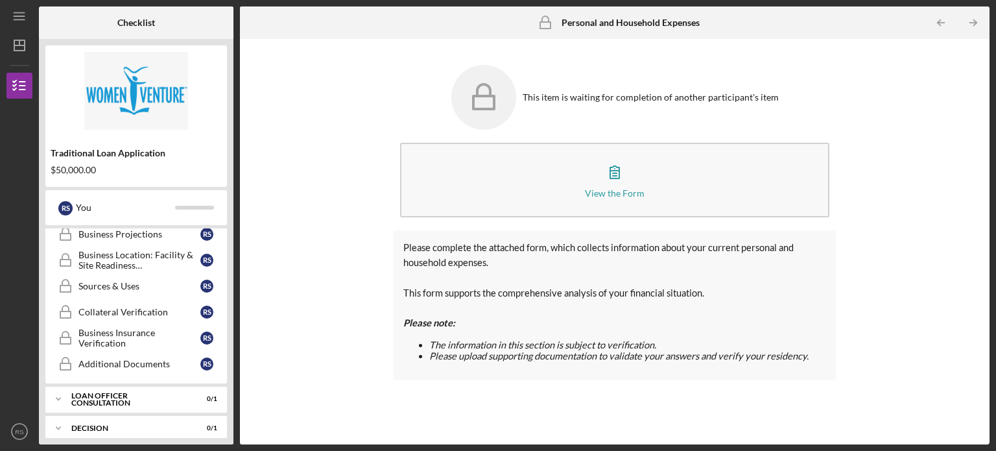
scroll to position [525, 0]
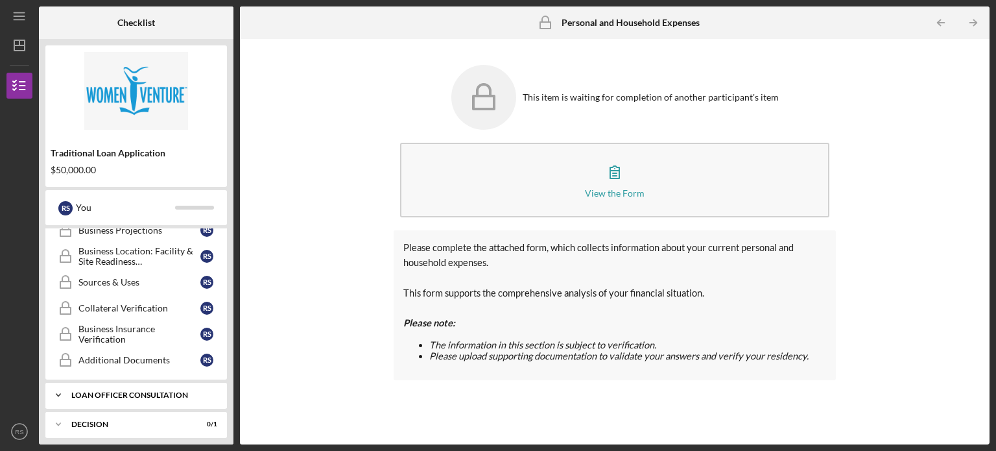
click at [152, 391] on div "Loan Officer Consultation" at bounding box center [140, 395] width 139 height 8
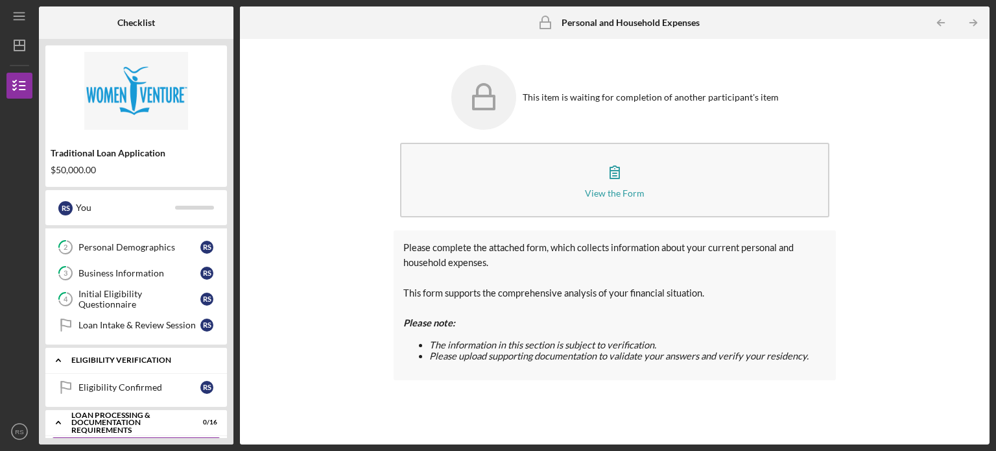
scroll to position [65, 0]
